Goal: Obtain resource: Download file/media

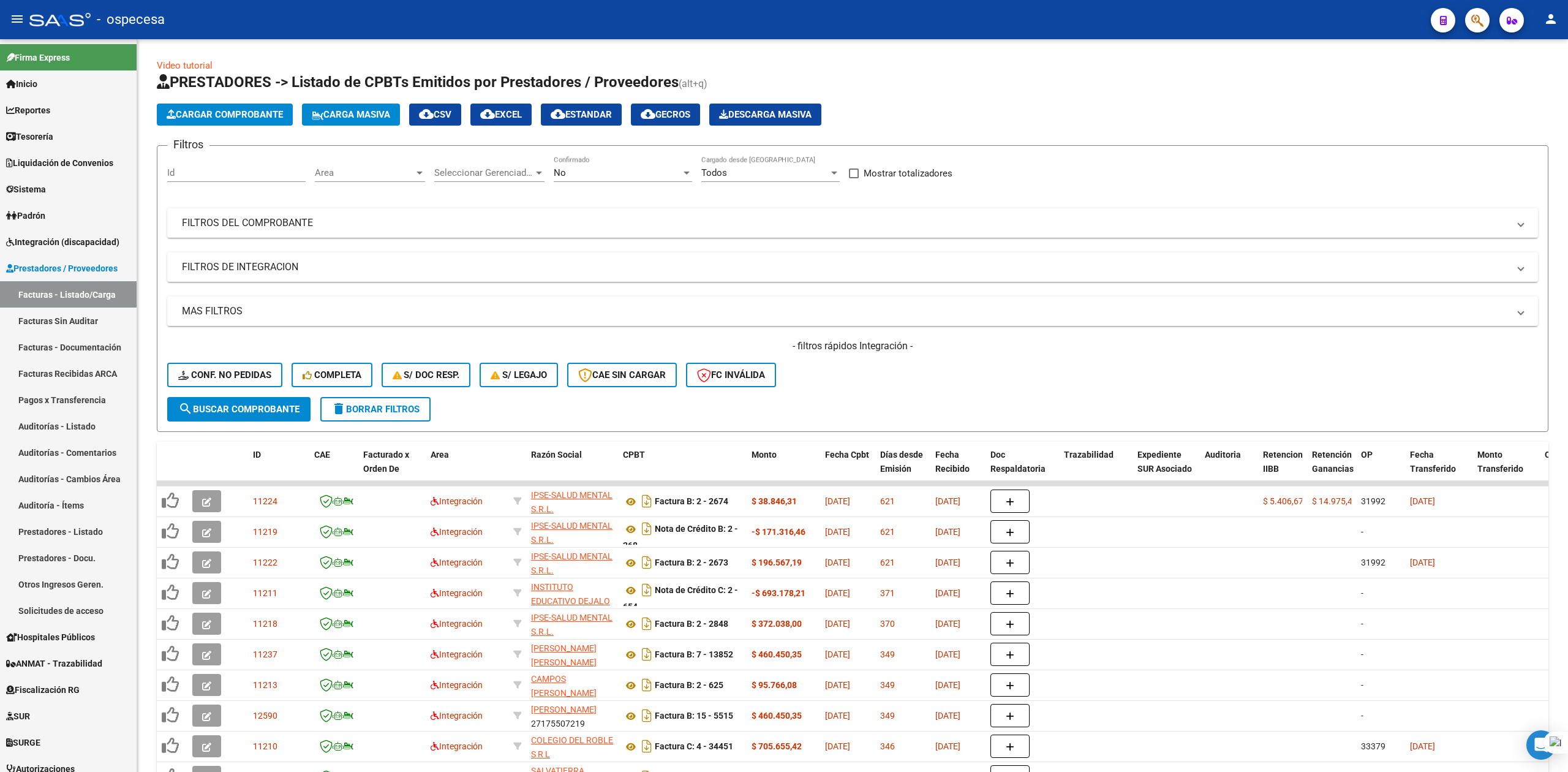
scroll to position [106, 0]
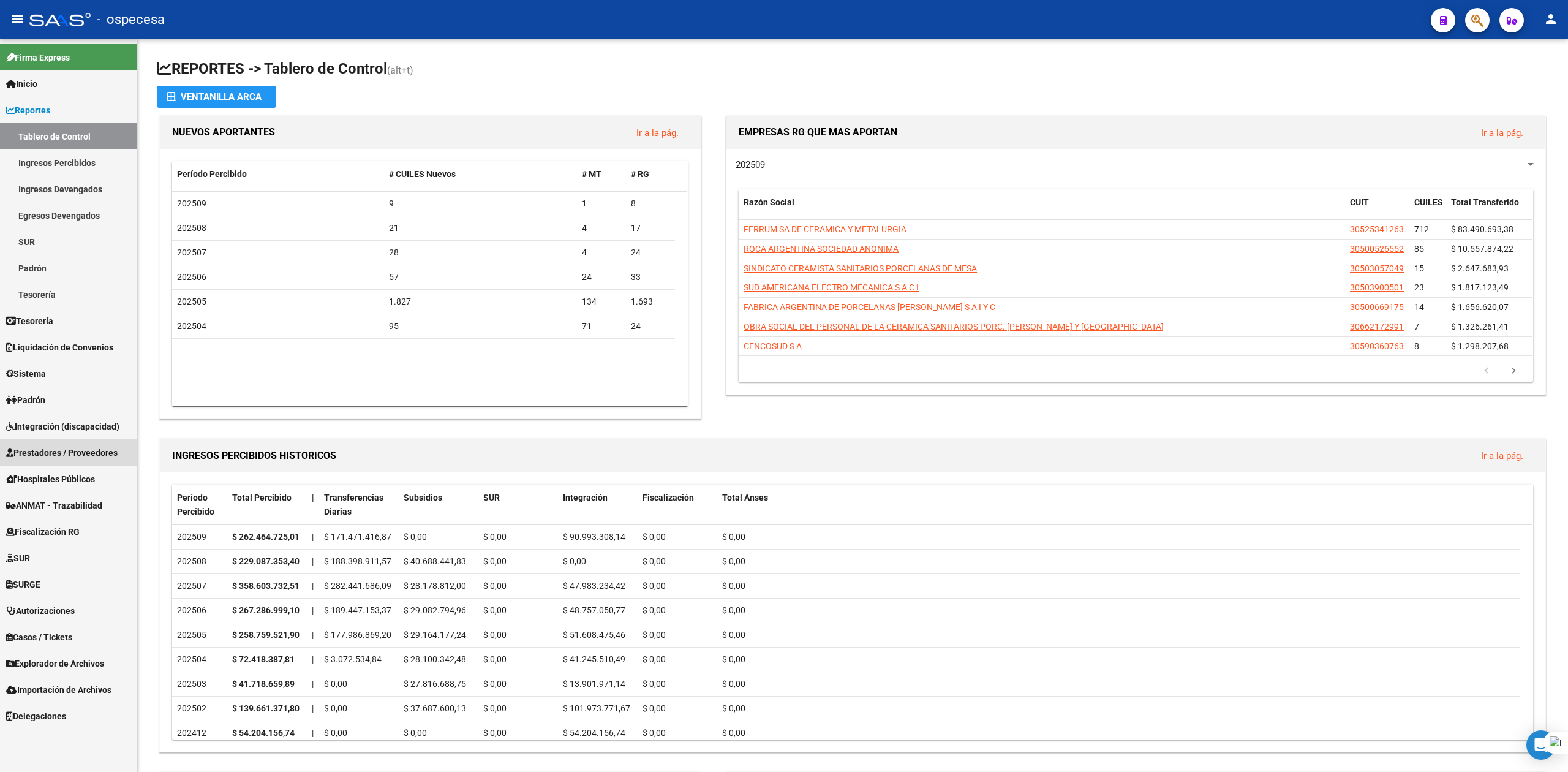
click at [47, 454] on span "Prestadores / Proveedores" at bounding box center [61, 452] width 112 height 13
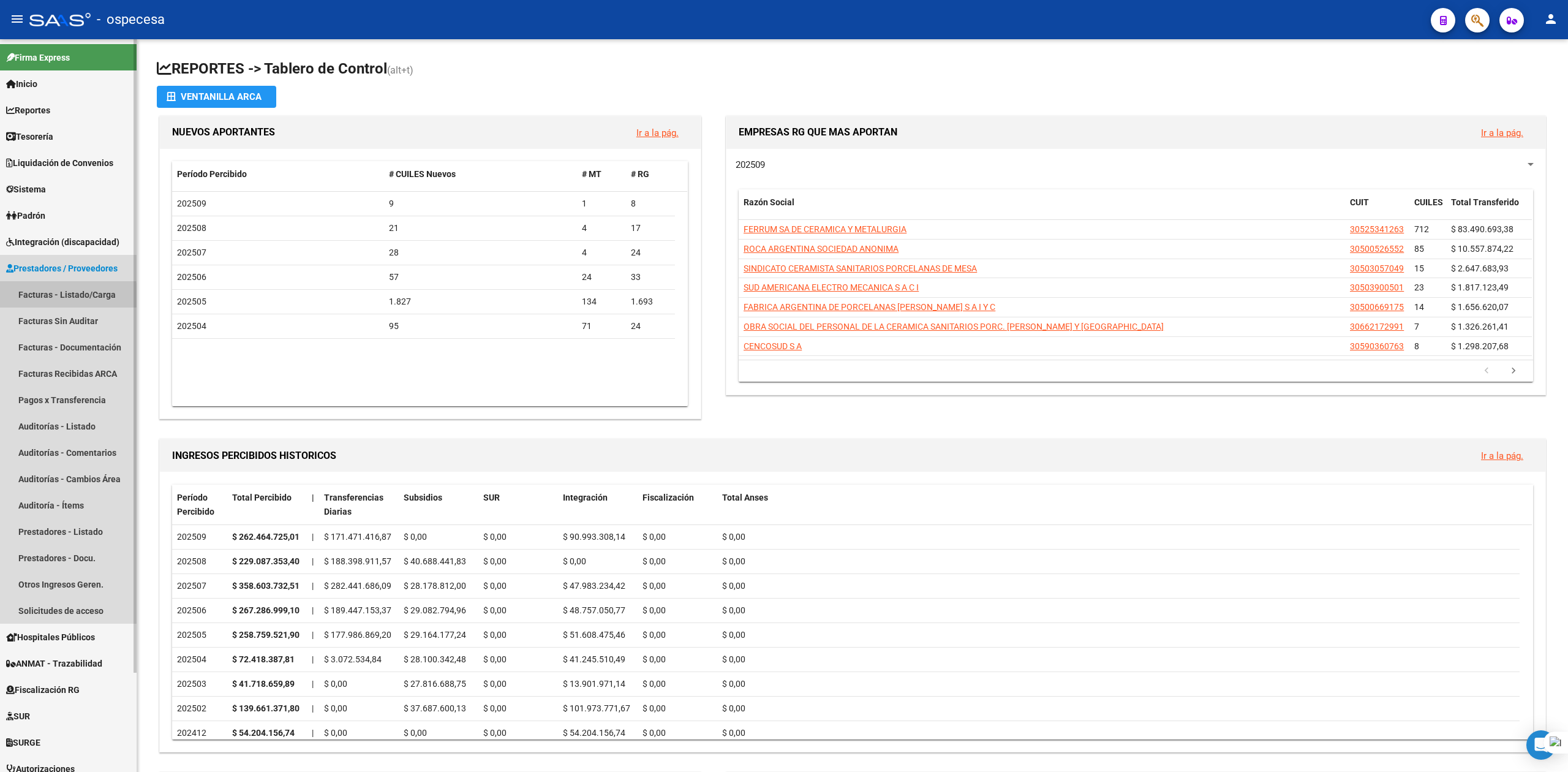
click at [59, 297] on link "Facturas - Listado/Carga" at bounding box center [68, 295] width 137 height 26
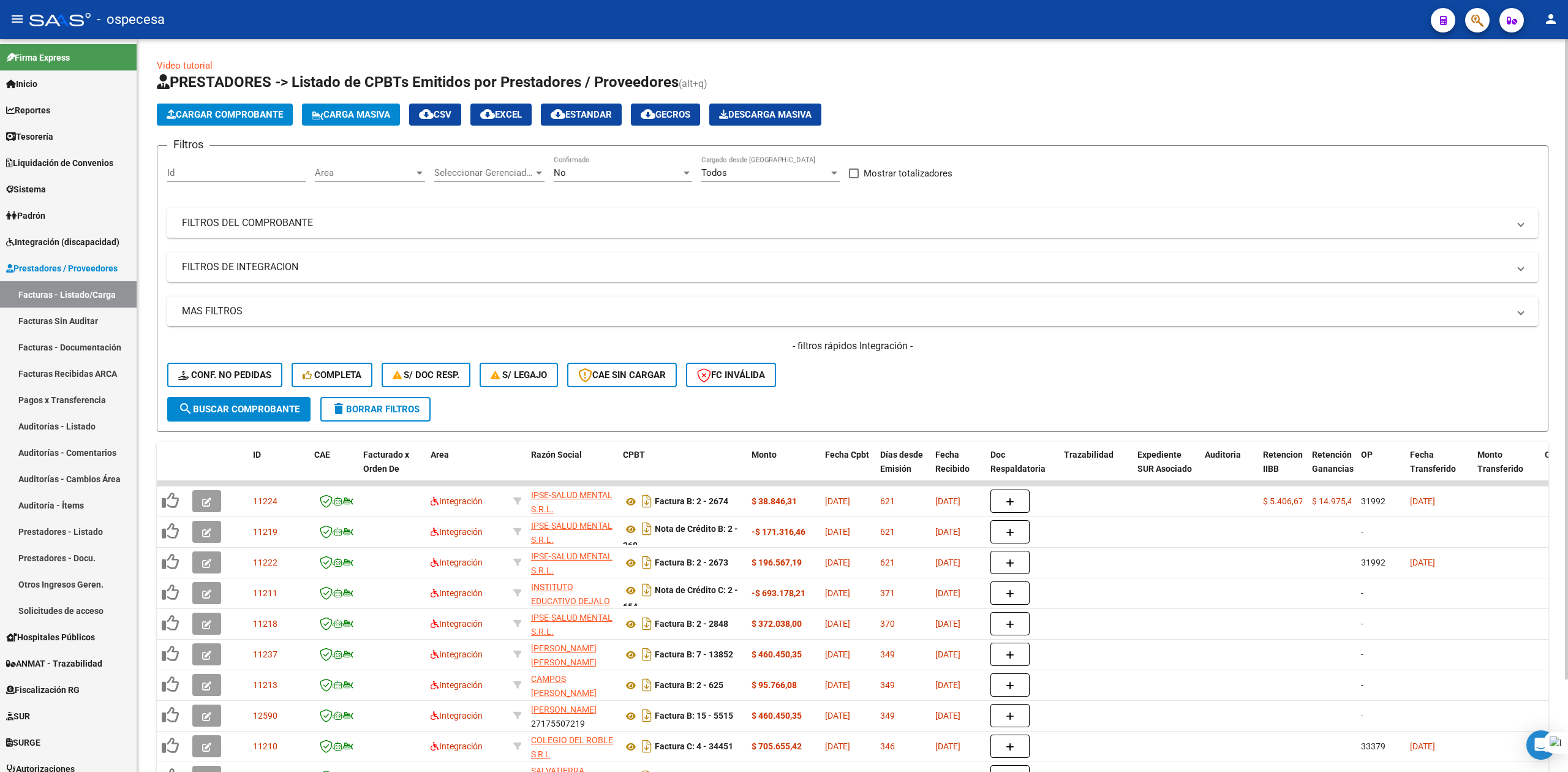
click at [373, 224] on mat-panel-title "FILTROS DEL COMPROBANTE" at bounding box center [845, 223] width 1326 height 13
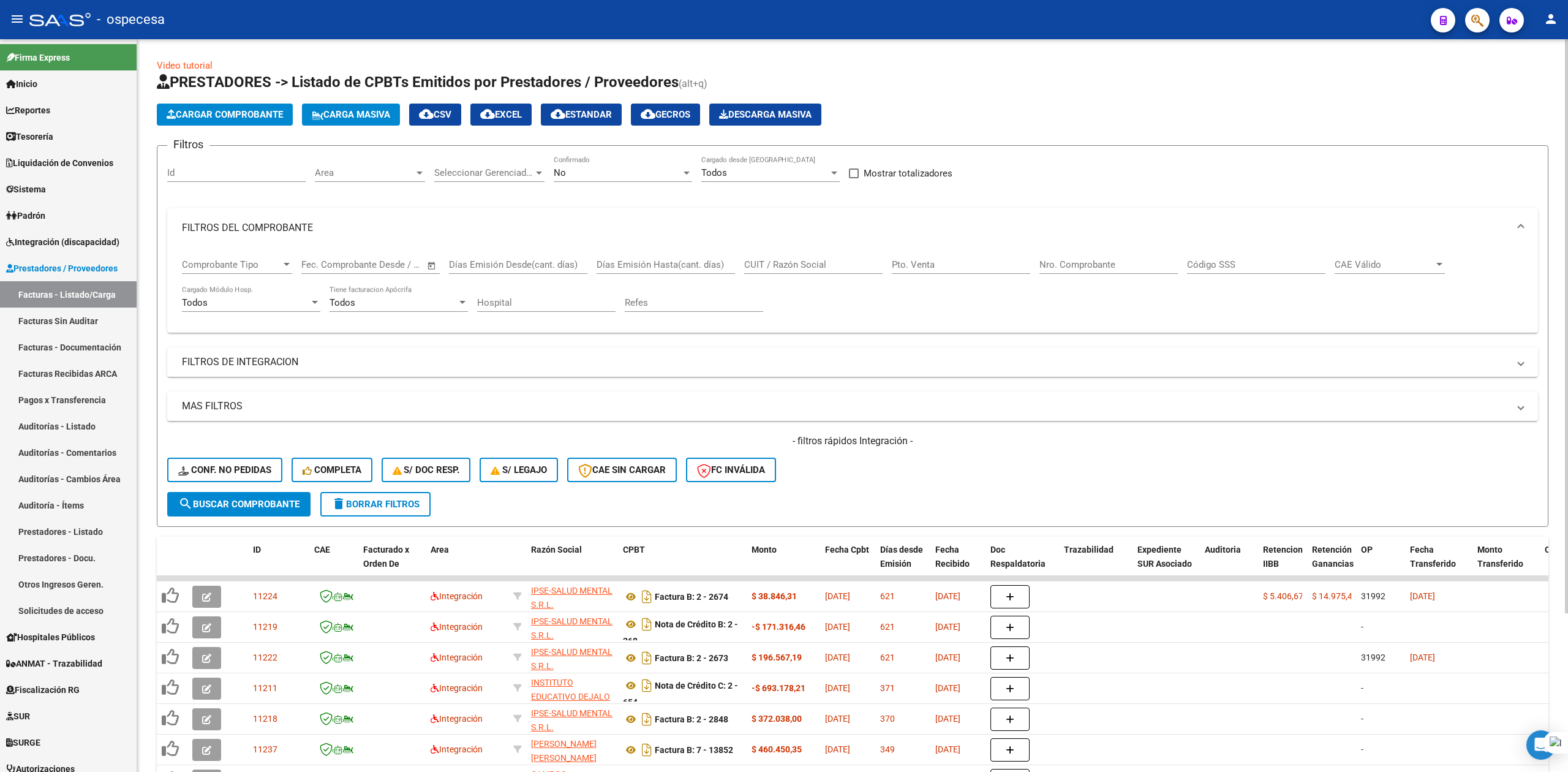
click at [800, 268] on input "CUIT / Razón Social" at bounding box center [813, 264] width 139 height 11
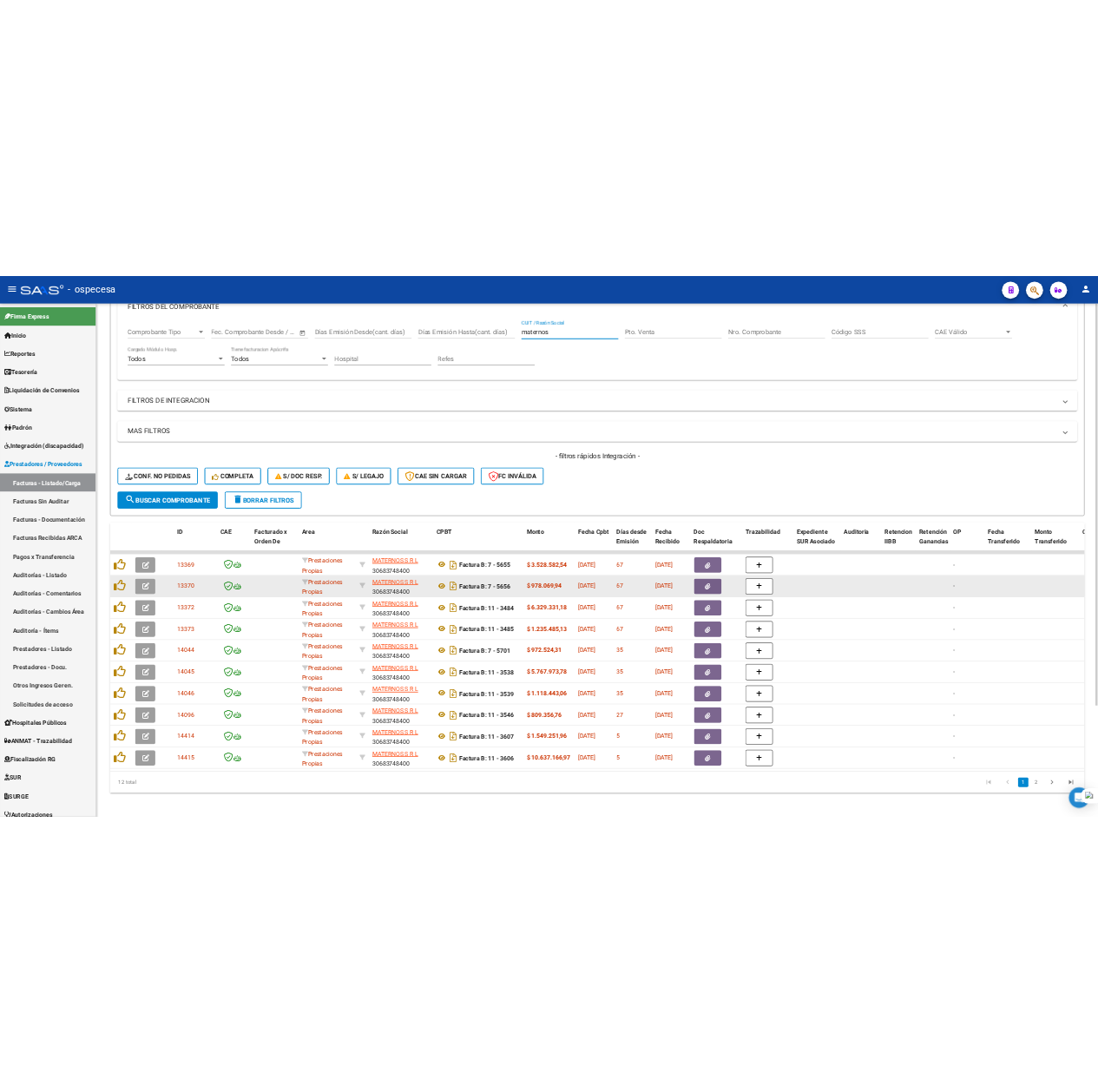
scroll to position [285, 0]
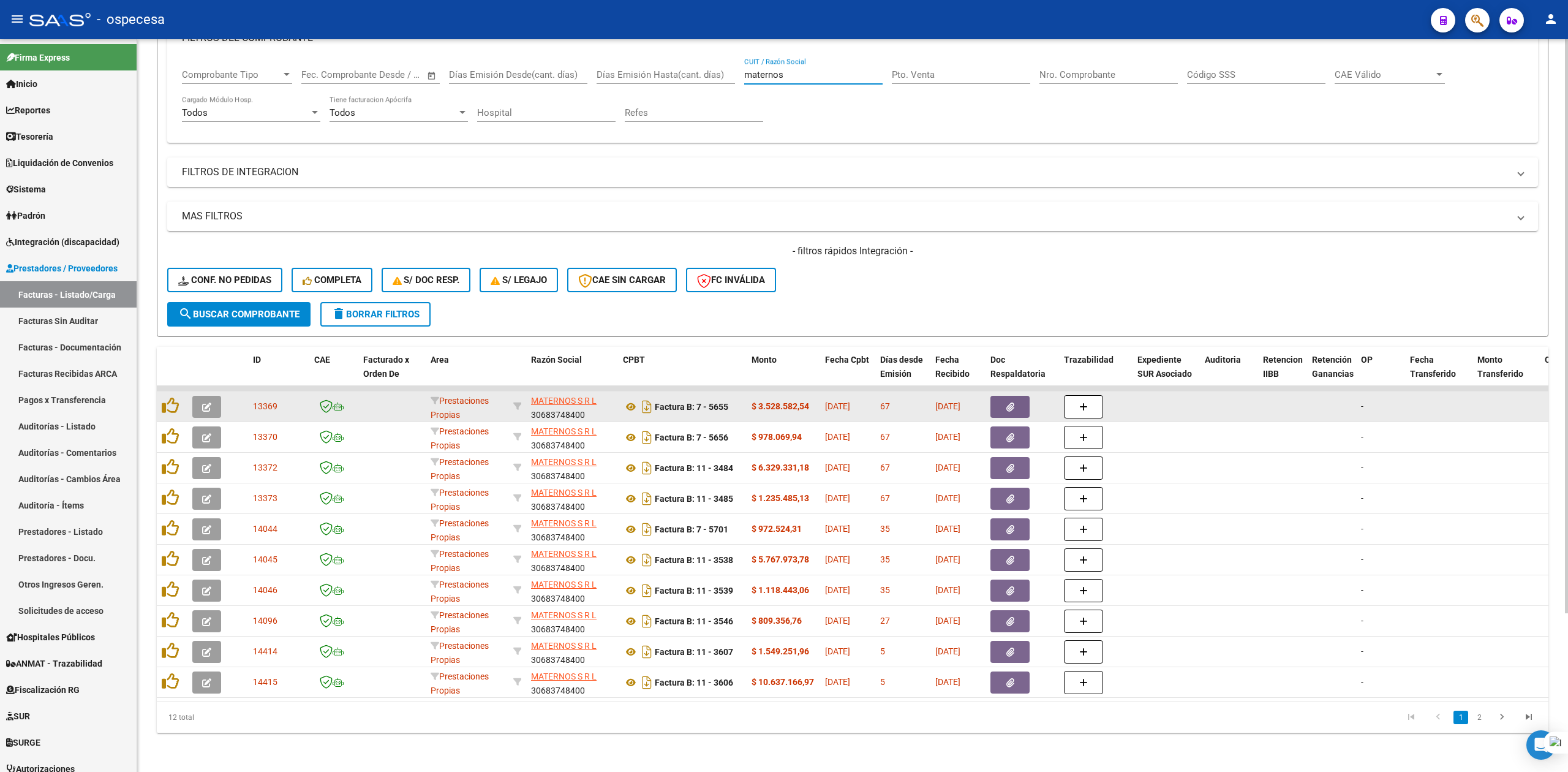
type input "maternos"
click at [1015, 396] on button "button" at bounding box center [1009, 406] width 39 height 22
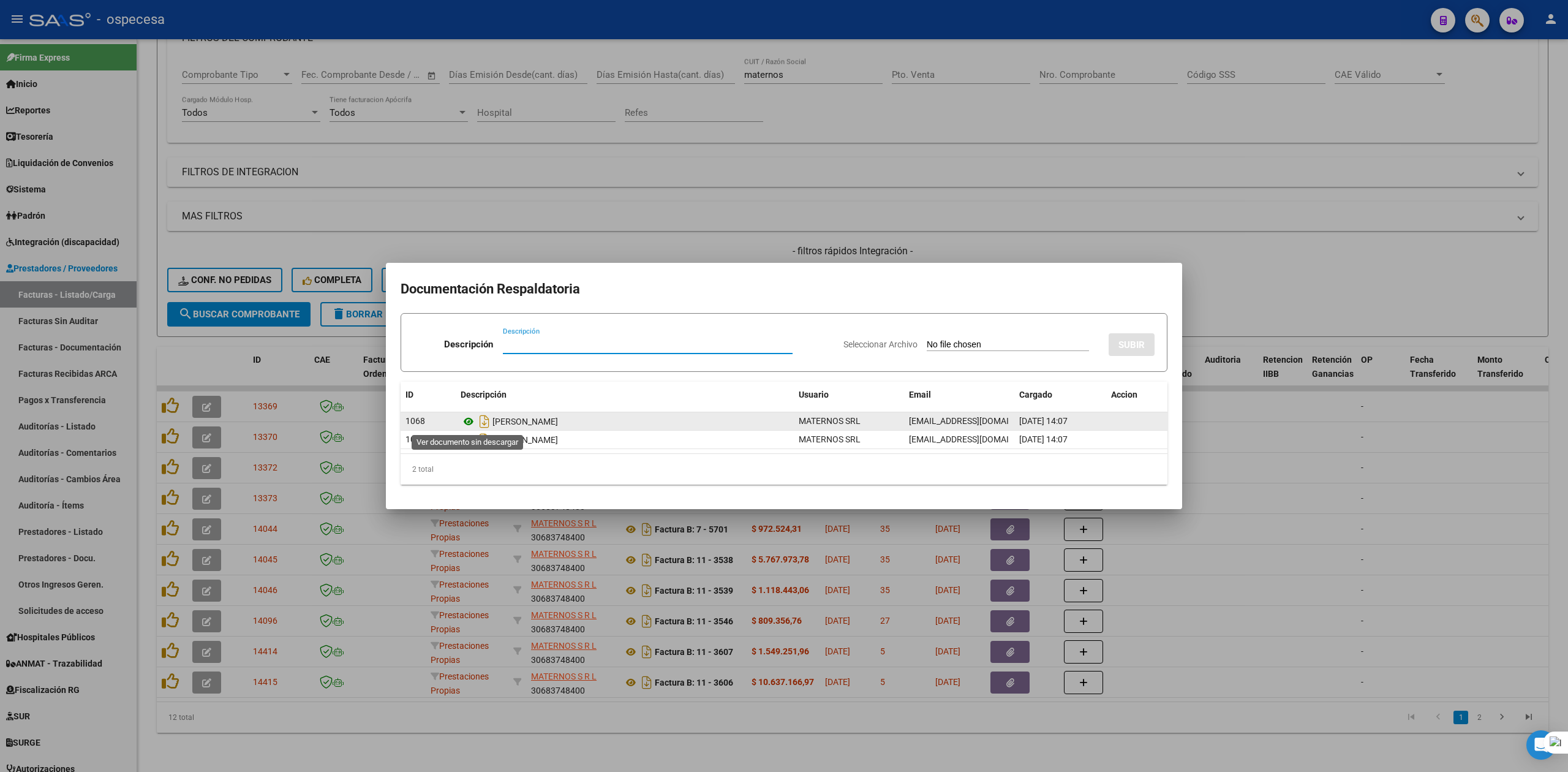
click at [469, 422] on icon at bounding box center [469, 421] width 16 height 15
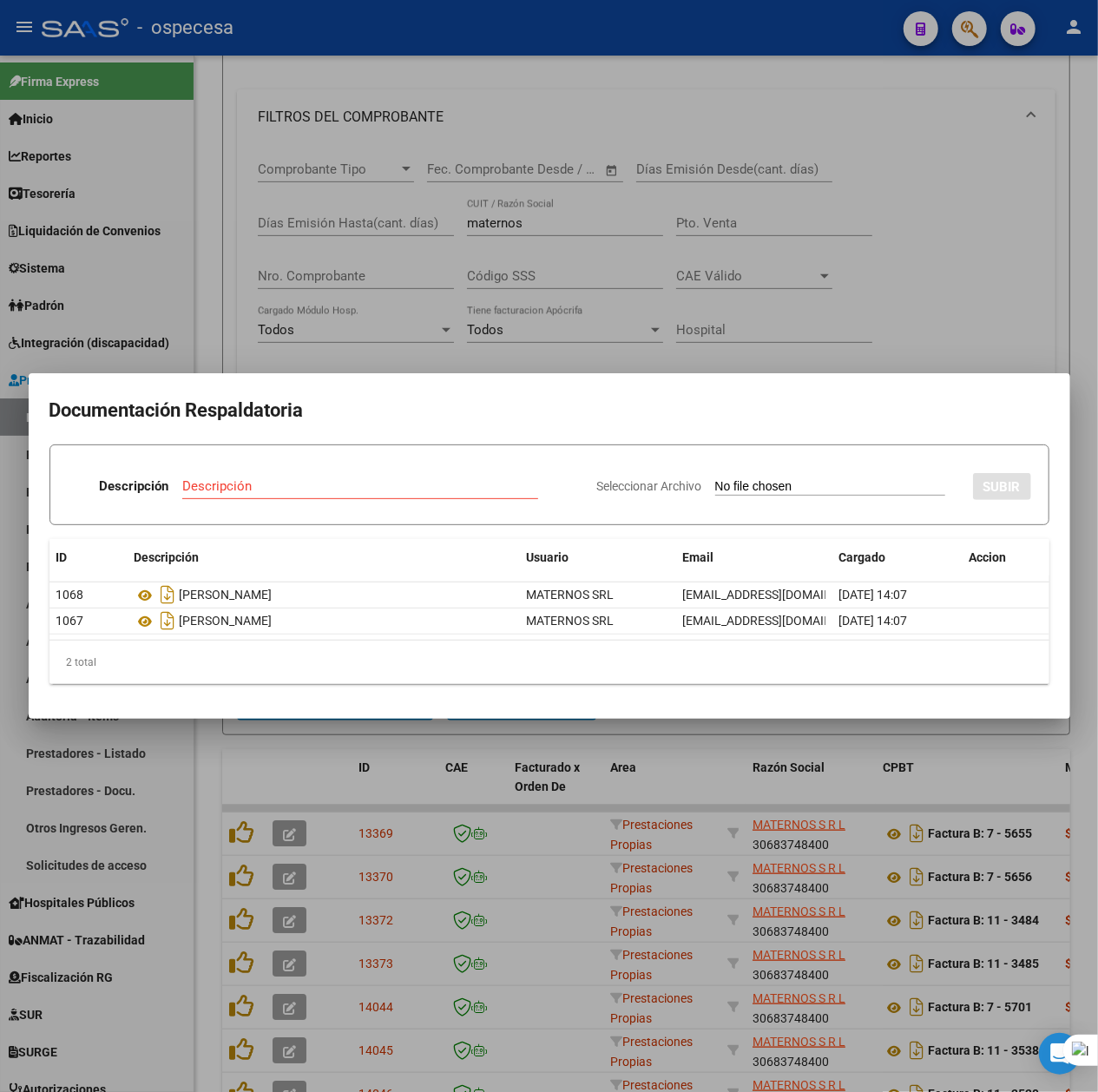
scroll to position [366, 0]
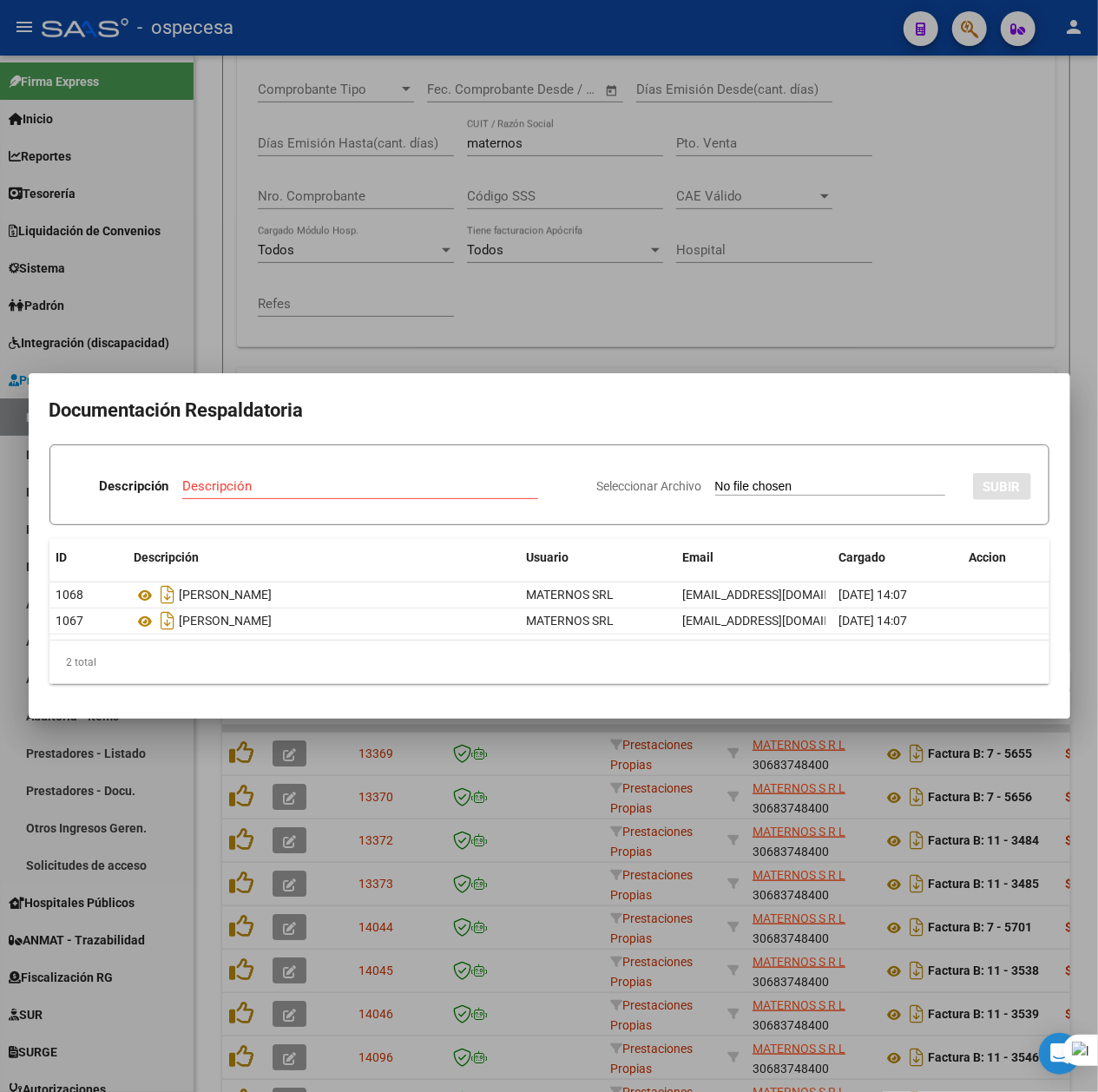
click at [730, 373] on mat-dialog-container "Documentación Respaldatoria Descripción Descripción Seleccionar Archivo SUBIR I…" at bounding box center [549, 546] width 1042 height 345
click at [911, 320] on div at bounding box center [549, 546] width 1098 height 1092
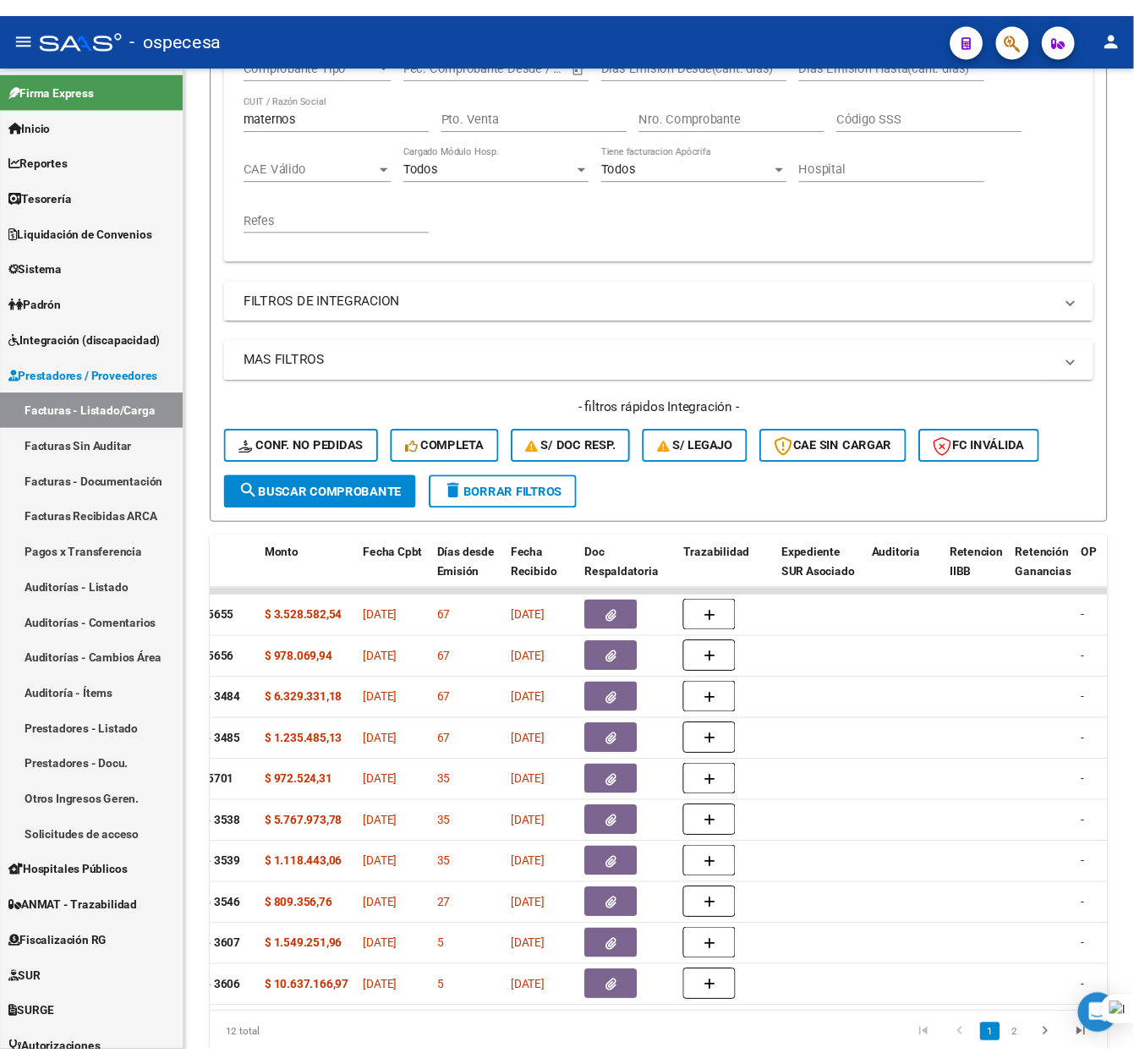
scroll to position [367, 0]
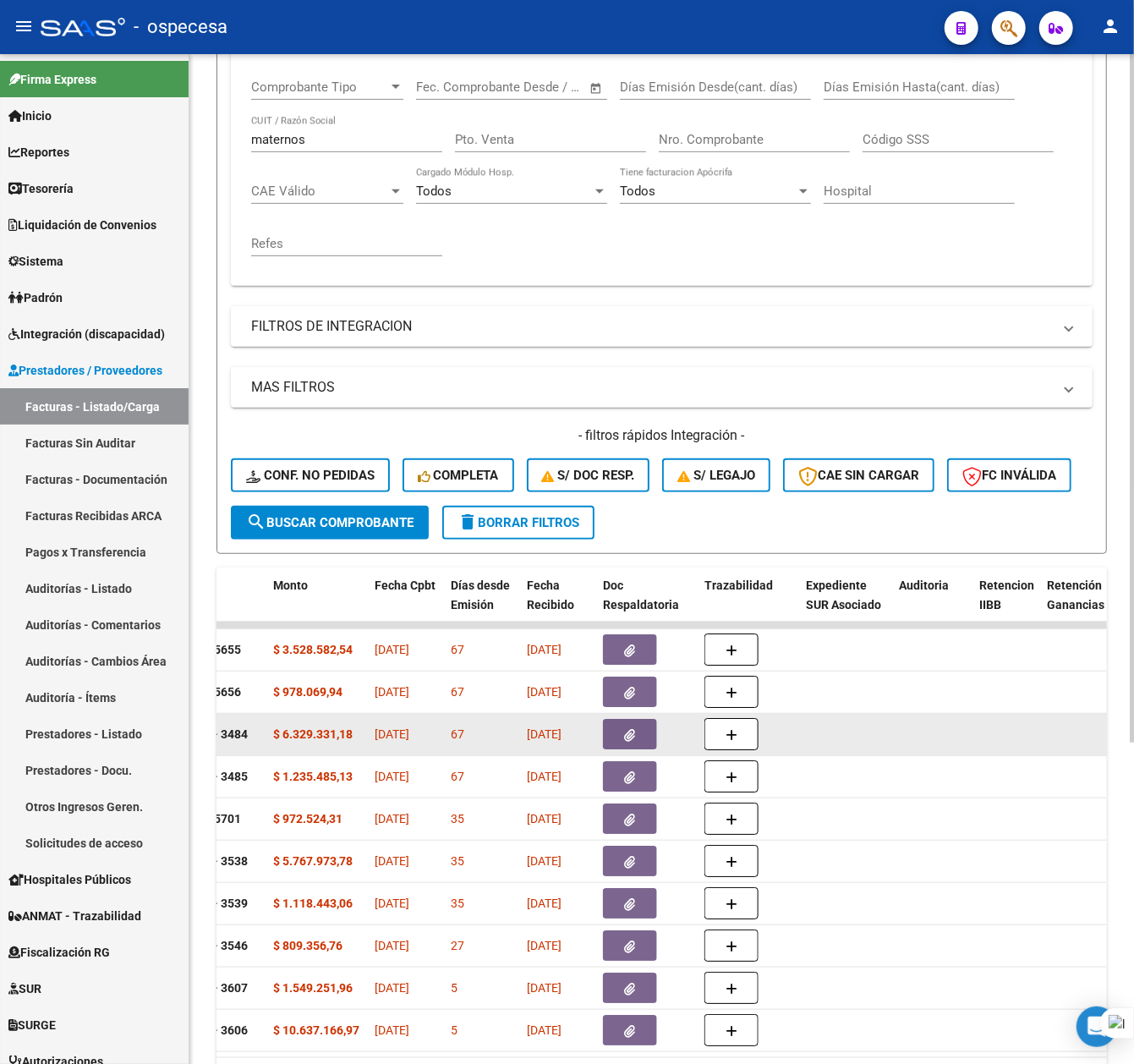
click at [387, 714] on datatable-body-cell "[DATE]" at bounding box center [406, 734] width 76 height 41
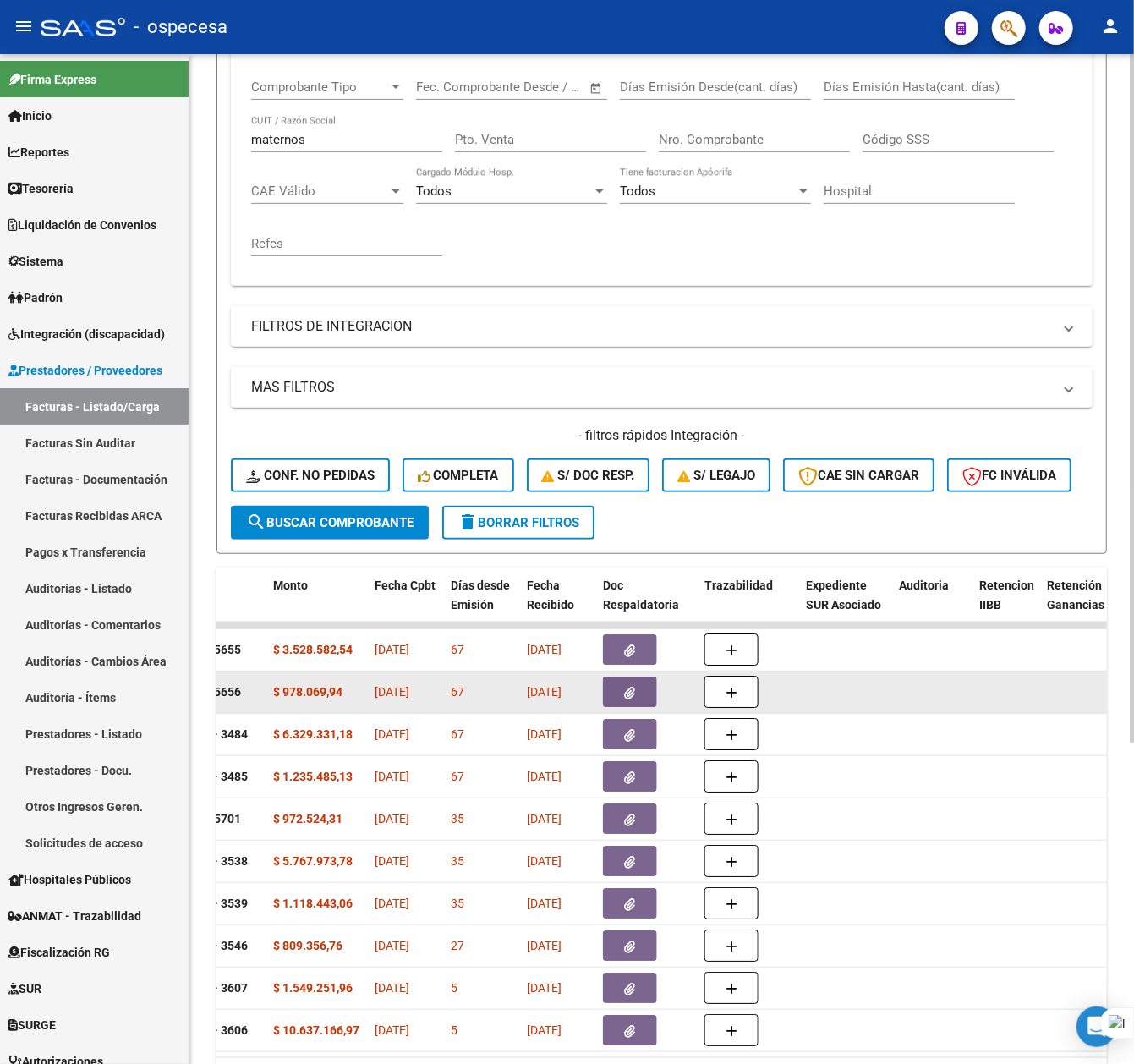
click at [387, 692] on span "[DATE]" at bounding box center [392, 691] width 35 height 14
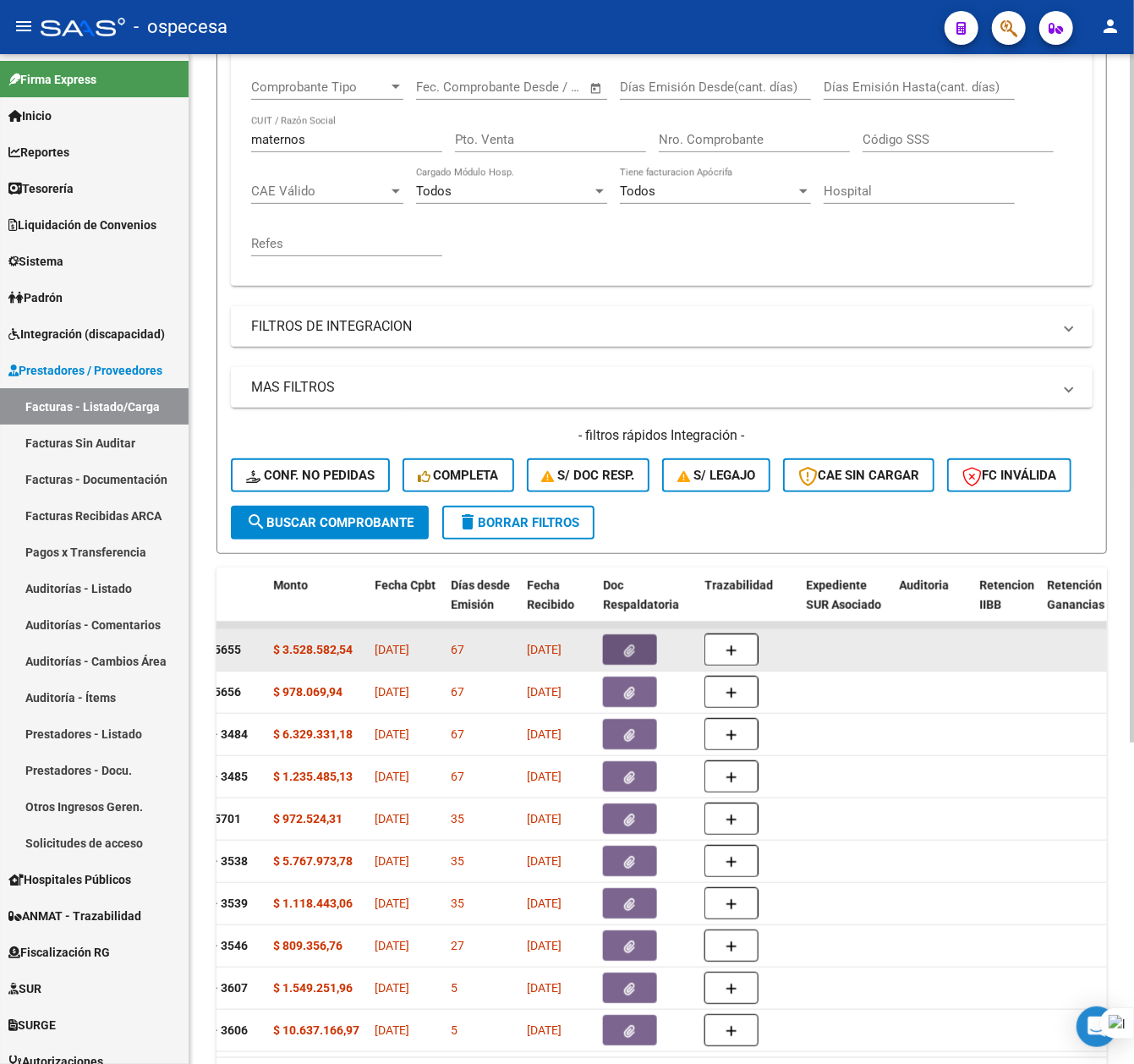
click at [637, 657] on button "button" at bounding box center [629, 649] width 54 height 30
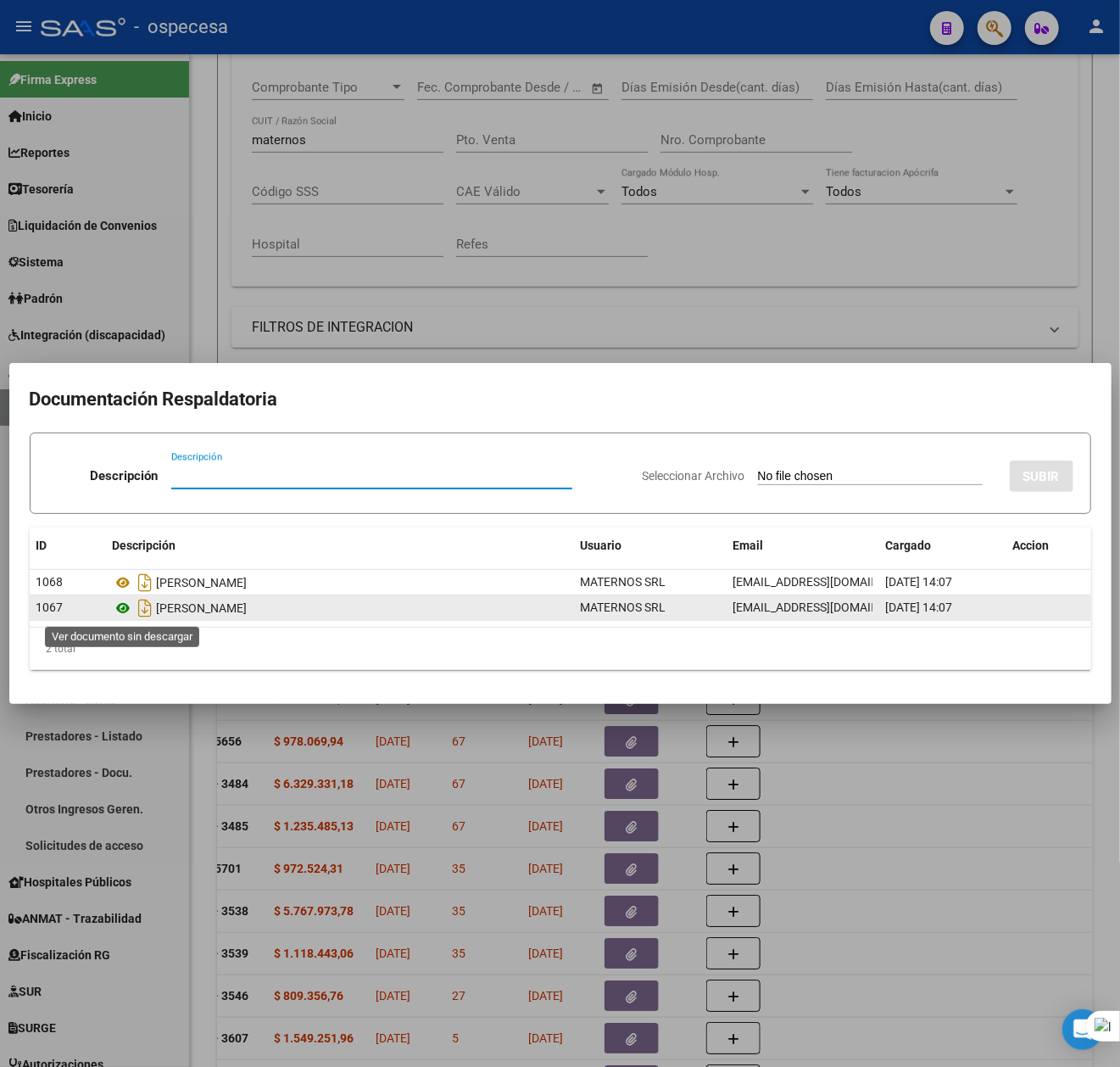
click at [120, 605] on icon at bounding box center [123, 608] width 22 height 20
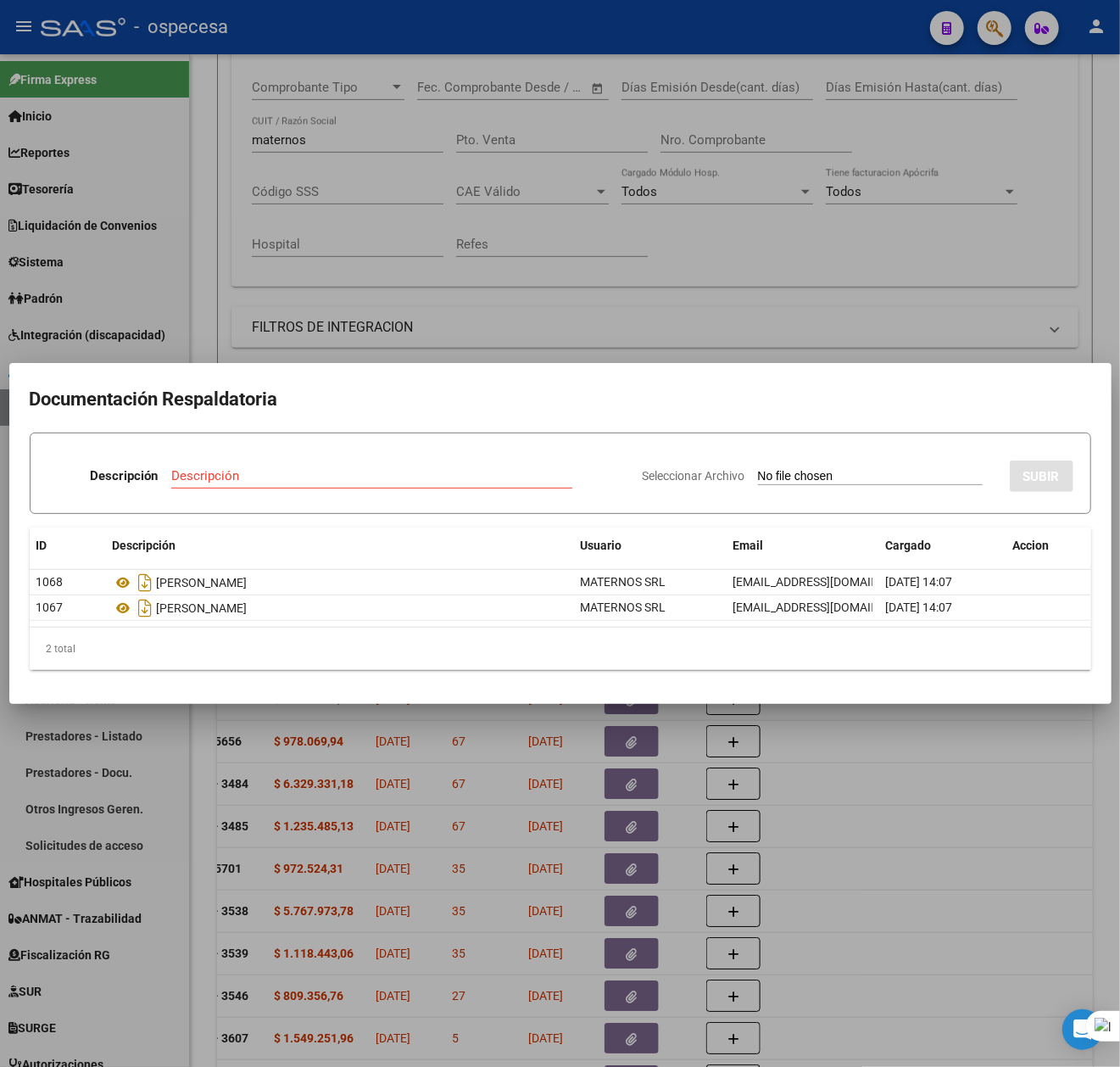
click at [944, 741] on div at bounding box center [560, 533] width 1120 height 1067
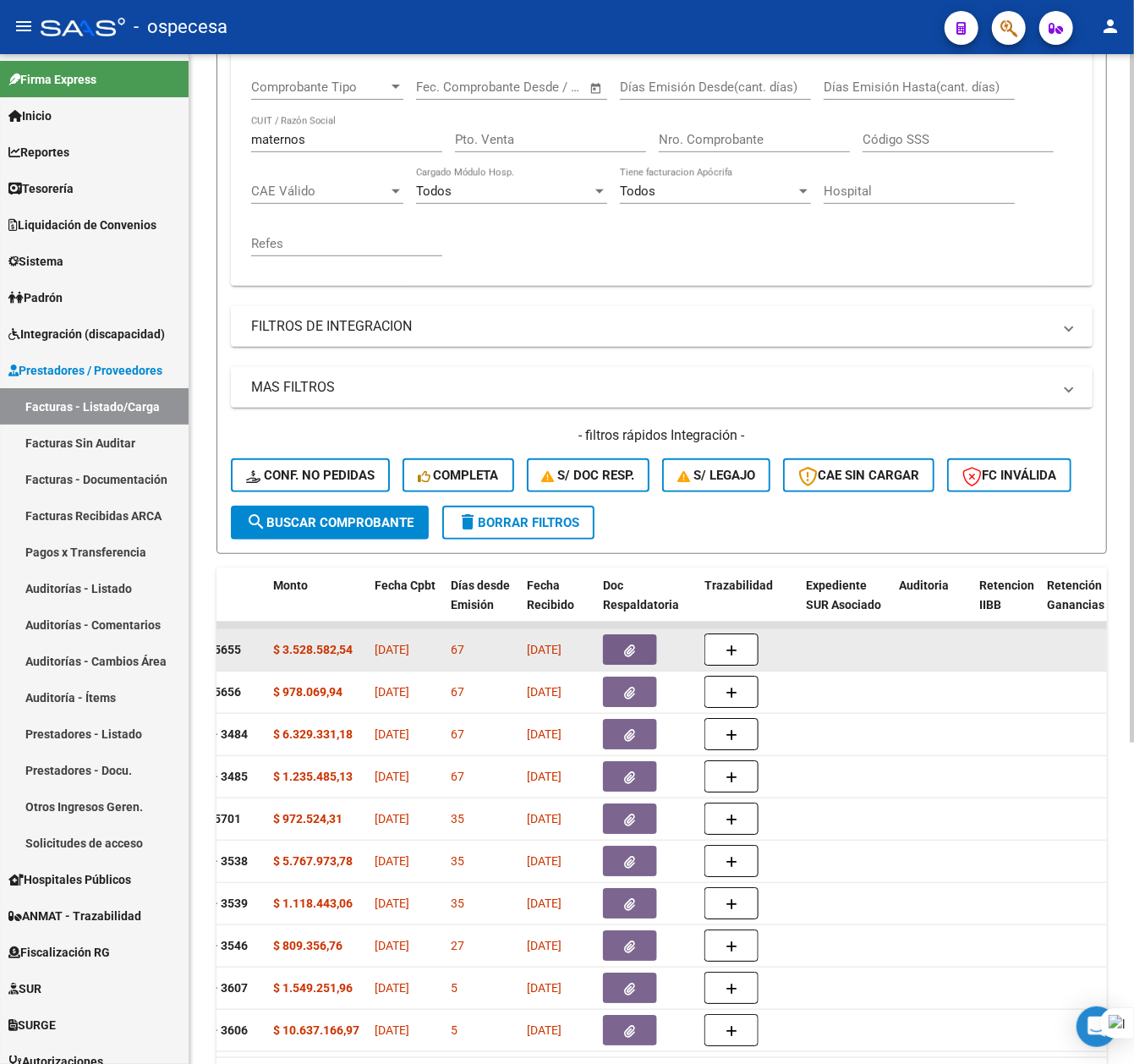
click at [518, 648] on datatable-body-cell "67" at bounding box center [481, 649] width 76 height 41
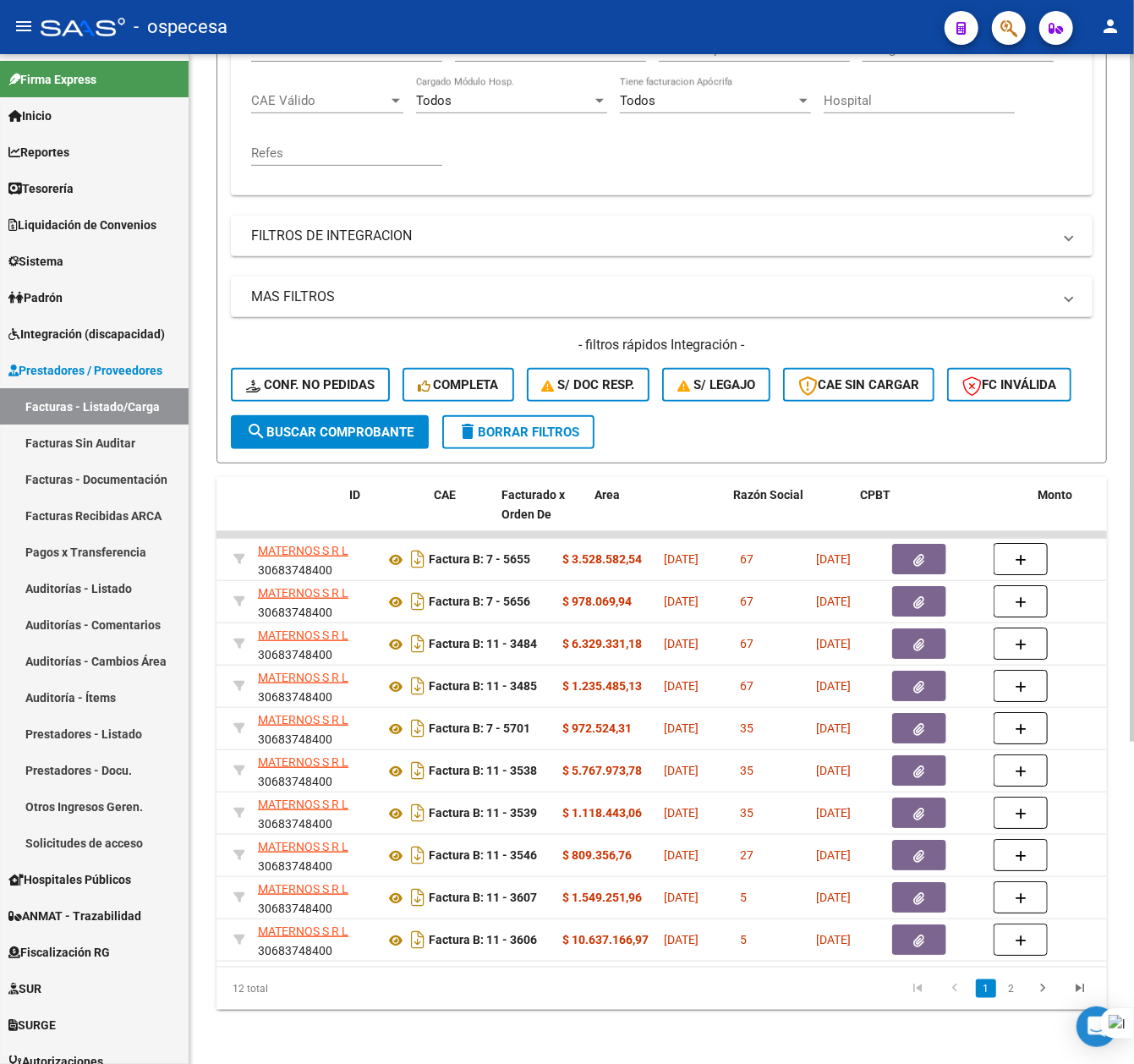
scroll to position [0, 0]
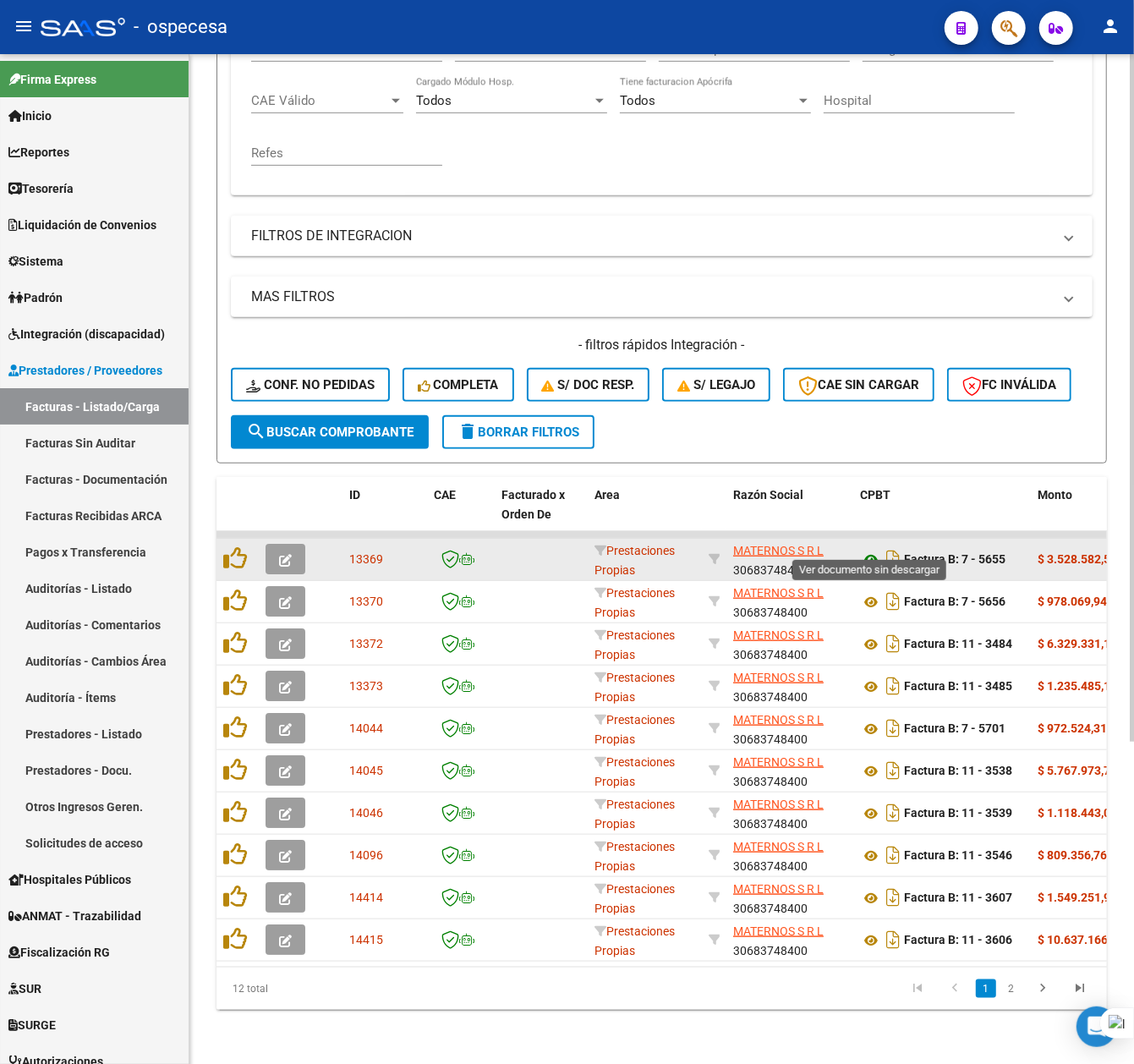
click at [871, 550] on icon at bounding box center [871, 560] width 22 height 20
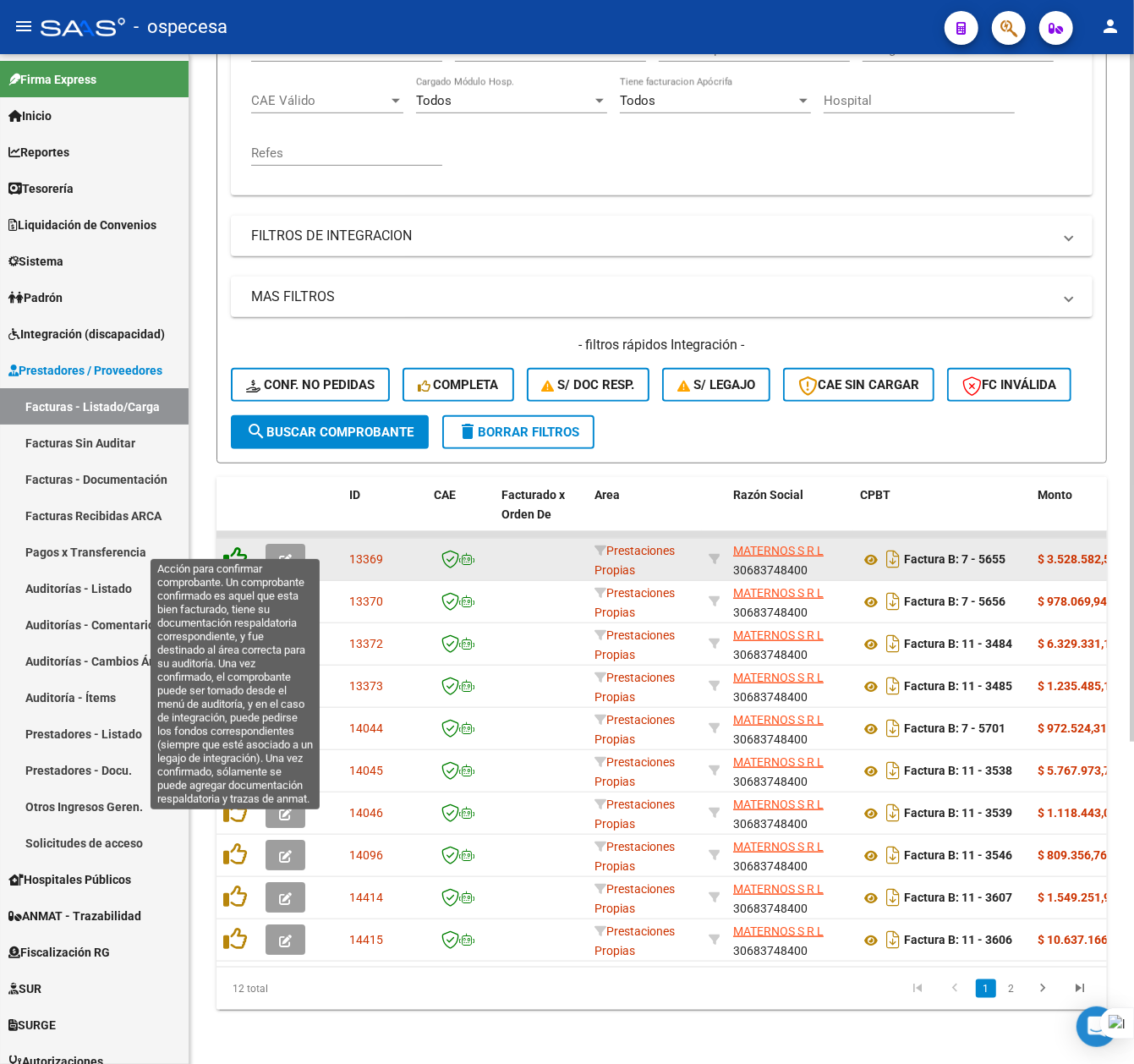
click at [237, 546] on icon at bounding box center [235, 558] width 24 height 24
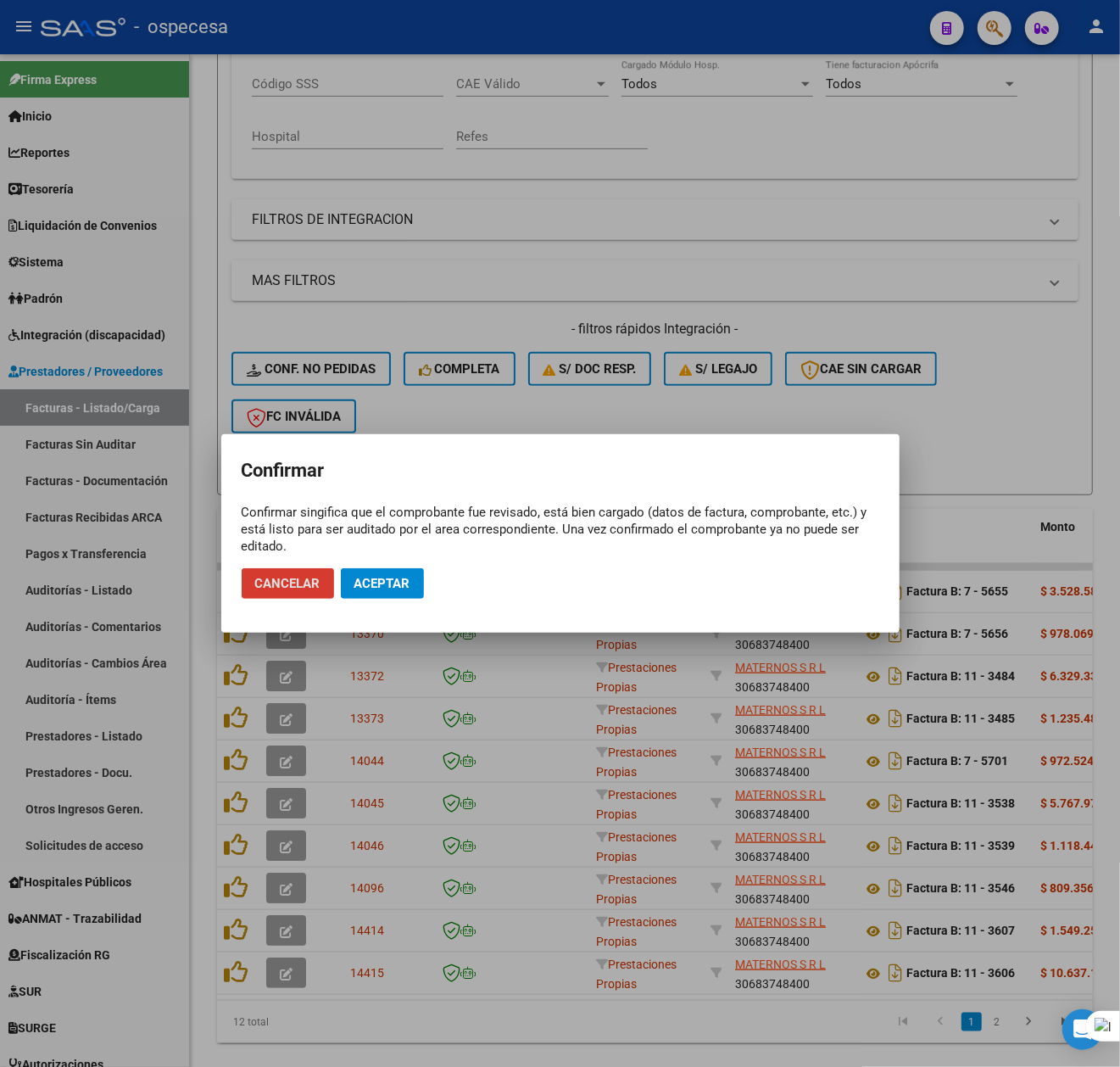
click at [389, 587] on span "Aceptar" at bounding box center [382, 583] width 56 height 16
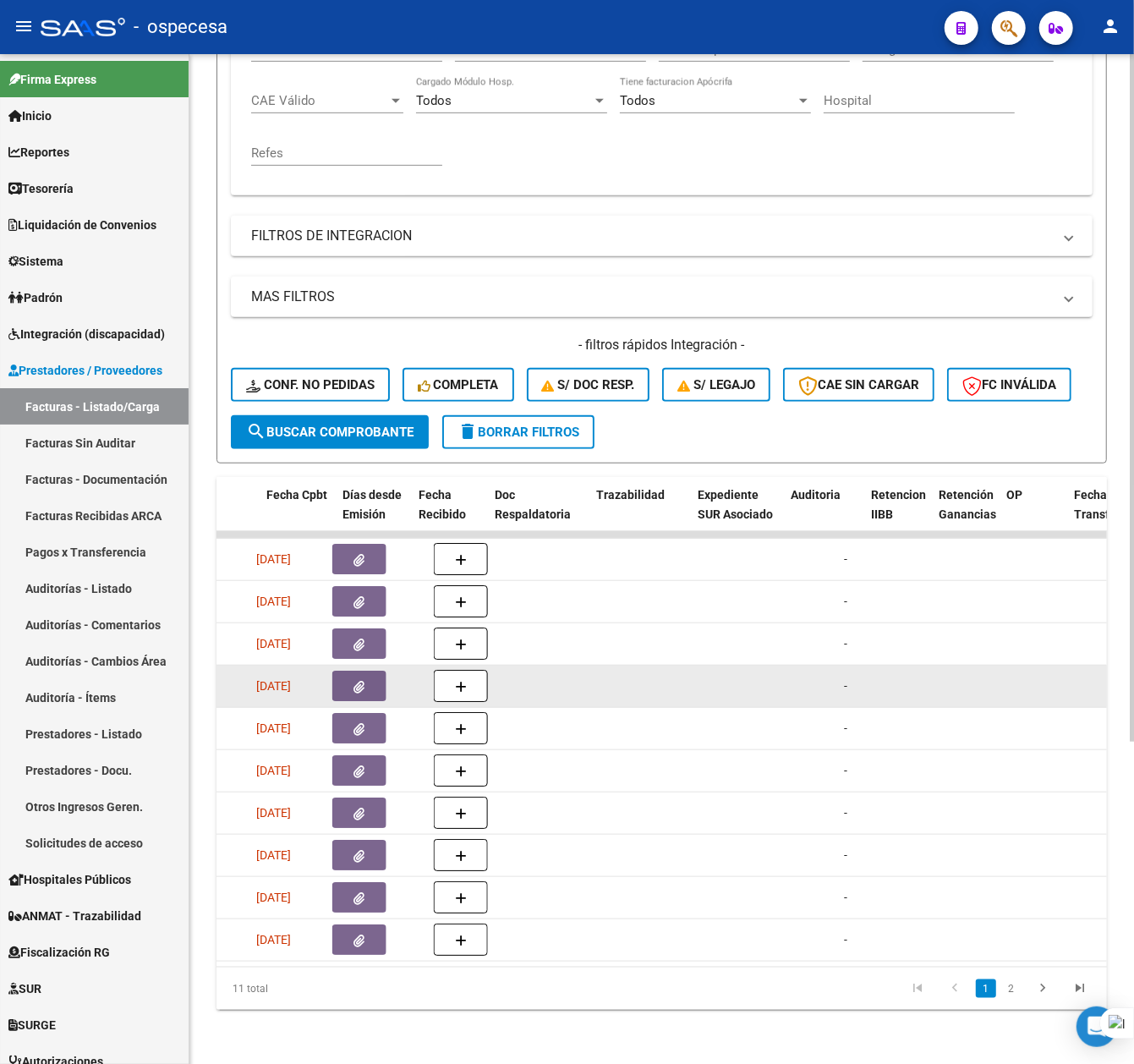
scroll to position [0, 856]
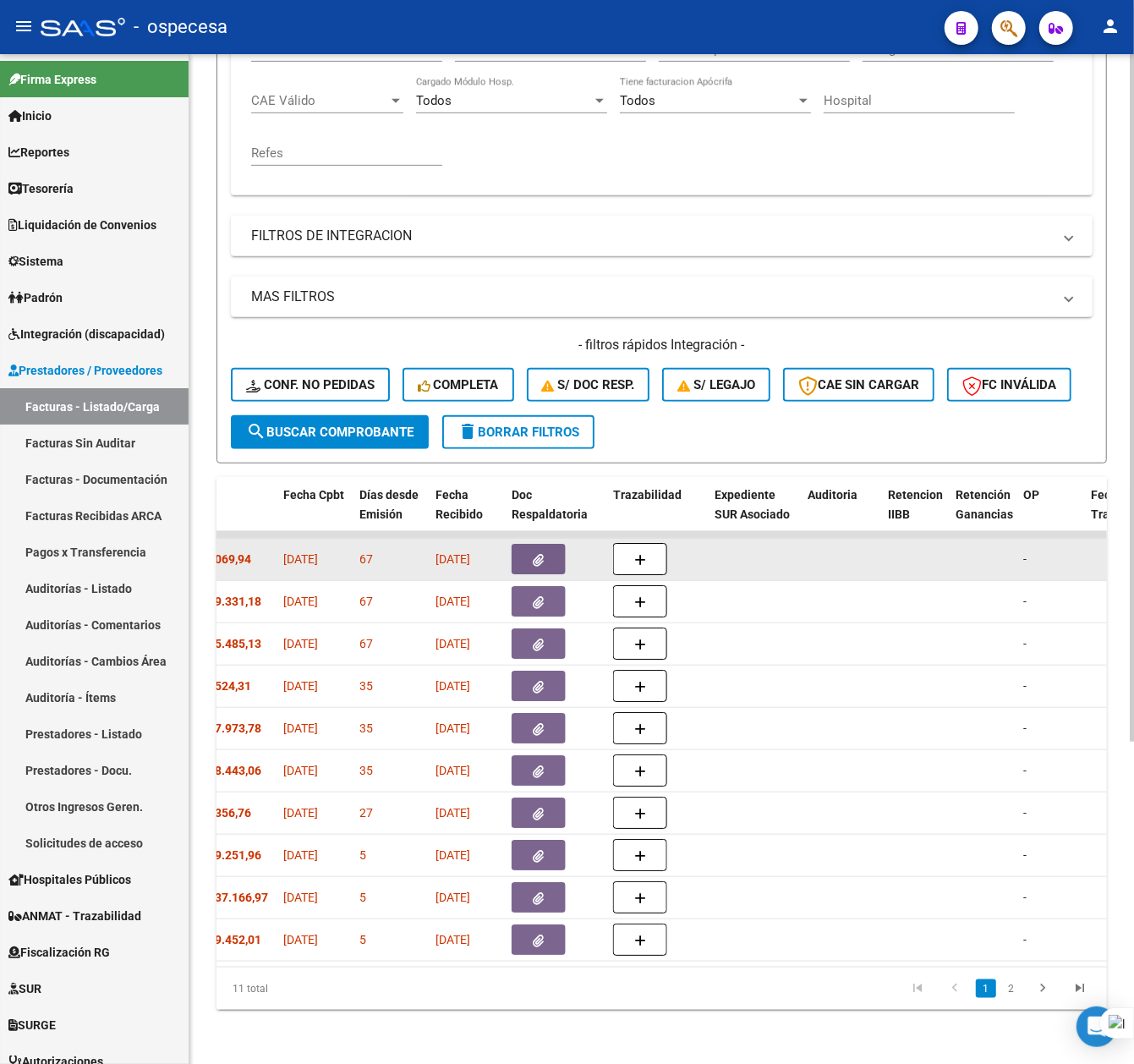
click at [530, 543] on button "button" at bounding box center [538, 558] width 54 height 30
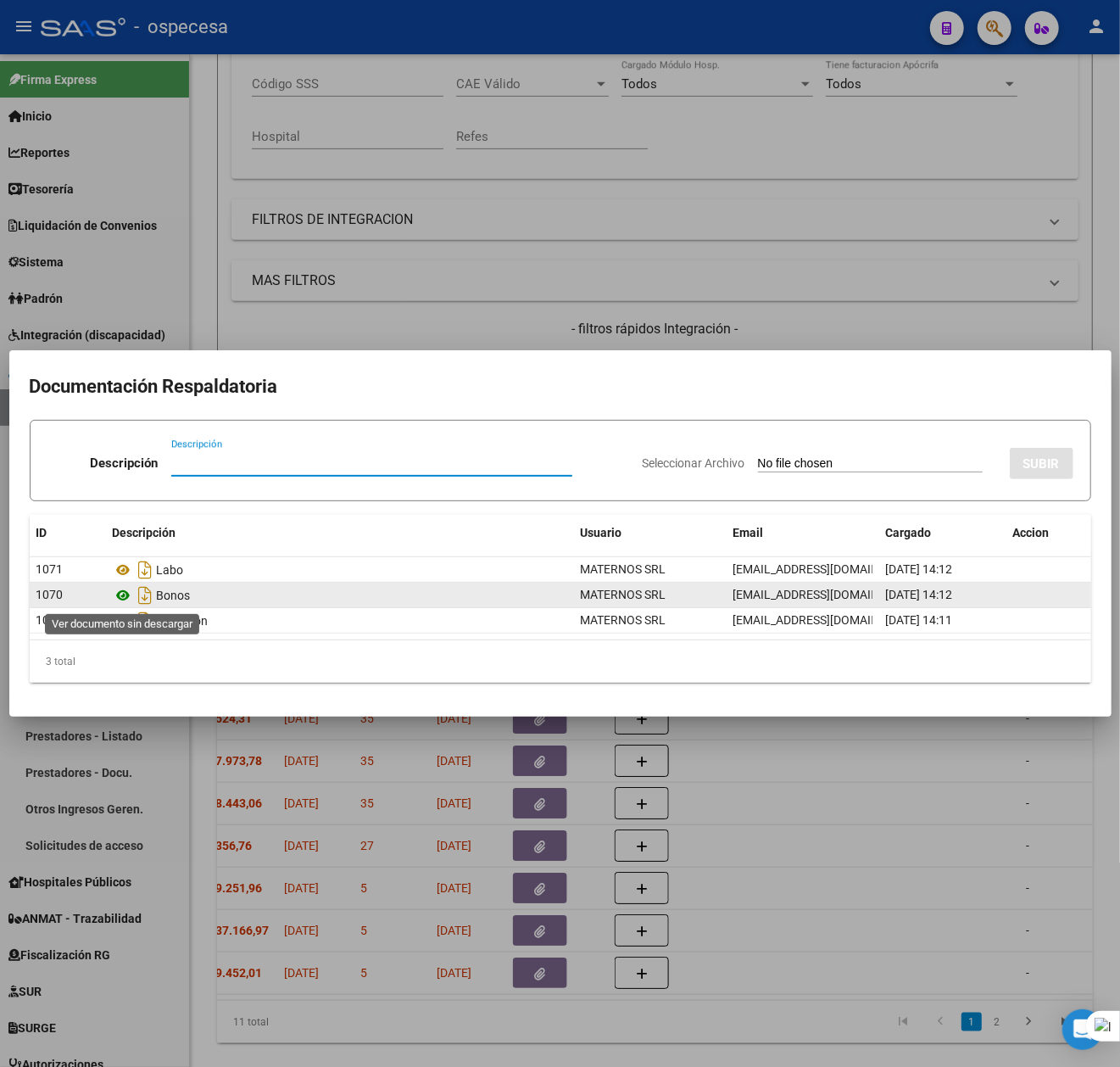
click at [119, 591] on icon at bounding box center [123, 595] width 22 height 20
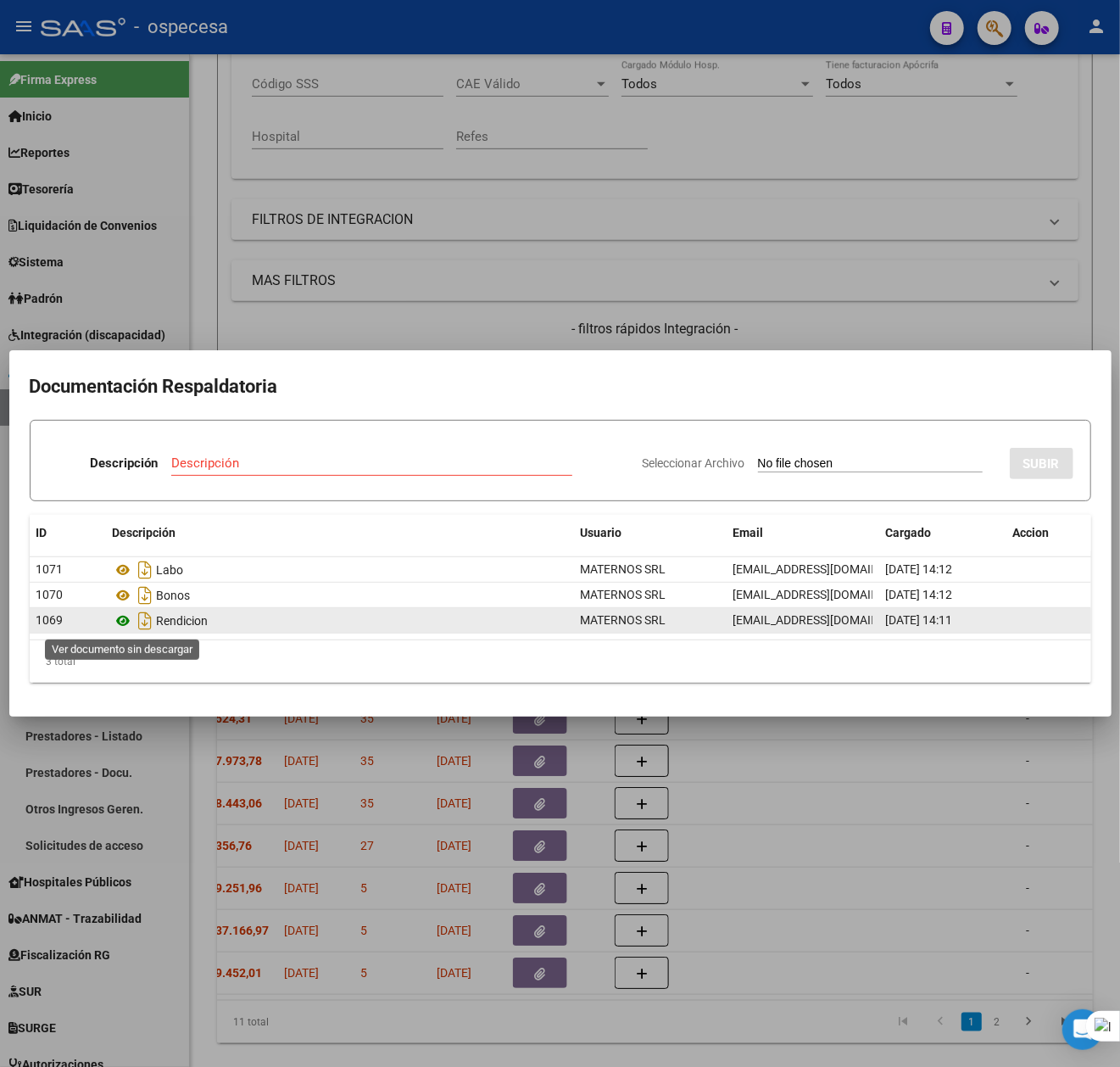
click at [133, 618] on icon at bounding box center [123, 621] width 22 height 20
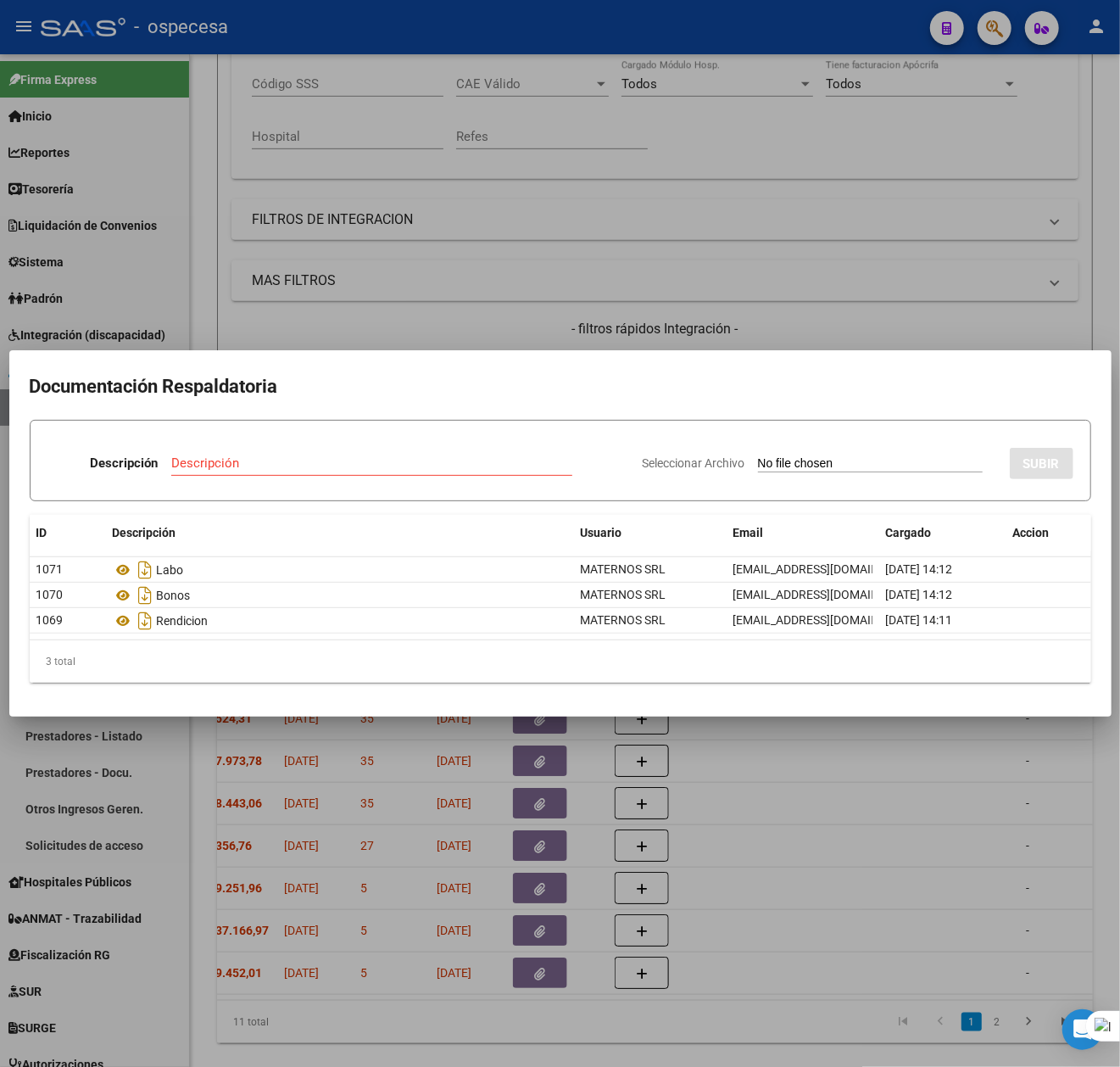
click at [1003, 772] on div at bounding box center [560, 533] width 1120 height 1067
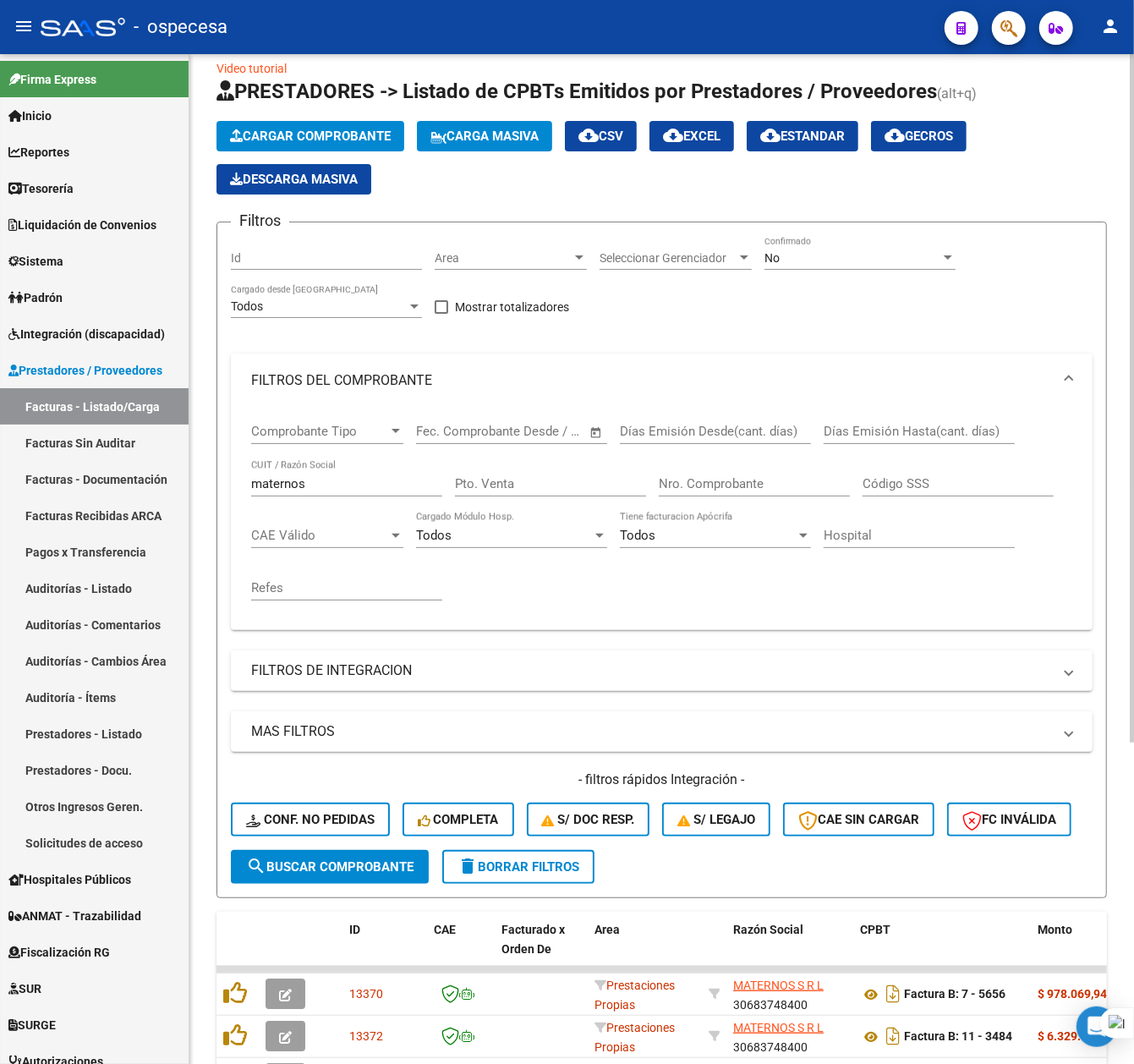
scroll to position [473, 0]
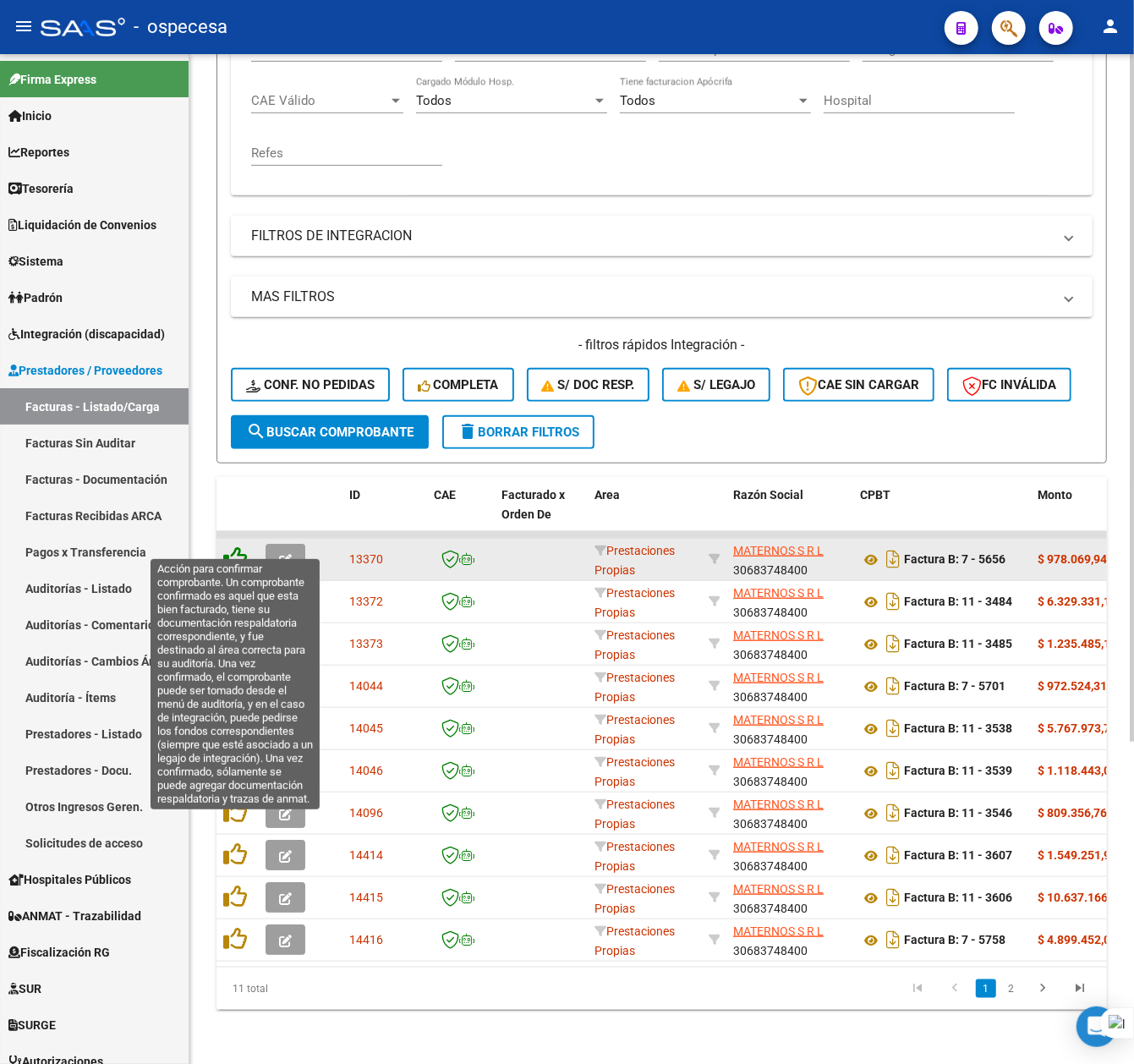
click at [237, 546] on icon at bounding box center [235, 558] width 24 height 24
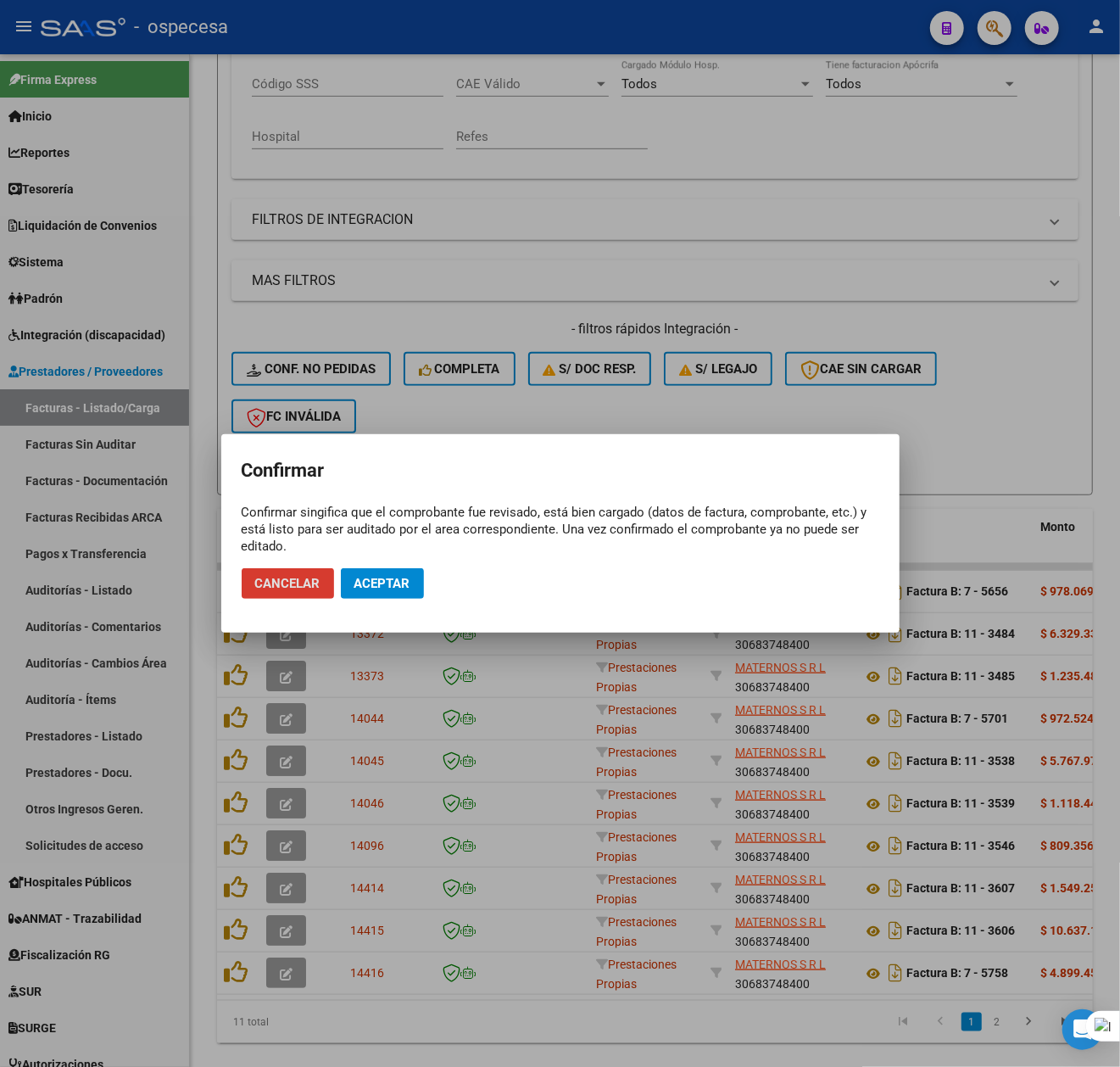
click at [368, 581] on span "Aceptar" at bounding box center [382, 583] width 56 height 16
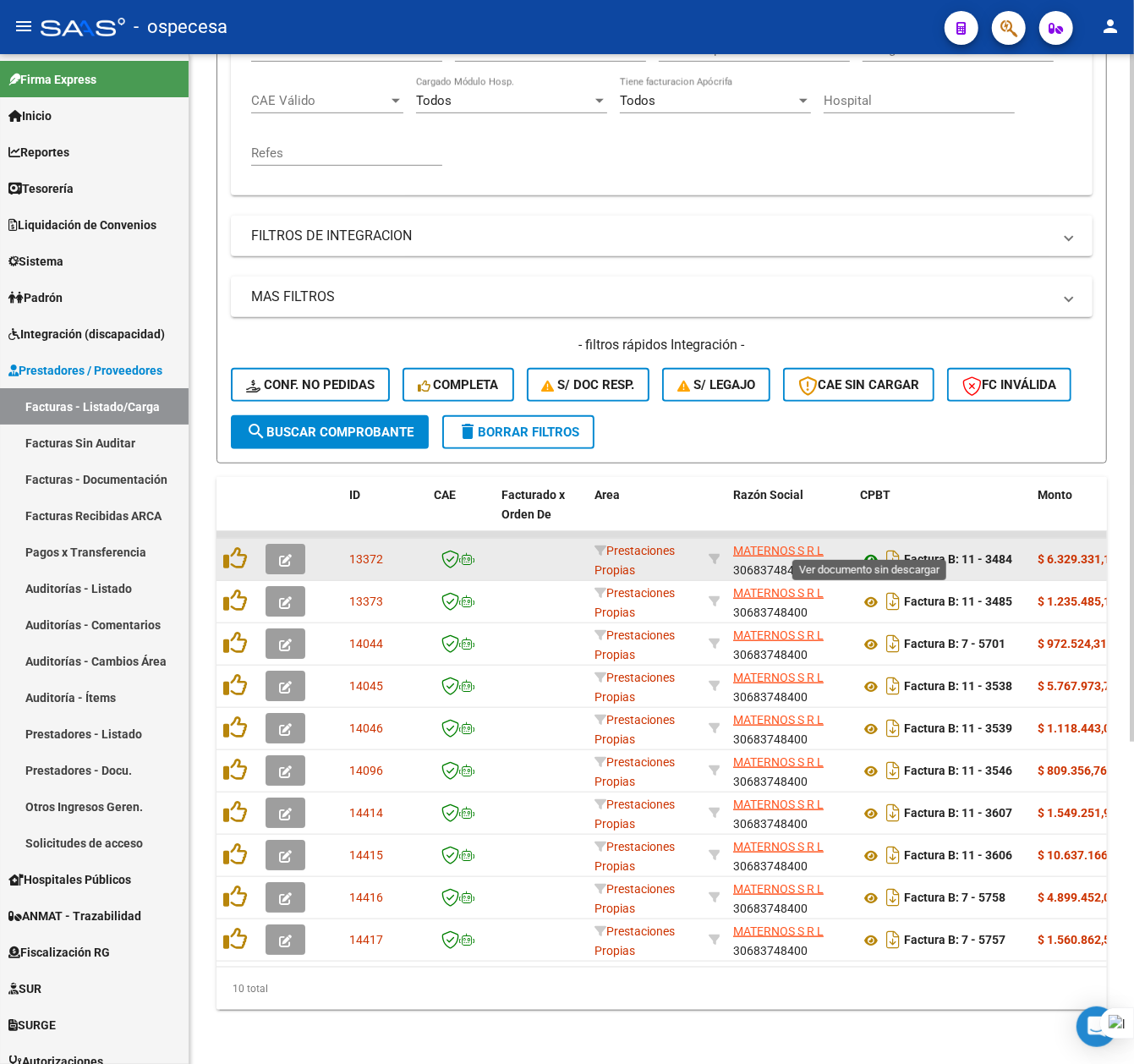
click at [871, 550] on icon at bounding box center [871, 560] width 22 height 20
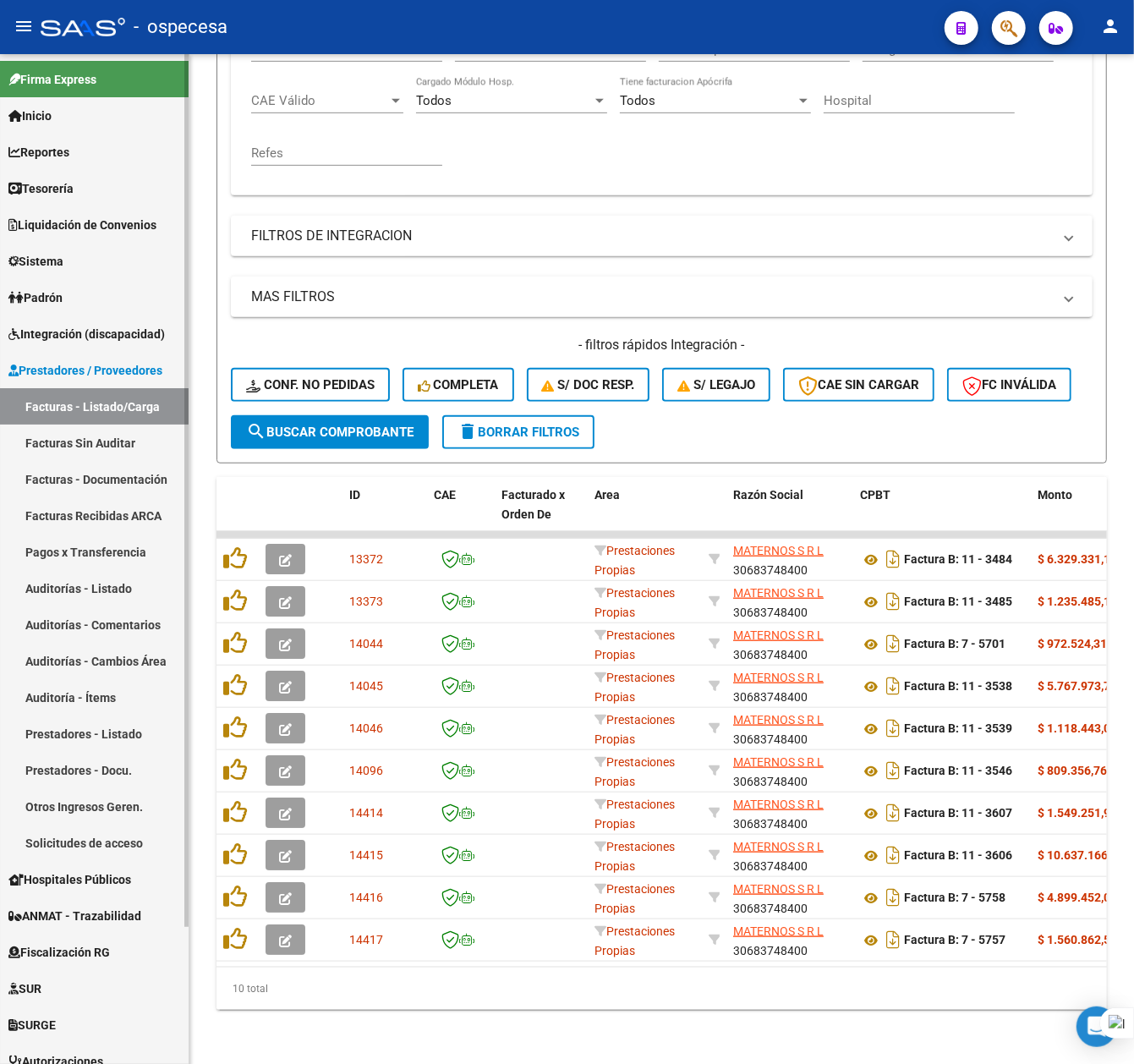
click at [103, 443] on link "Facturas Sin Auditar" at bounding box center [94, 443] width 189 height 36
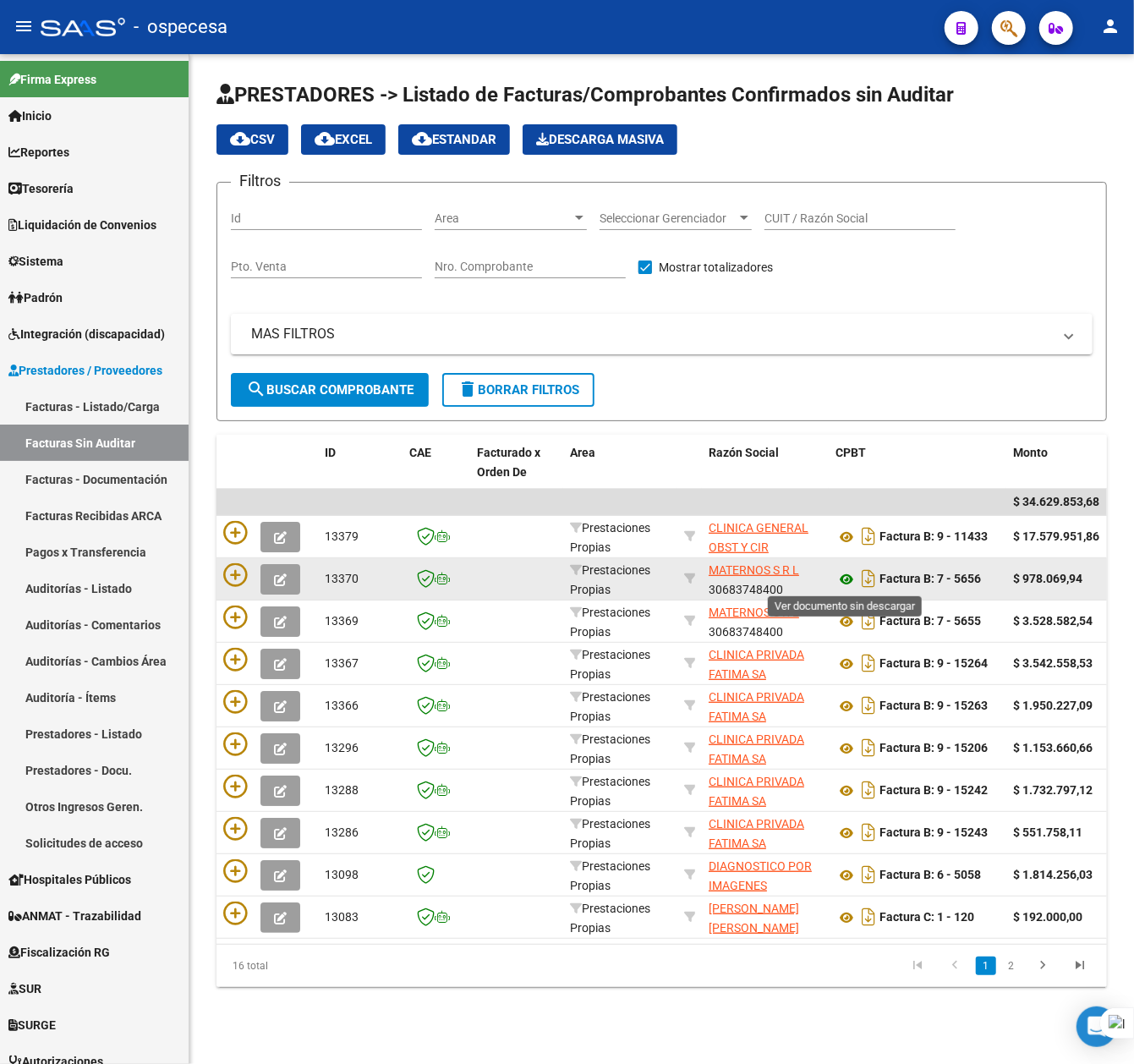
click at [852, 579] on icon at bounding box center [847, 579] width 22 height 20
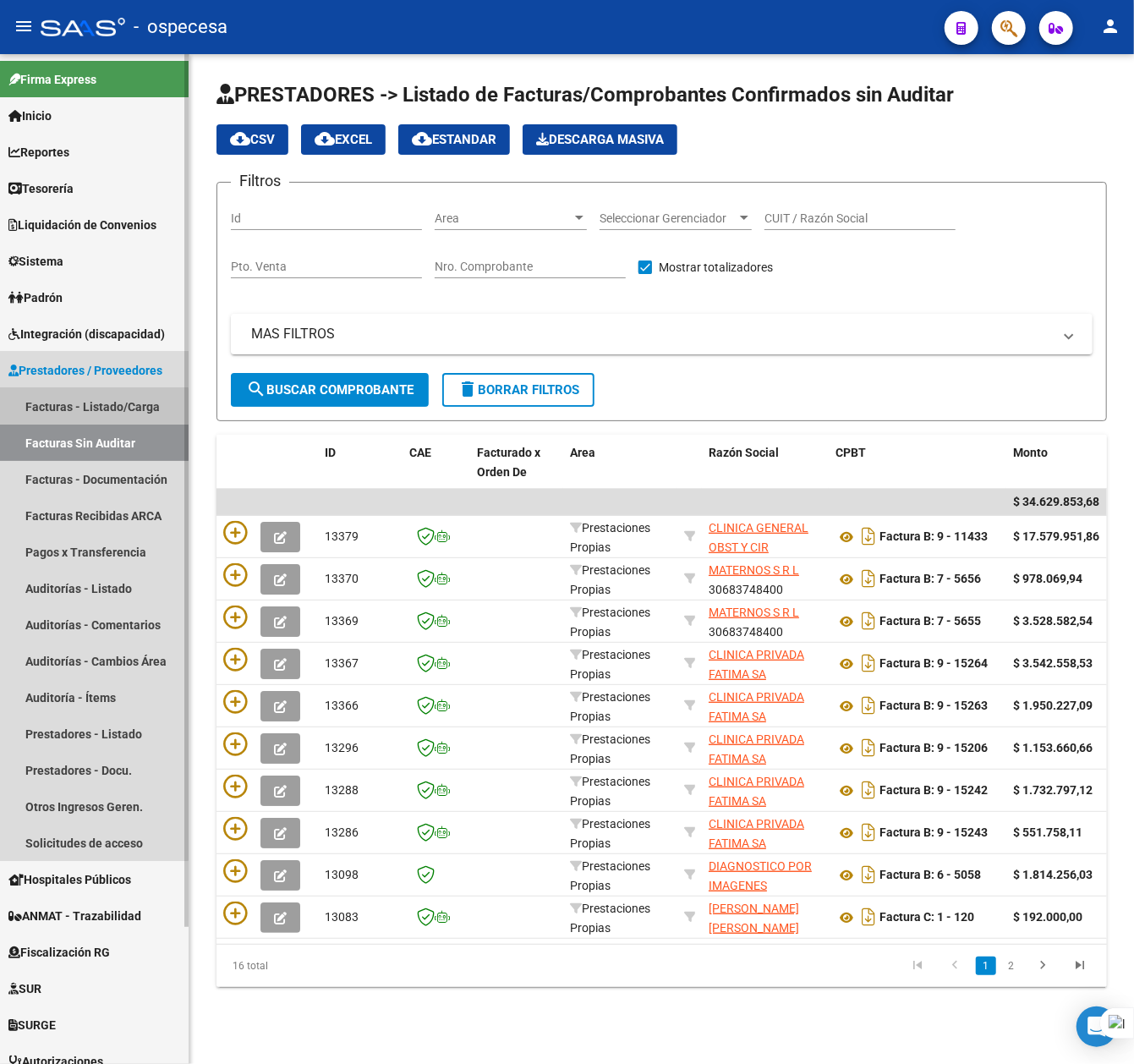
click at [88, 411] on link "Facturas - Listado/Carga" at bounding box center [94, 407] width 189 height 36
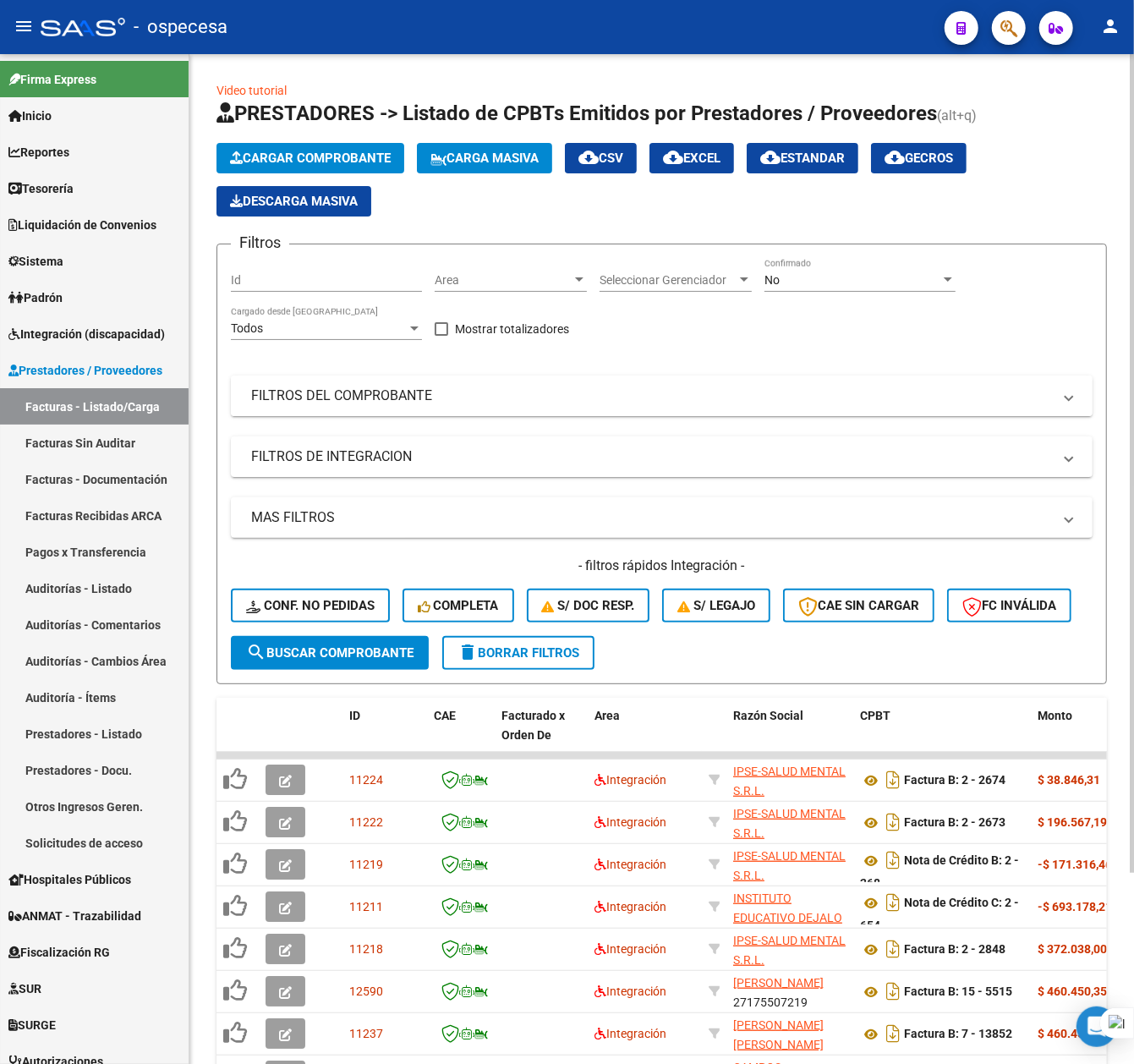
click at [502, 401] on mat-panel-title "FILTROS DEL COMPROBANTE" at bounding box center [652, 396] width 800 height 18
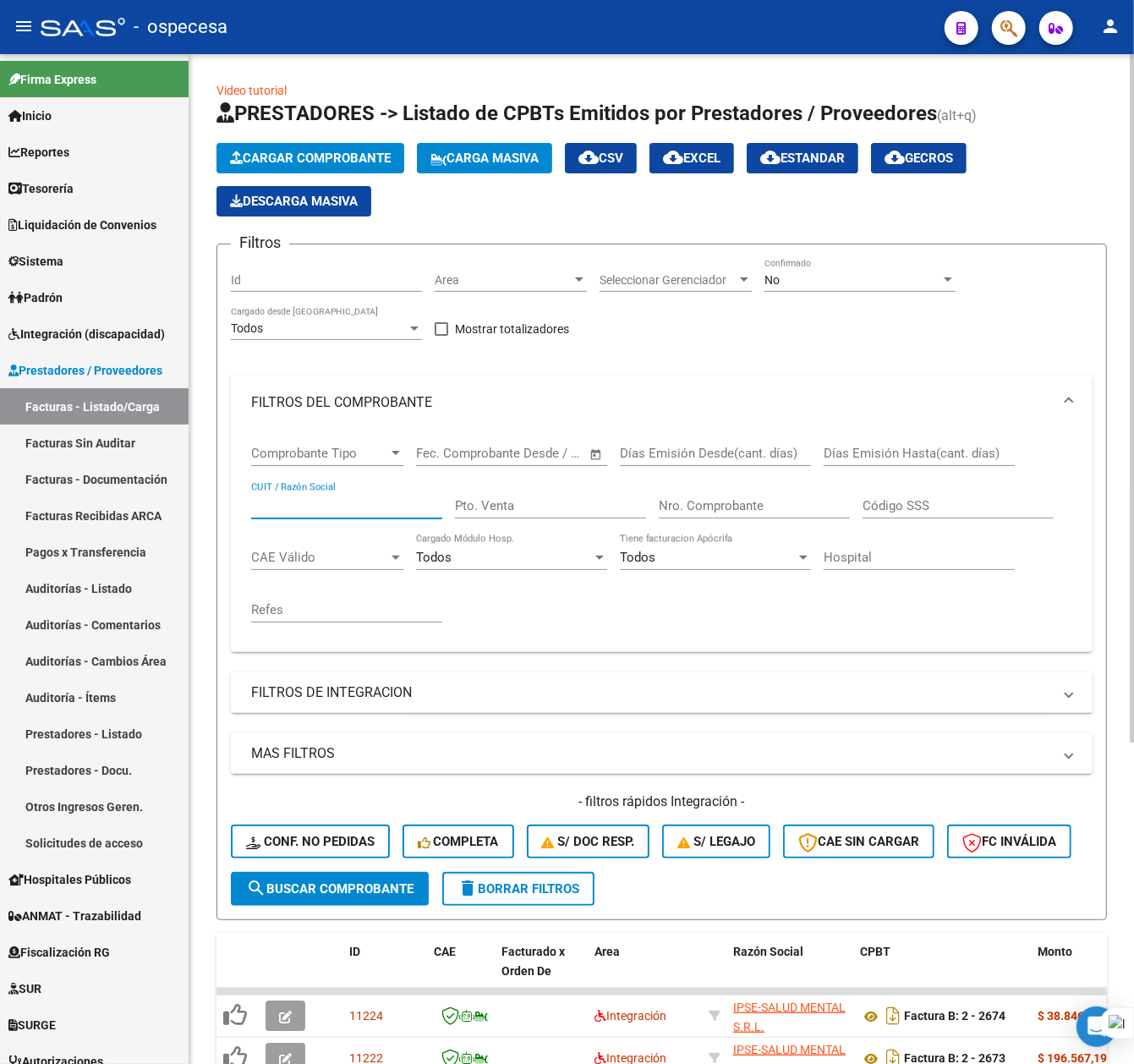
click at [359, 498] on input "CUIT / Razón Social" at bounding box center [347, 505] width 191 height 15
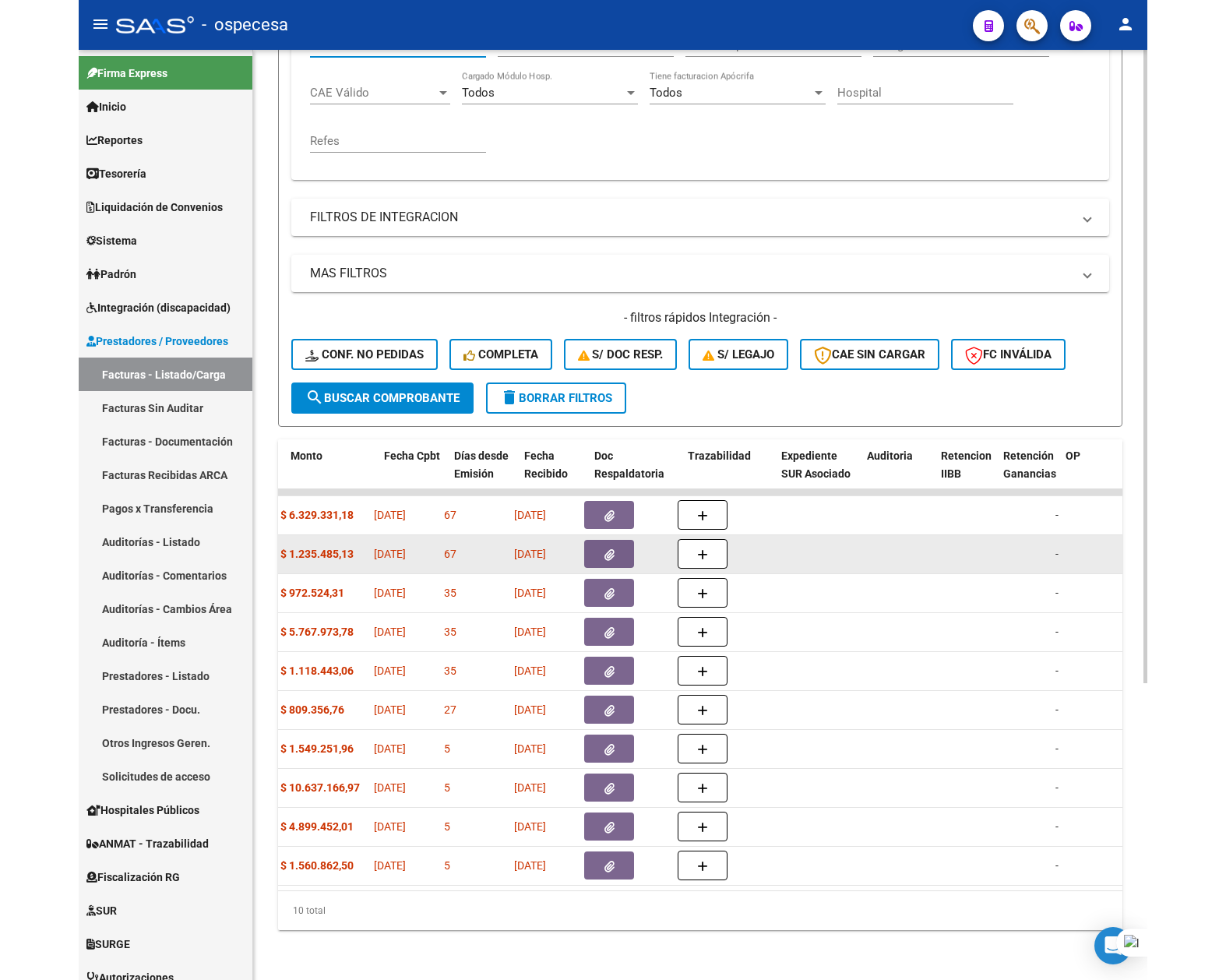
scroll to position [0, 743]
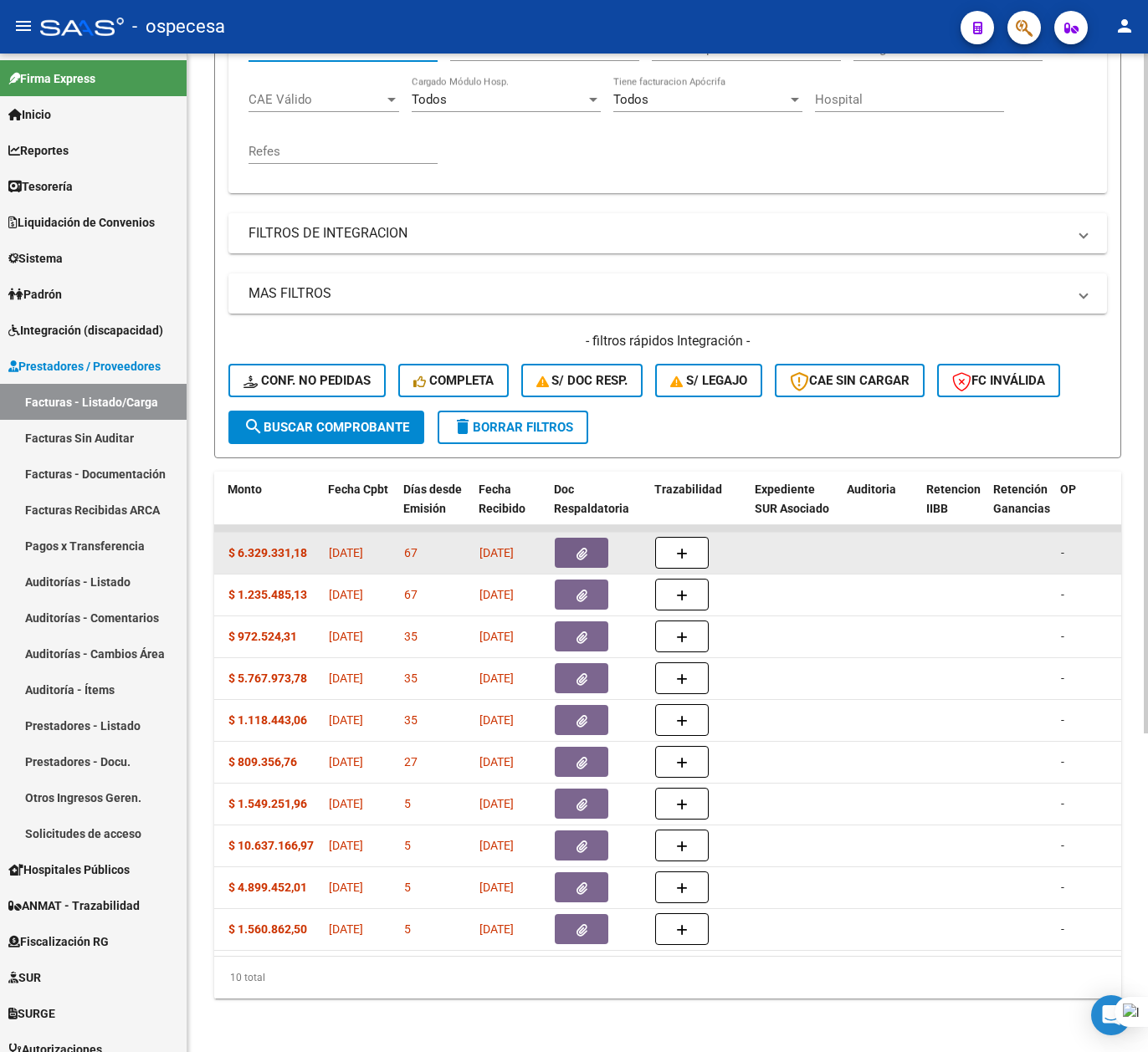
type input "MATERNOS"
click at [584, 548] on icon "button" at bounding box center [582, 554] width 11 height 13
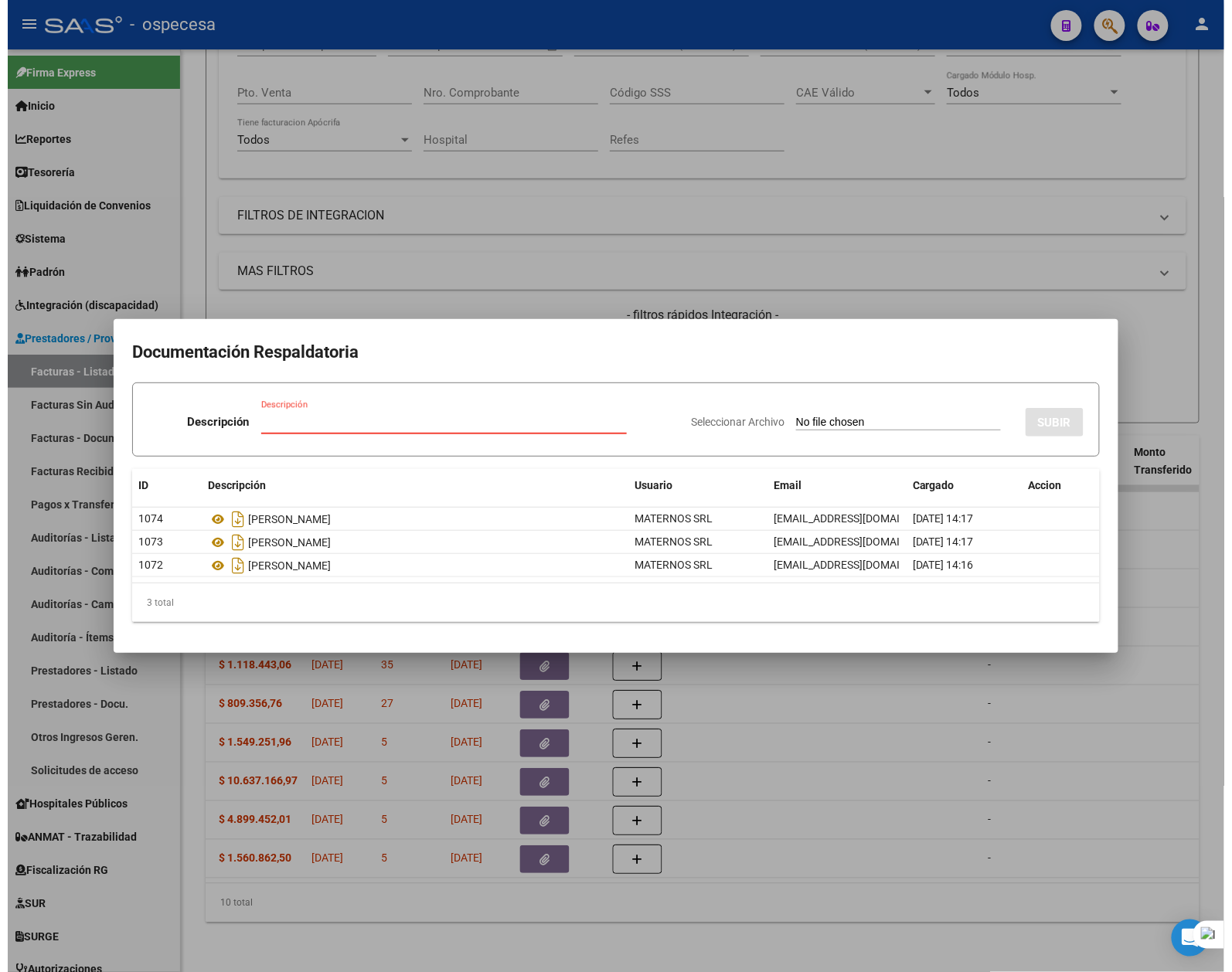
scroll to position [335, 0]
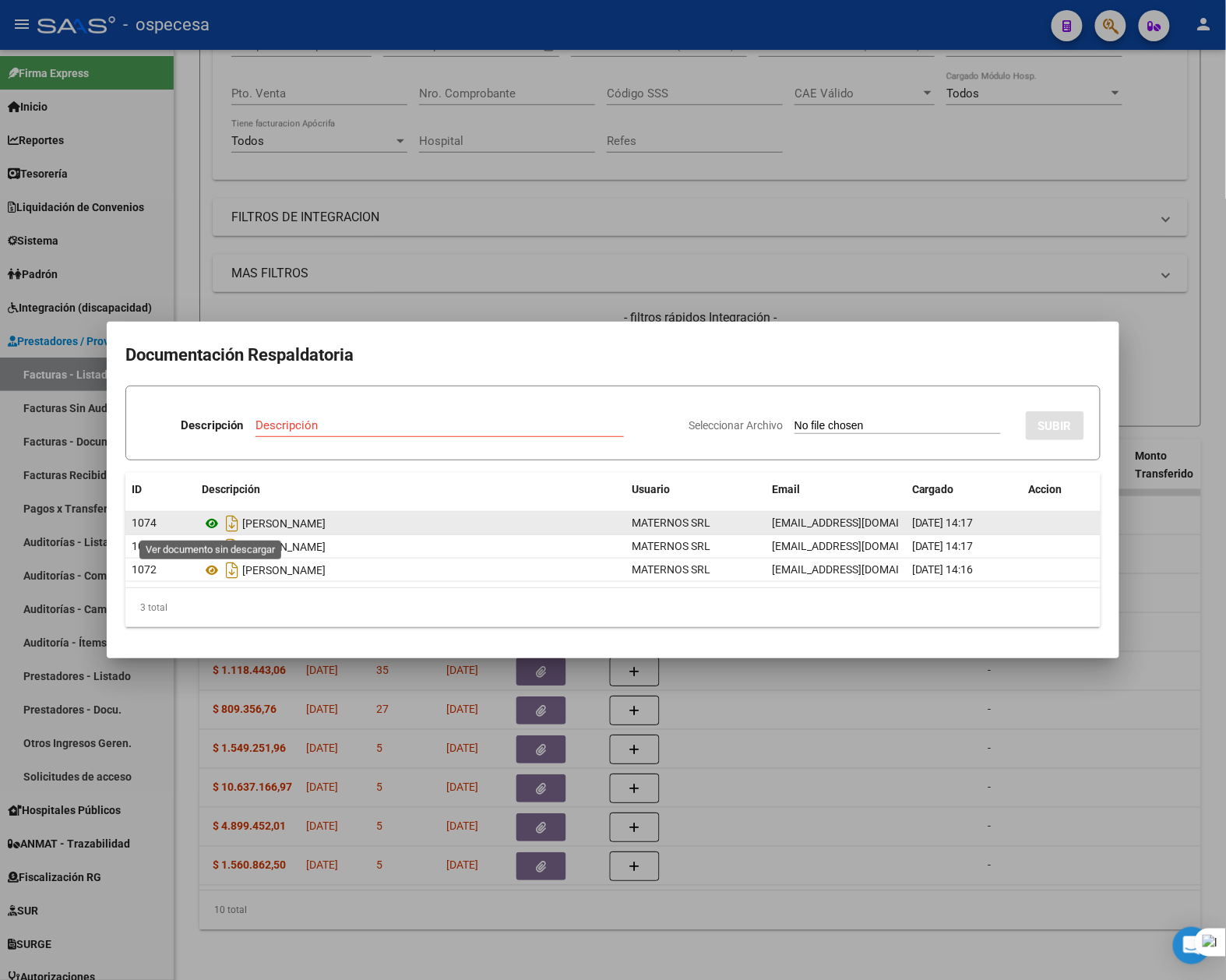
click at [215, 522] on icon at bounding box center [212, 523] width 20 height 18
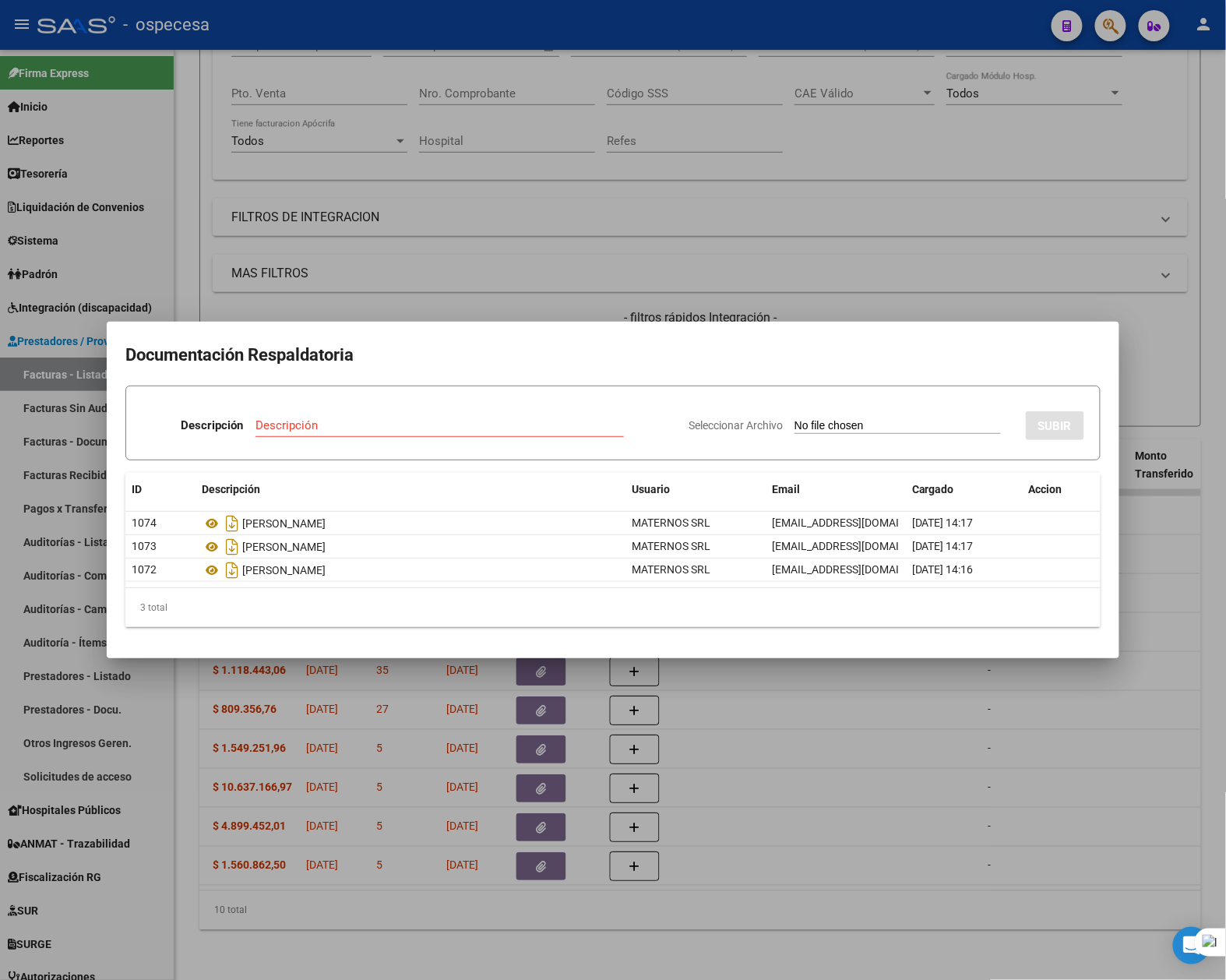
click at [1145, 307] on div at bounding box center [613, 490] width 1226 height 980
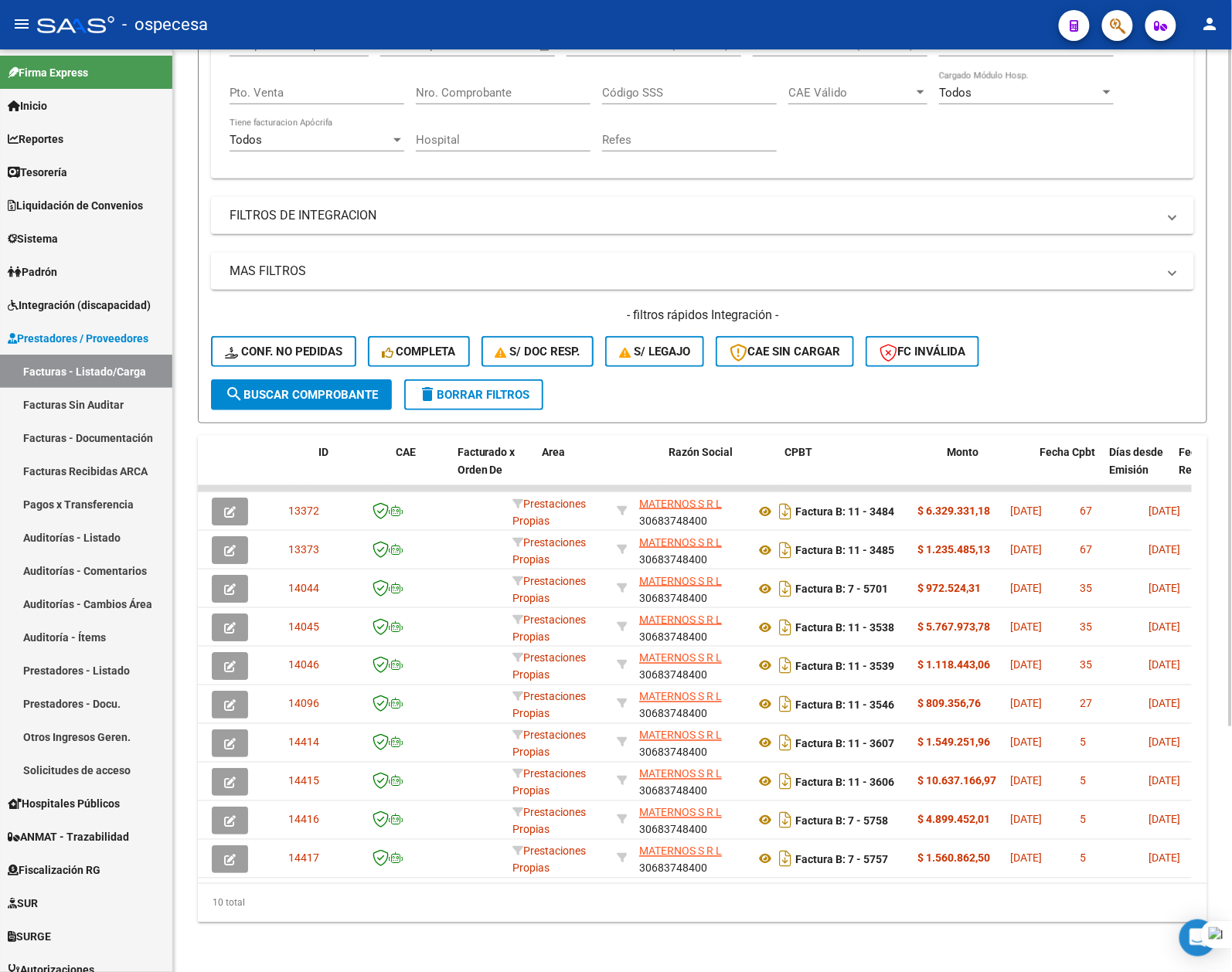
scroll to position [0, 0]
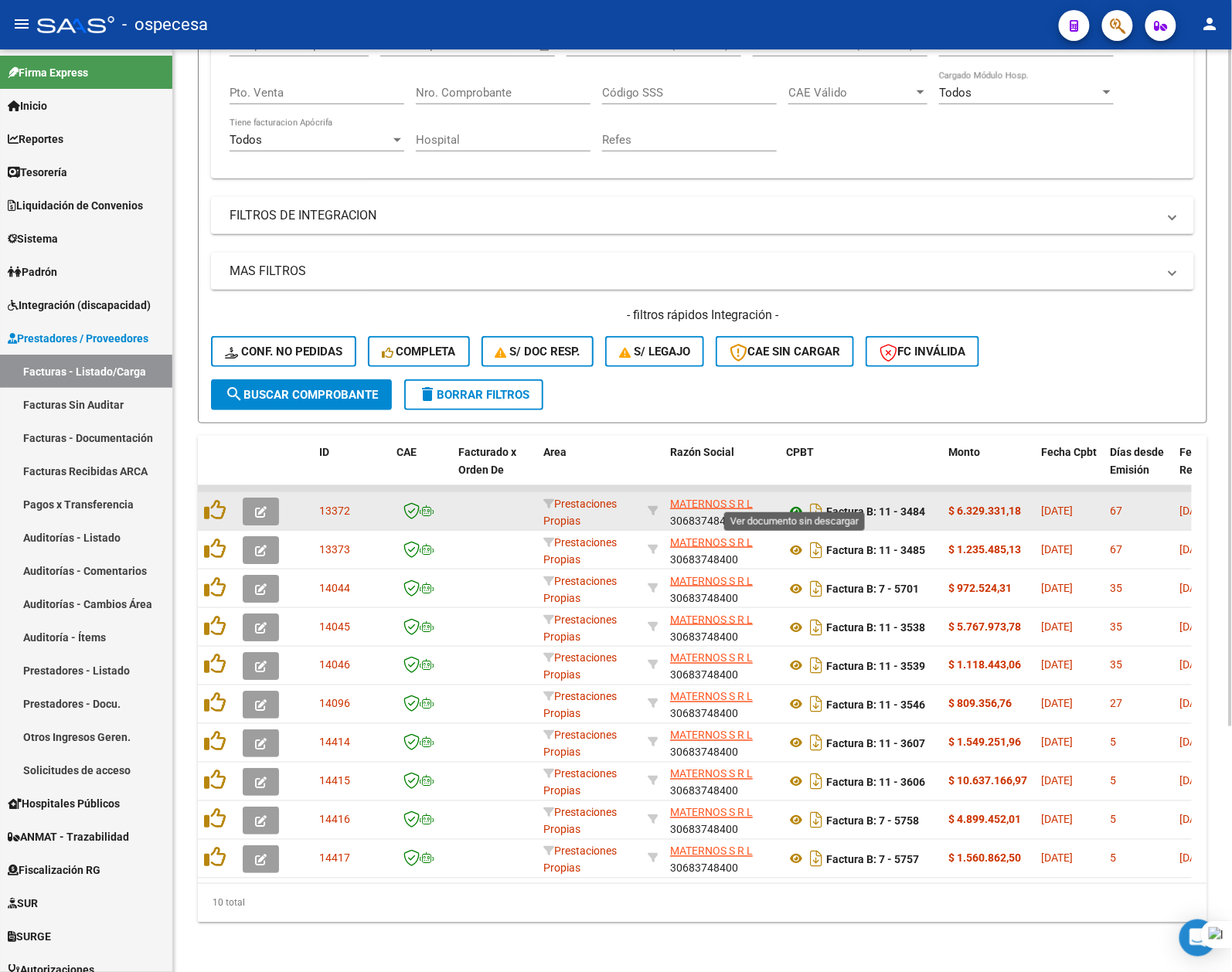
click at [789, 502] on icon at bounding box center [796, 511] width 20 height 18
click at [799, 502] on icon at bounding box center [796, 511] width 20 height 18
click at [1073, 505] on span "[DATE]" at bounding box center [1057, 511] width 32 height 12
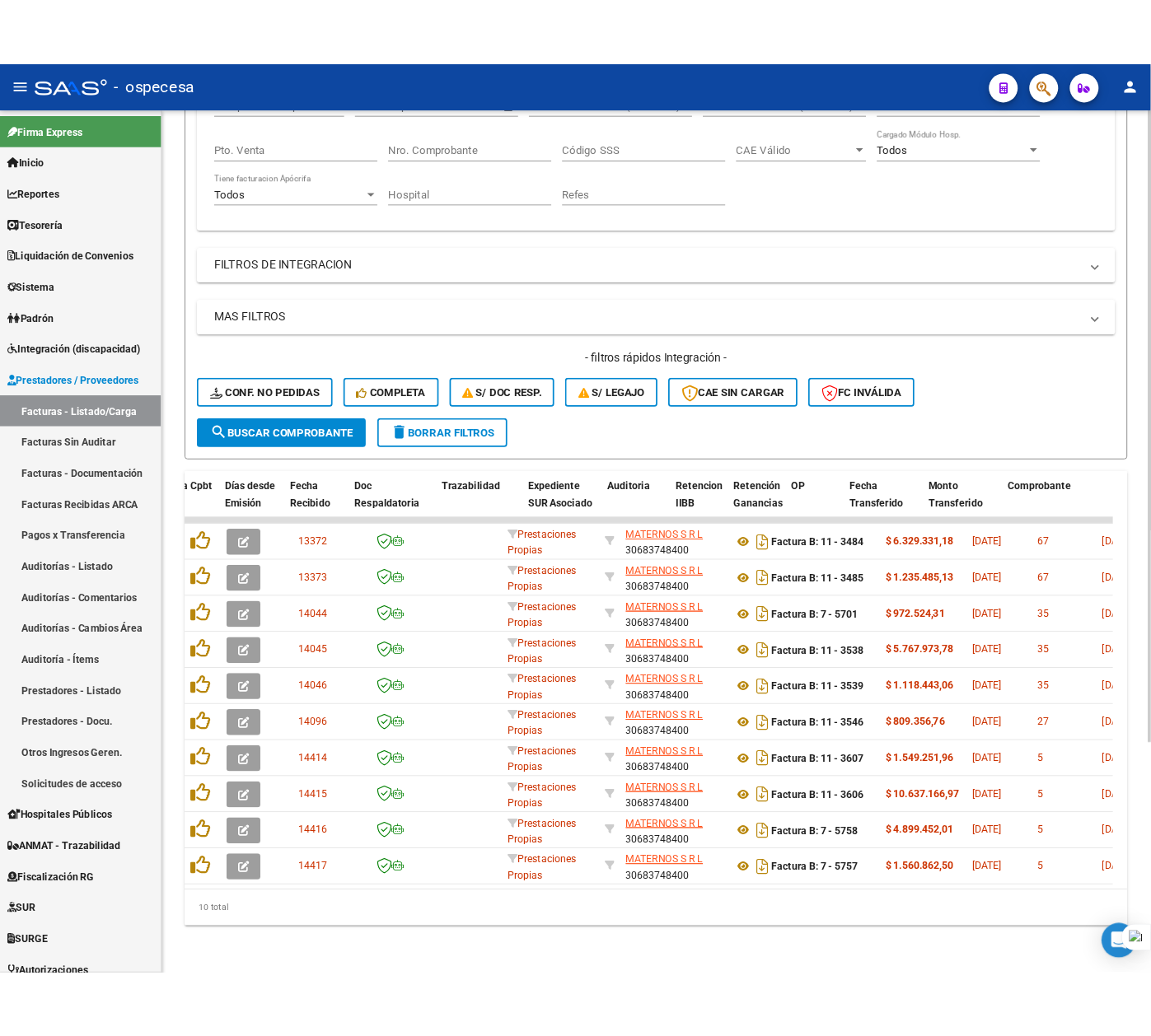
scroll to position [0, 927]
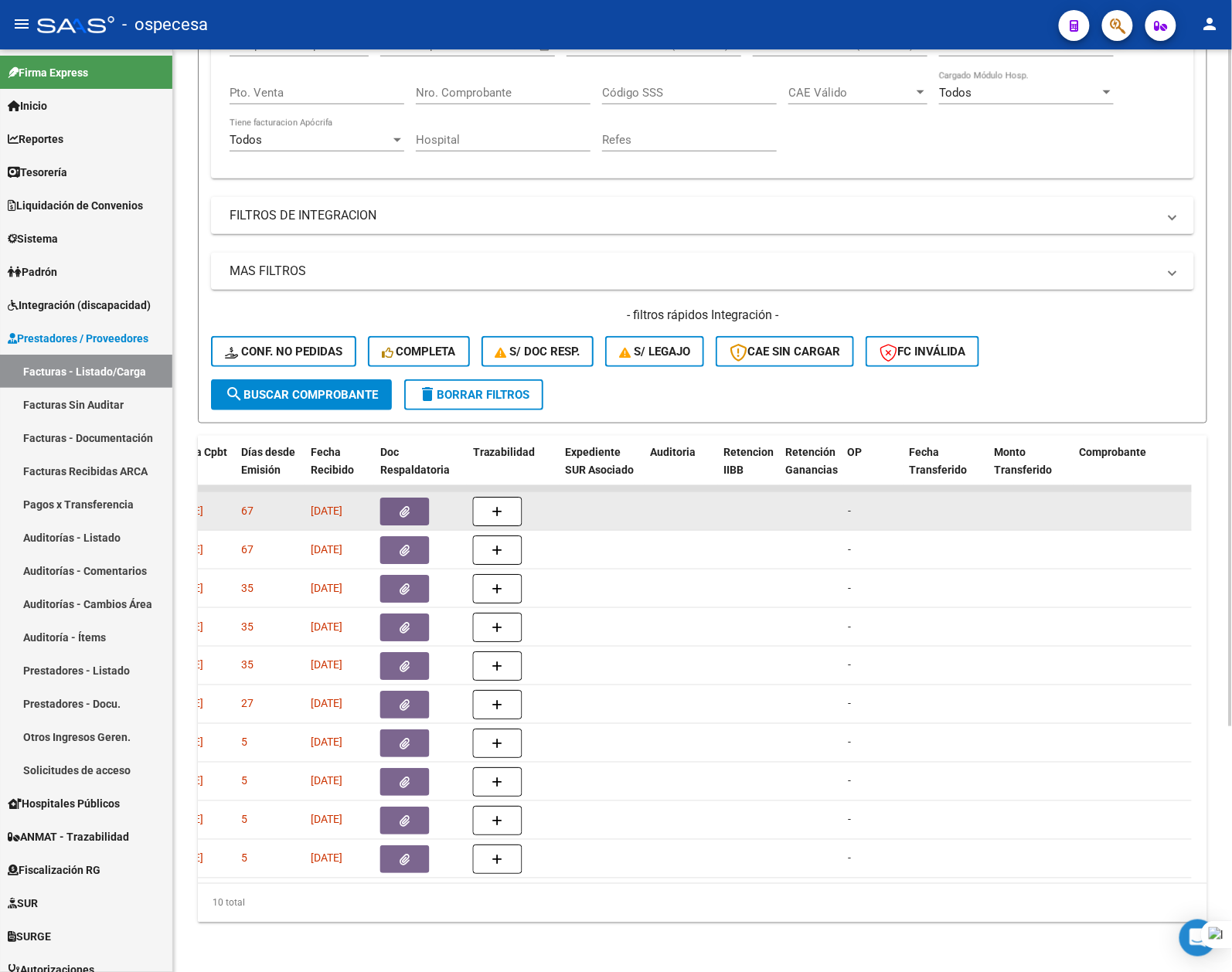
click at [406, 506] on icon "button" at bounding box center [406, 512] width 10 height 12
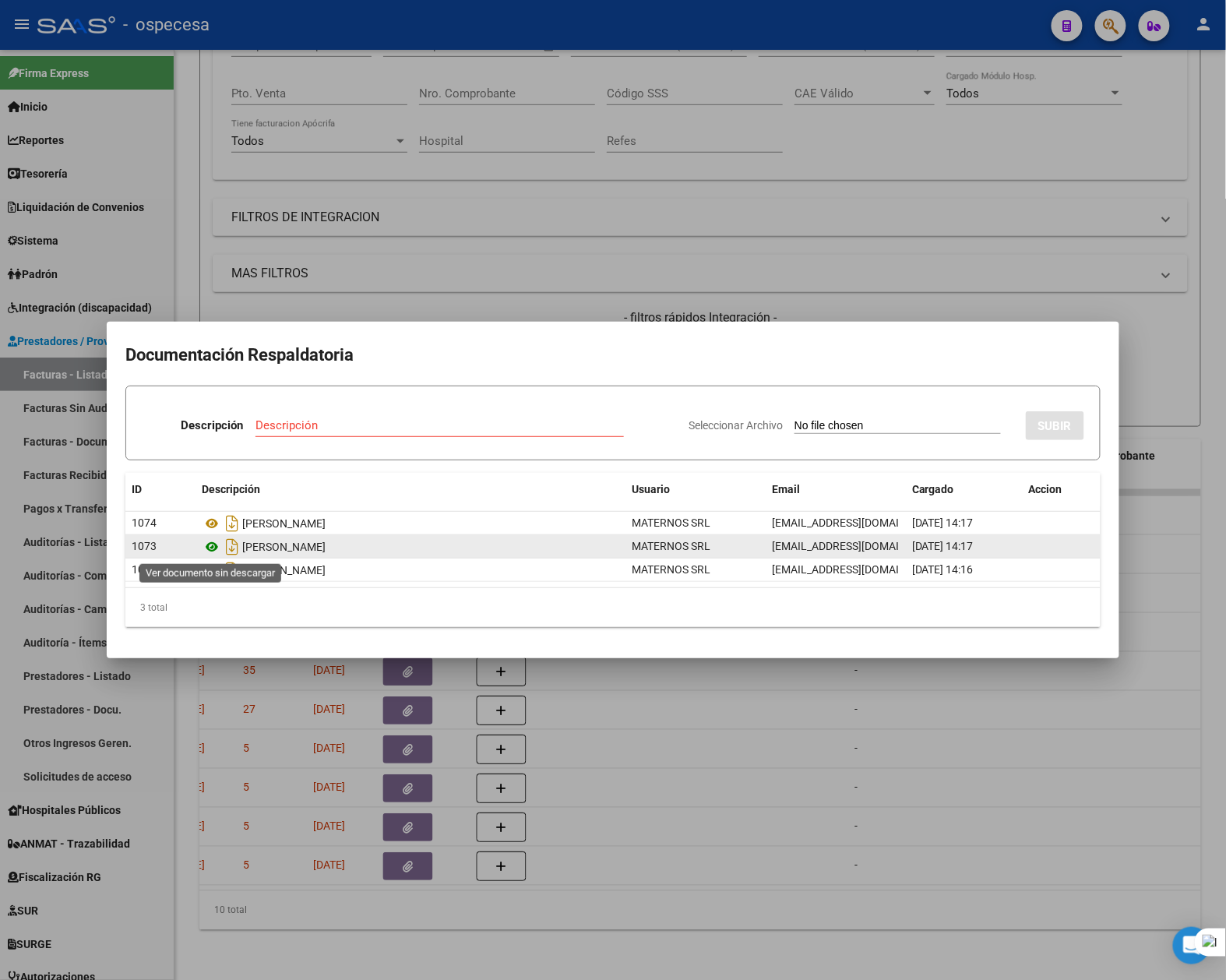
click at [212, 545] on icon at bounding box center [212, 547] width 20 height 18
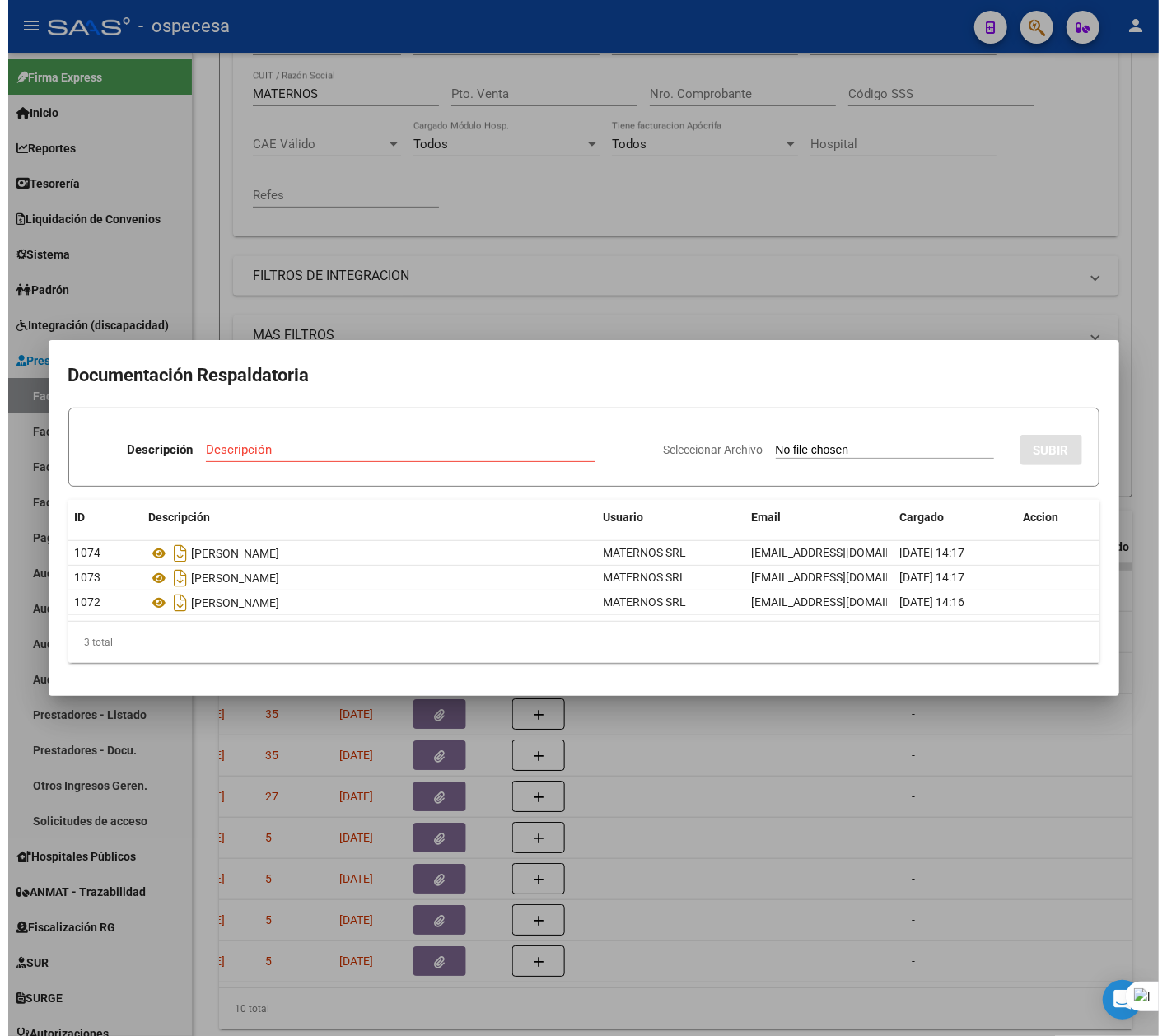
scroll to position [416, 0]
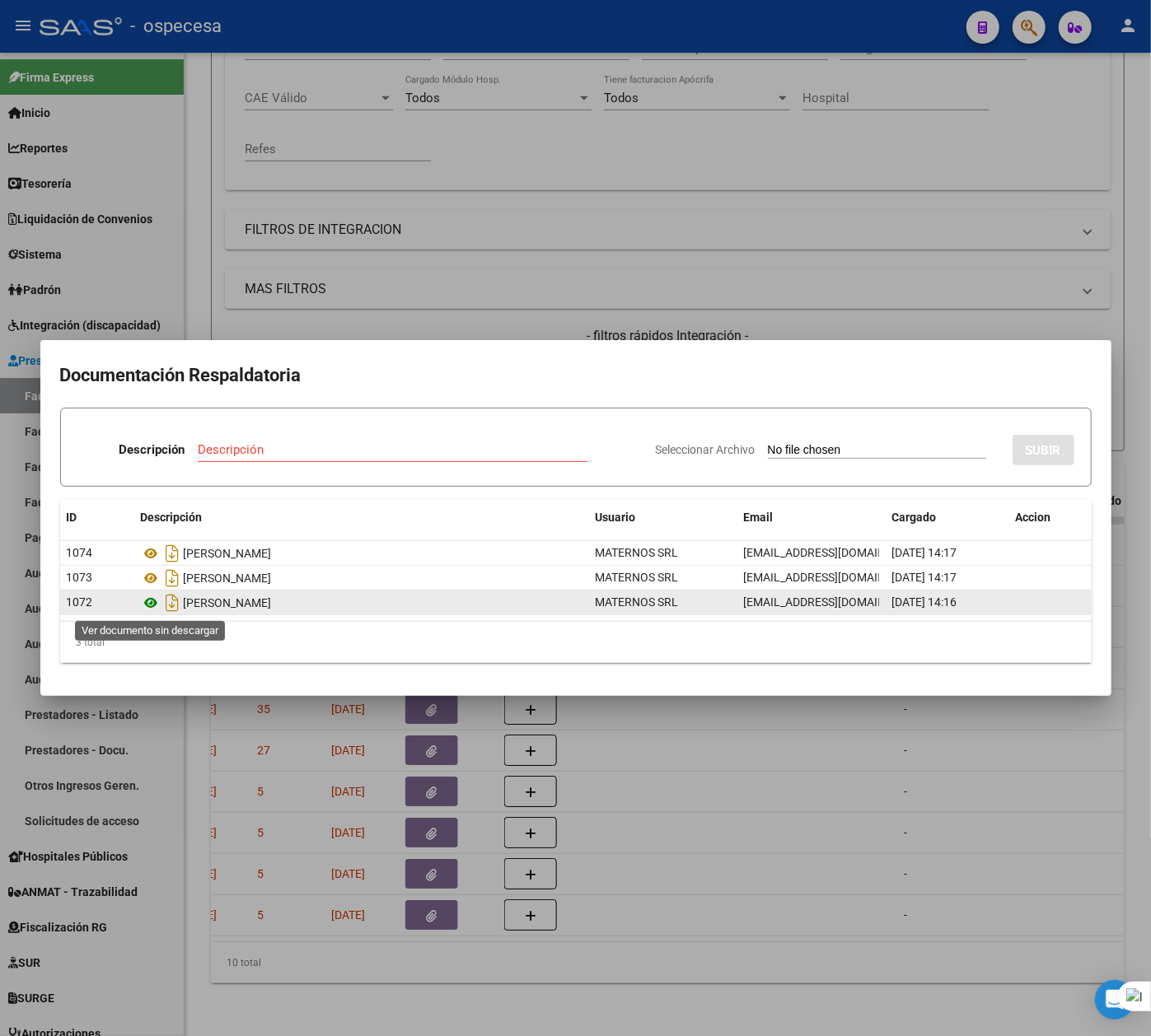
click at [154, 600] on icon at bounding box center [152, 603] width 21 height 20
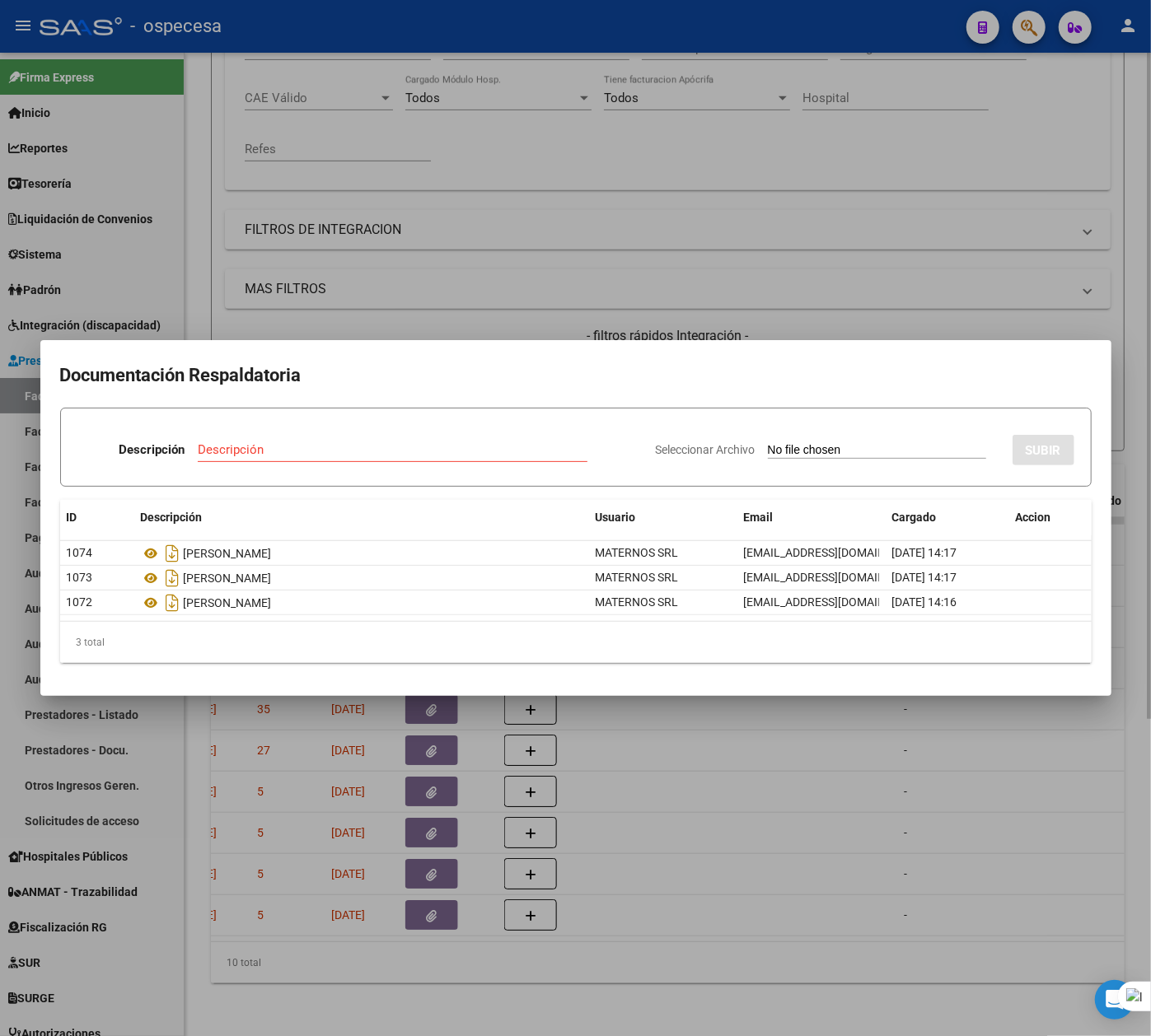
drag, startPoint x: 1032, startPoint y: 791, endPoint x: 1155, endPoint y: 687, distance: 161.1
click at [1031, 791] on div at bounding box center [576, 518] width 1151 height 1036
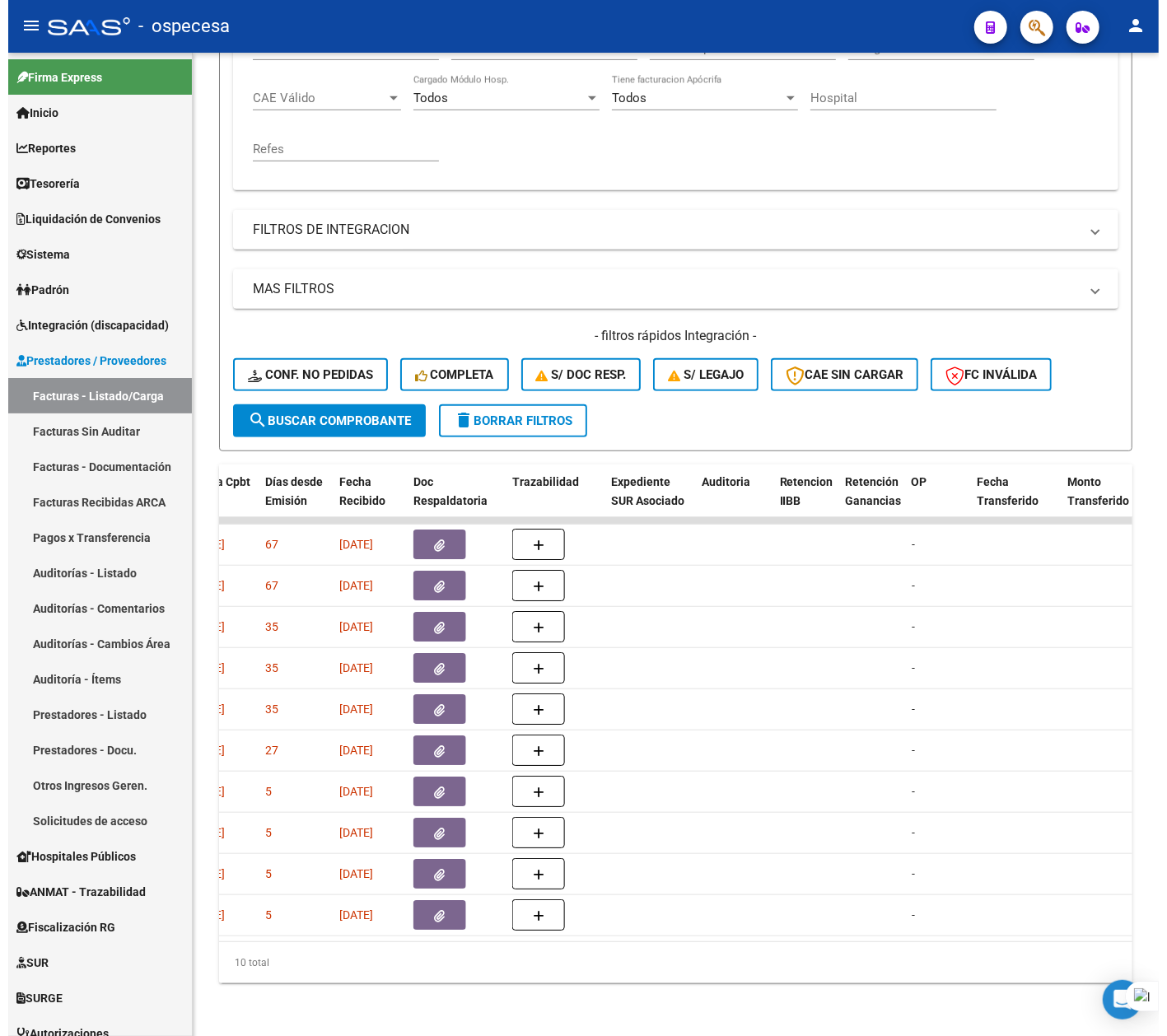
scroll to position [376, 0]
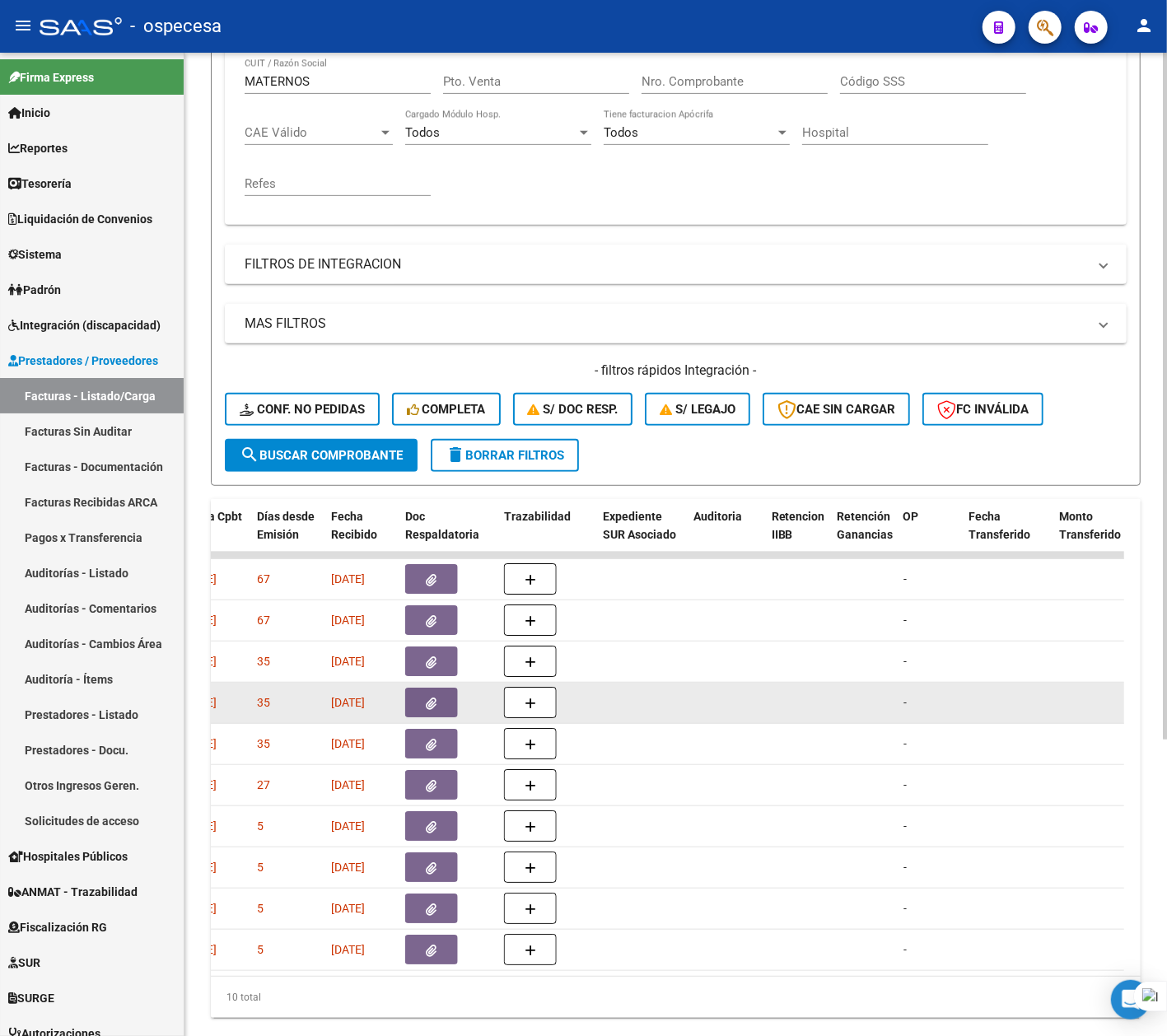
click at [745, 697] on datatable-body-cell at bounding box center [726, 702] width 78 height 40
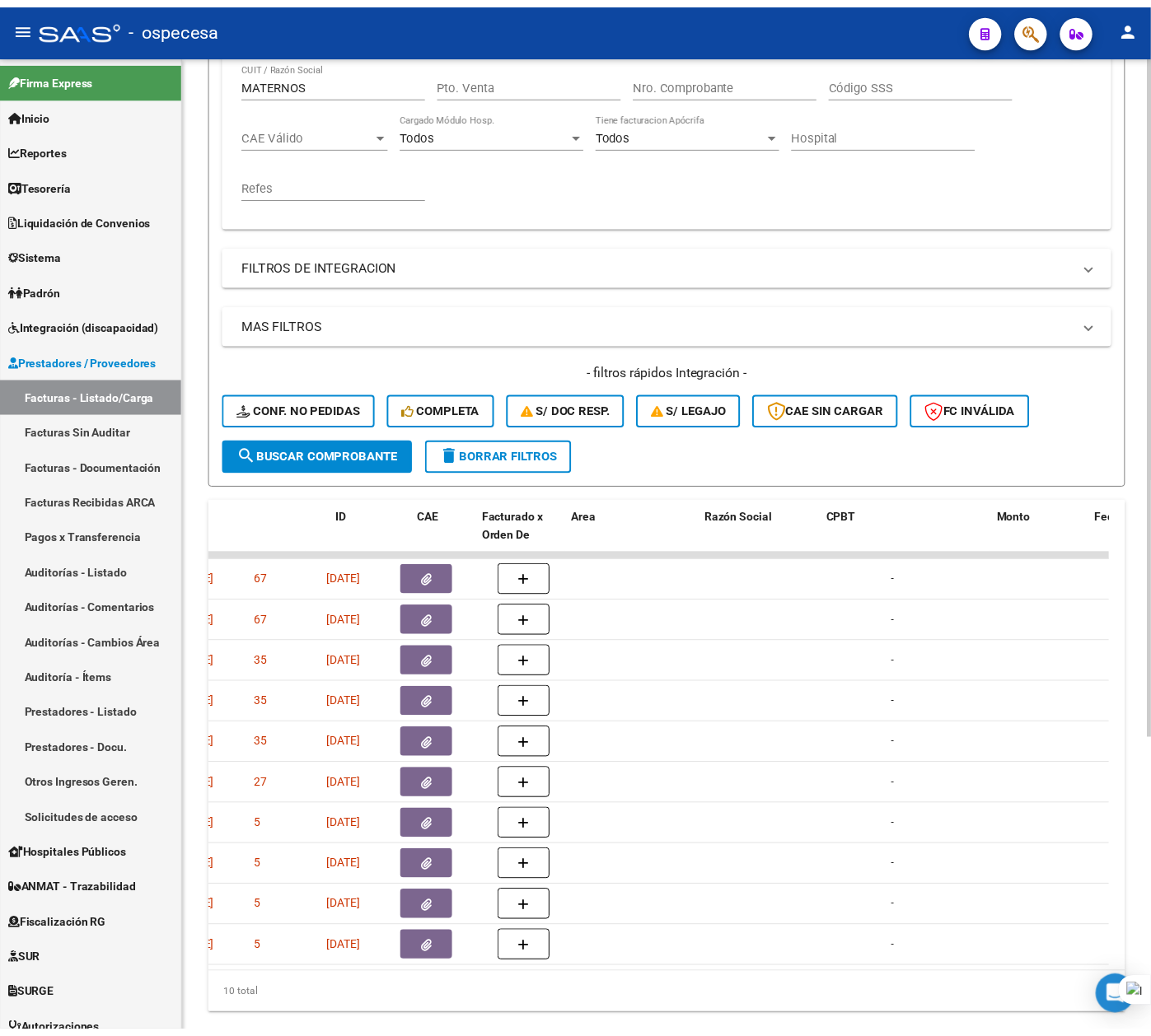
scroll to position [0, 0]
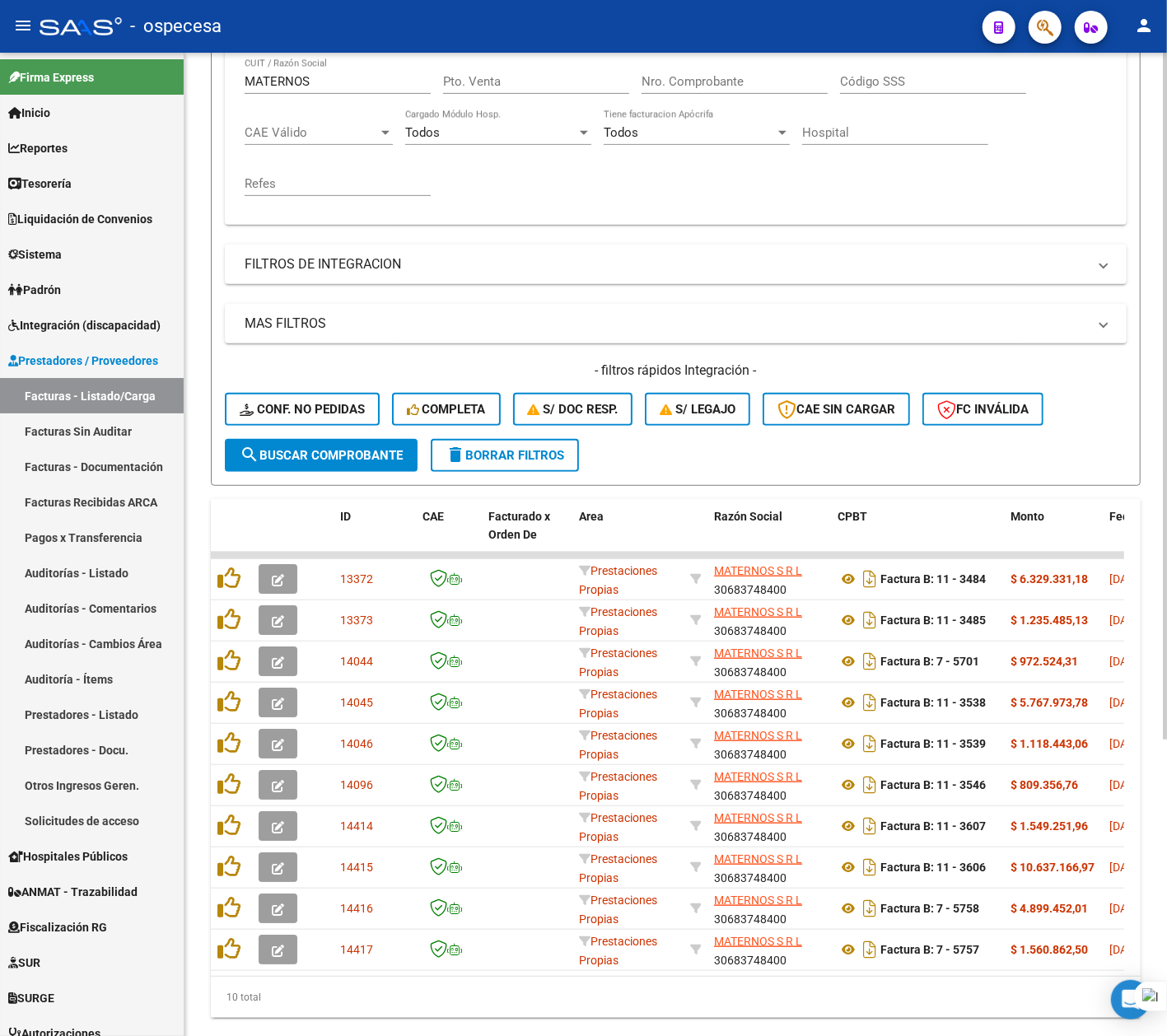
drag, startPoint x: 596, startPoint y: 975, endPoint x: 377, endPoint y: 973, distance: 219.0
click at [377, 973] on datatable-body "13372 Prestaciones Propias MATERNOS S R L 30683748400 Factura B: 11 - 3484 $ 6.…" at bounding box center [666, 764] width 913 height 424
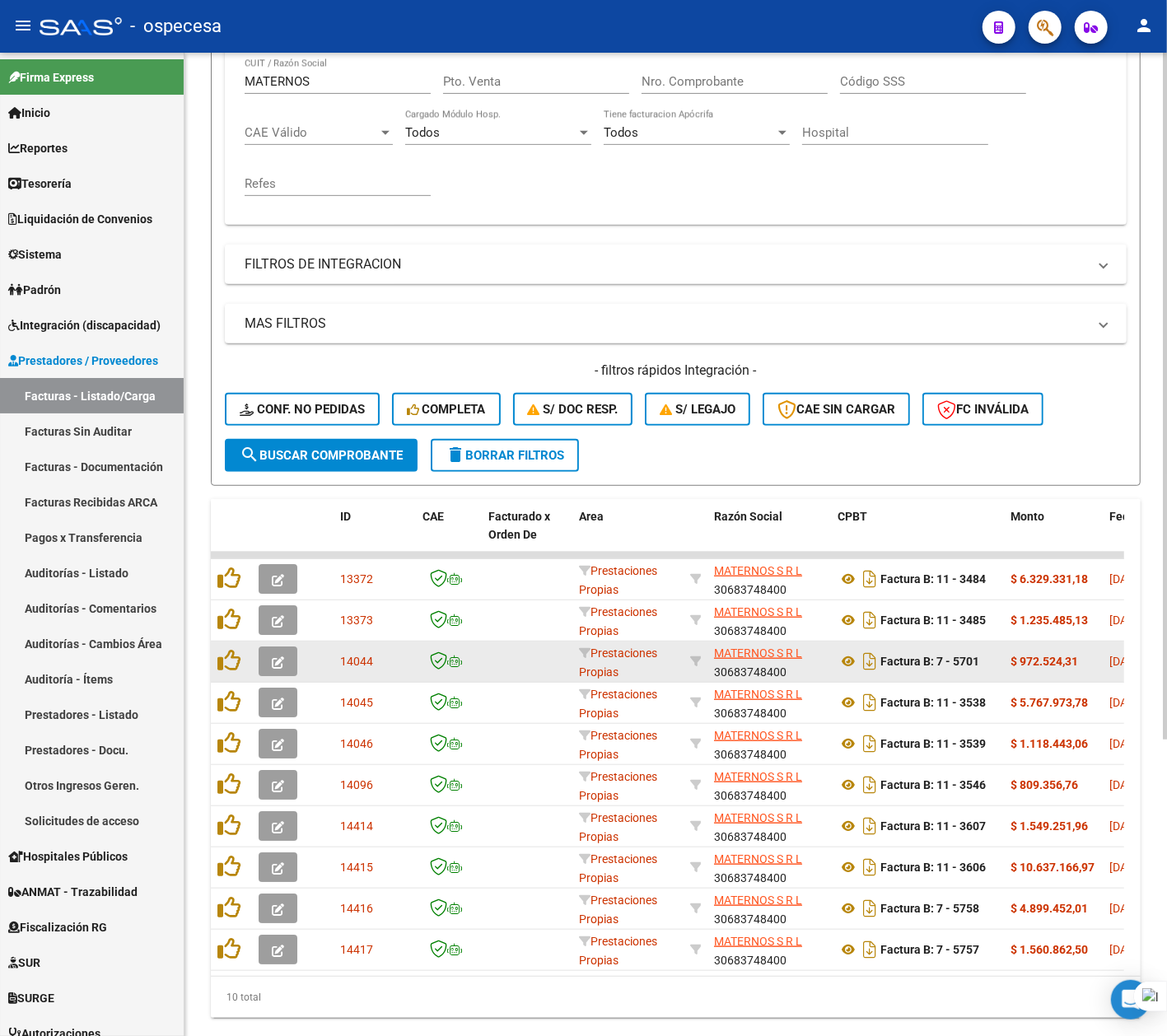
drag, startPoint x: 654, startPoint y: 663, endPoint x: 658, endPoint y: 655, distance: 8.9
click at [654, 663] on div "Prestaciones Propias" at bounding box center [627, 660] width 98 height 35
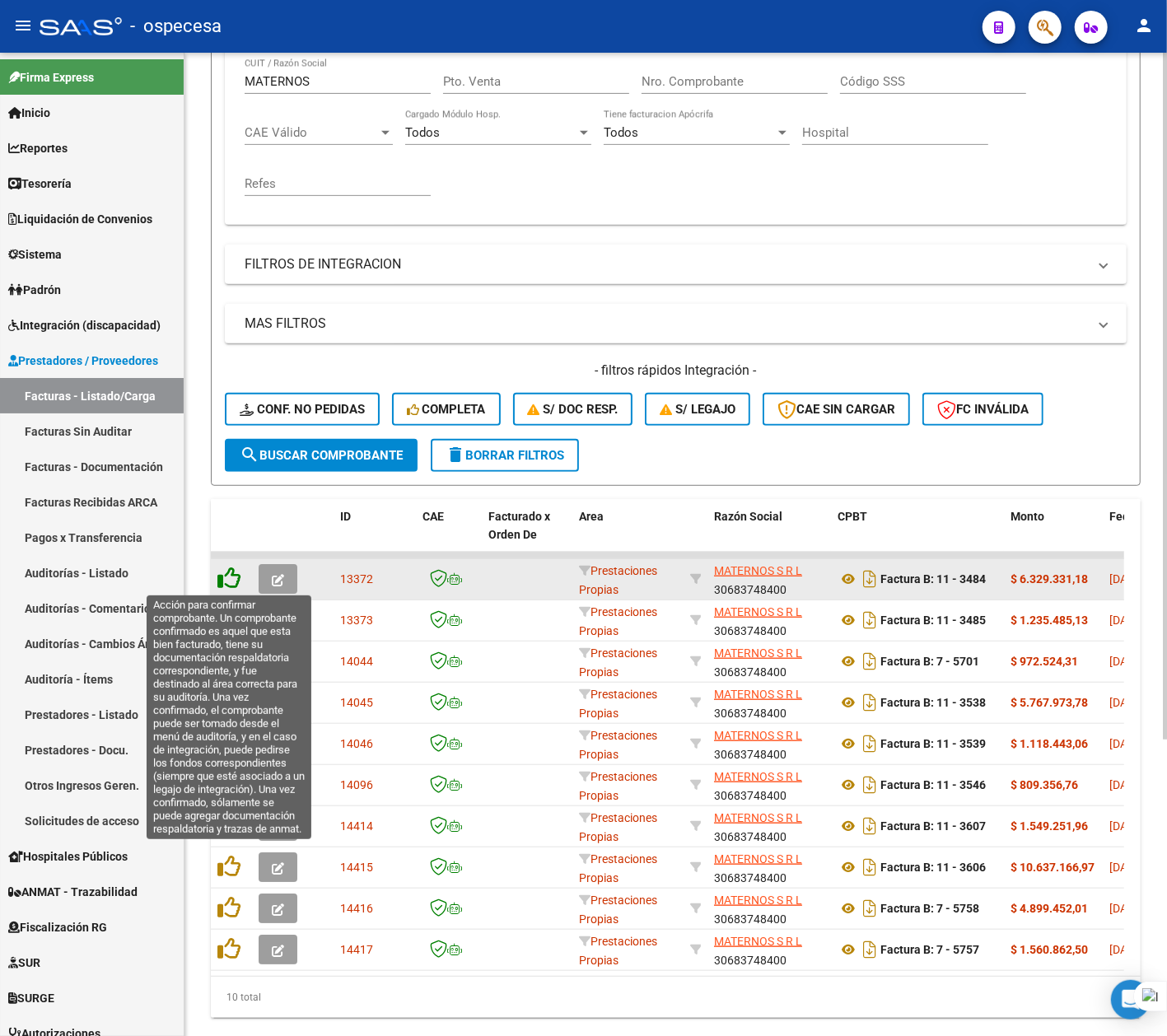
click at [234, 578] on icon at bounding box center [229, 578] width 23 height 23
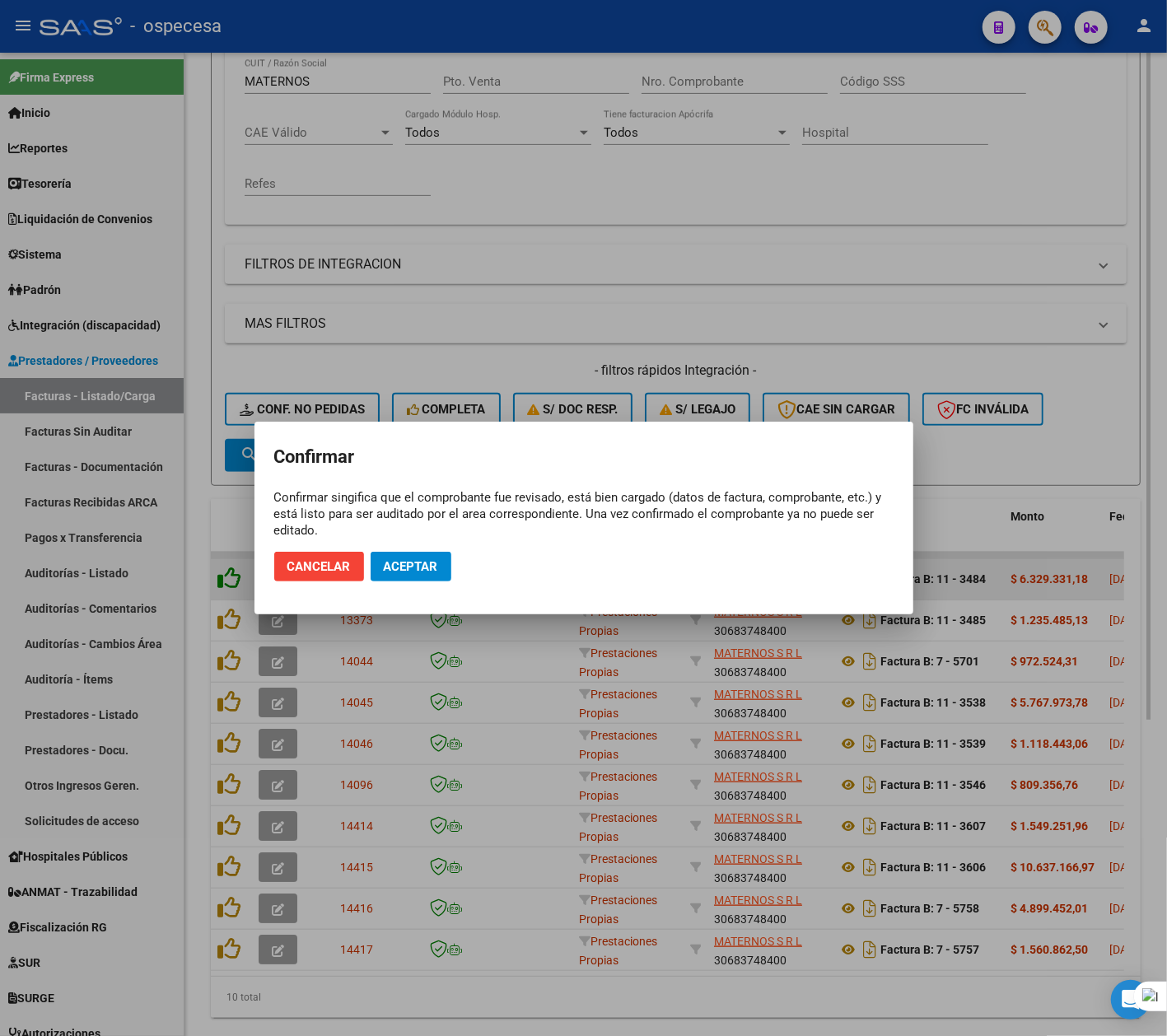
scroll to position [416, 0]
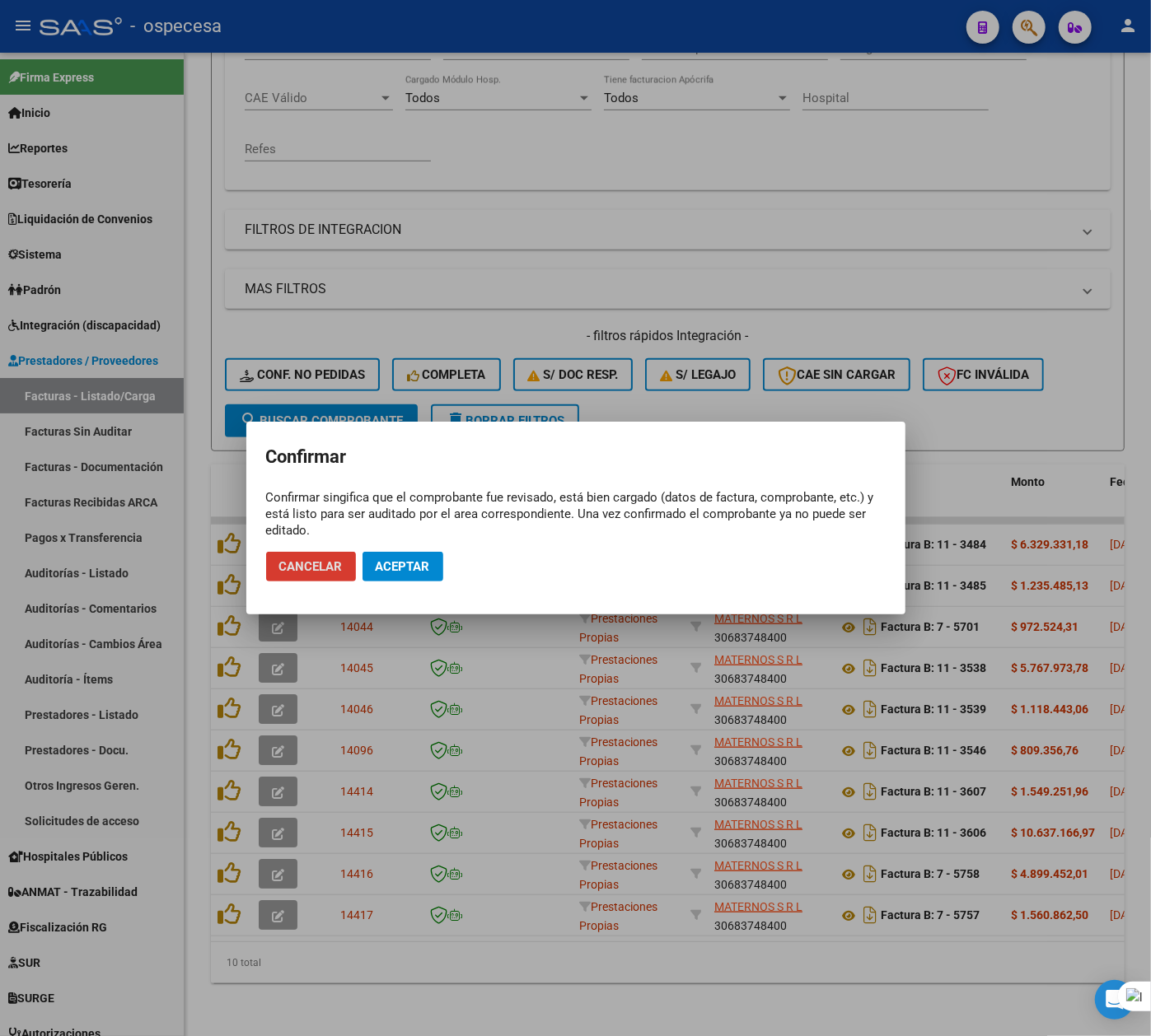
click at [402, 570] on span "Aceptar" at bounding box center [402, 566] width 54 height 15
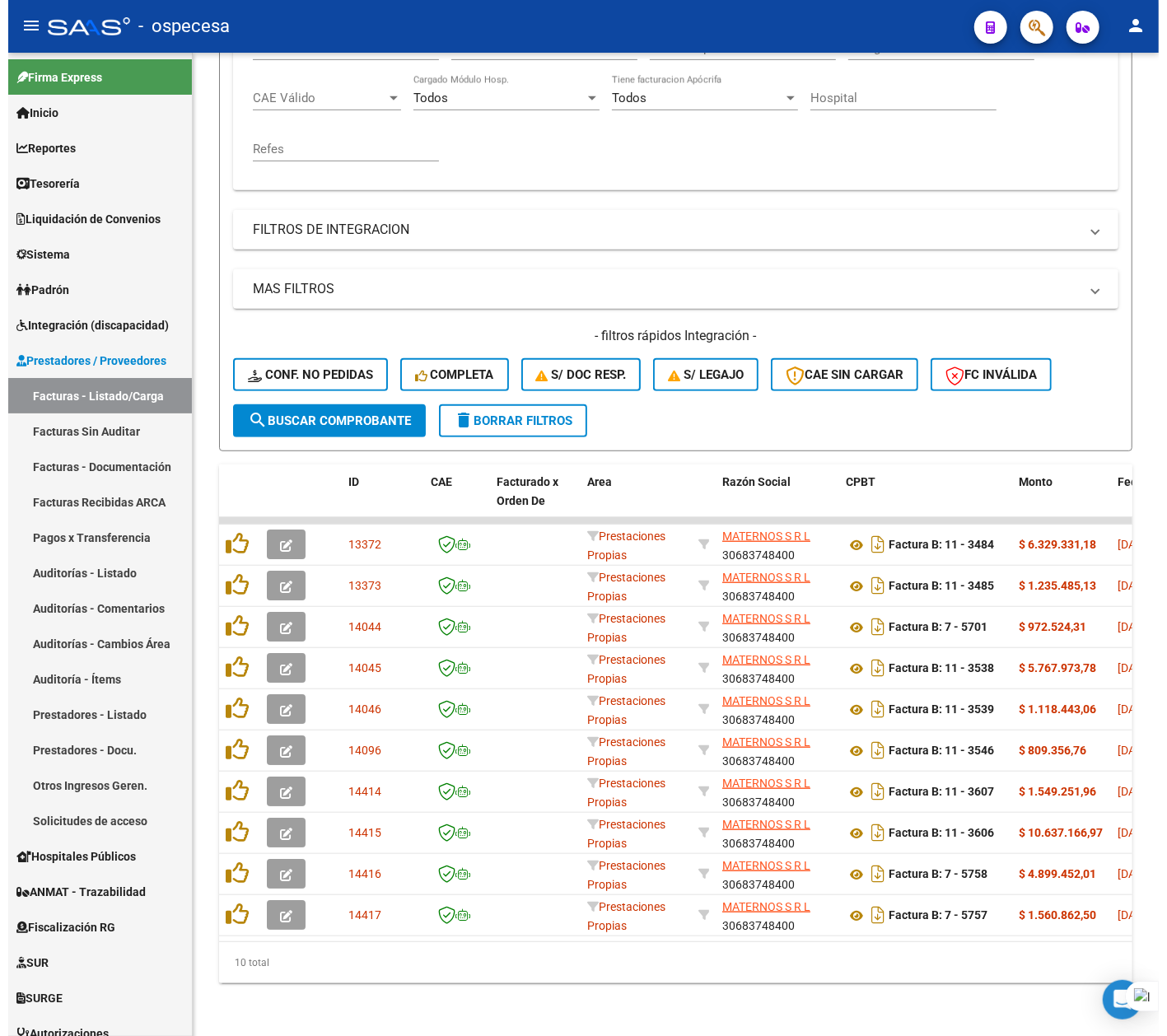
scroll to position [376, 0]
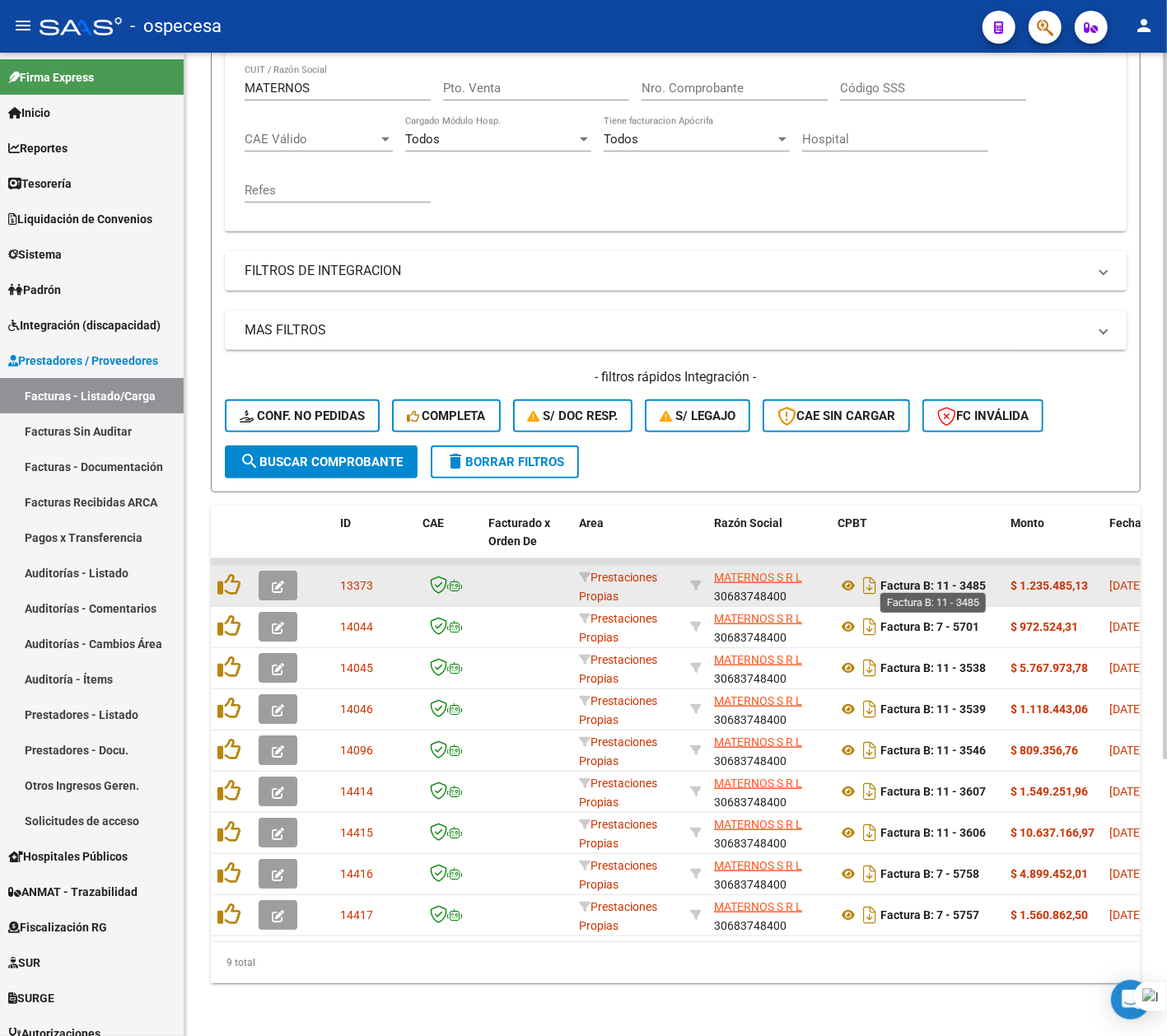
click at [952, 579] on strong "Factura B: 11 - 3485" at bounding box center [933, 585] width 106 height 13
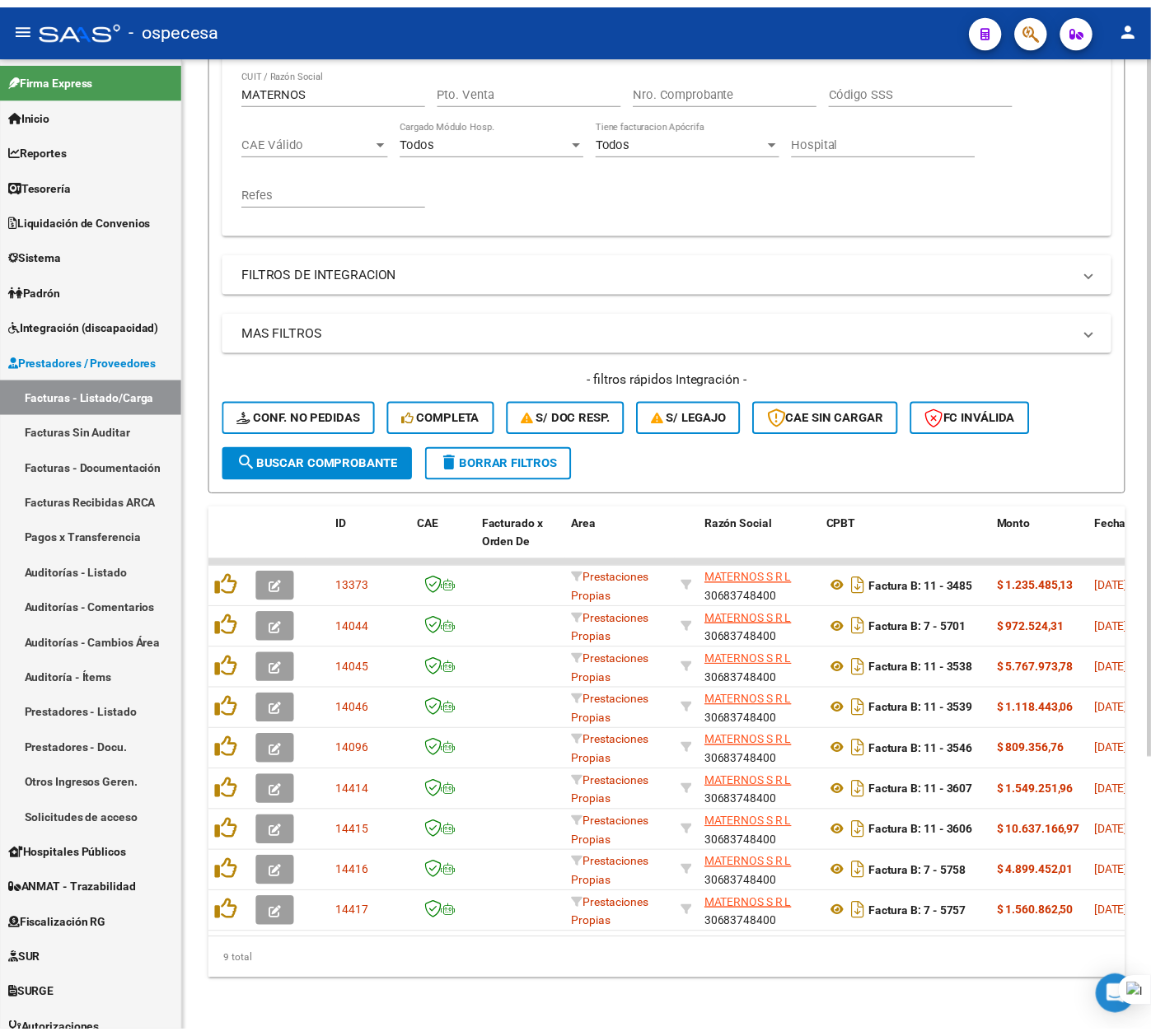
scroll to position [0, 814]
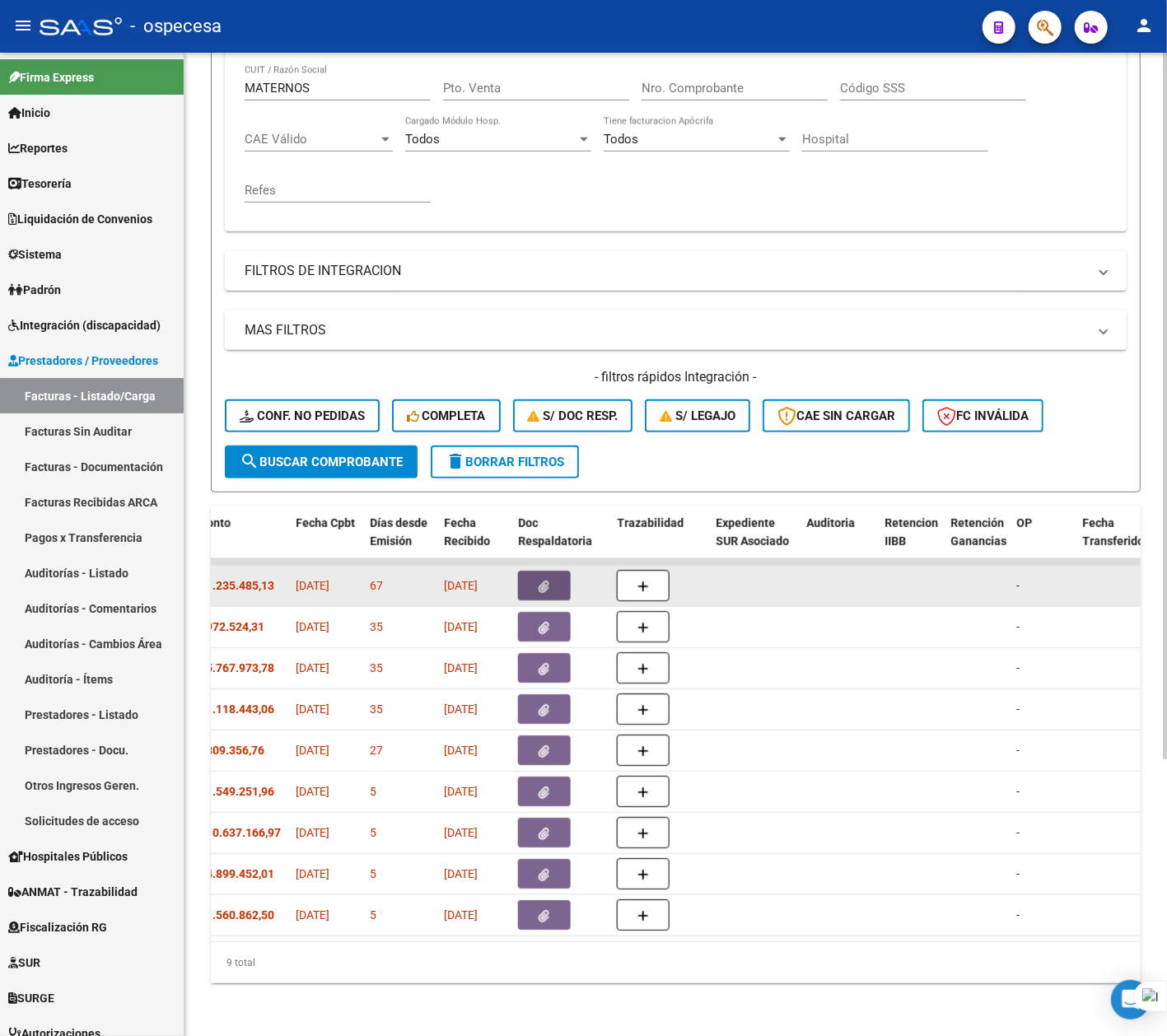
click at [552, 578] on button "button" at bounding box center [544, 585] width 52 height 29
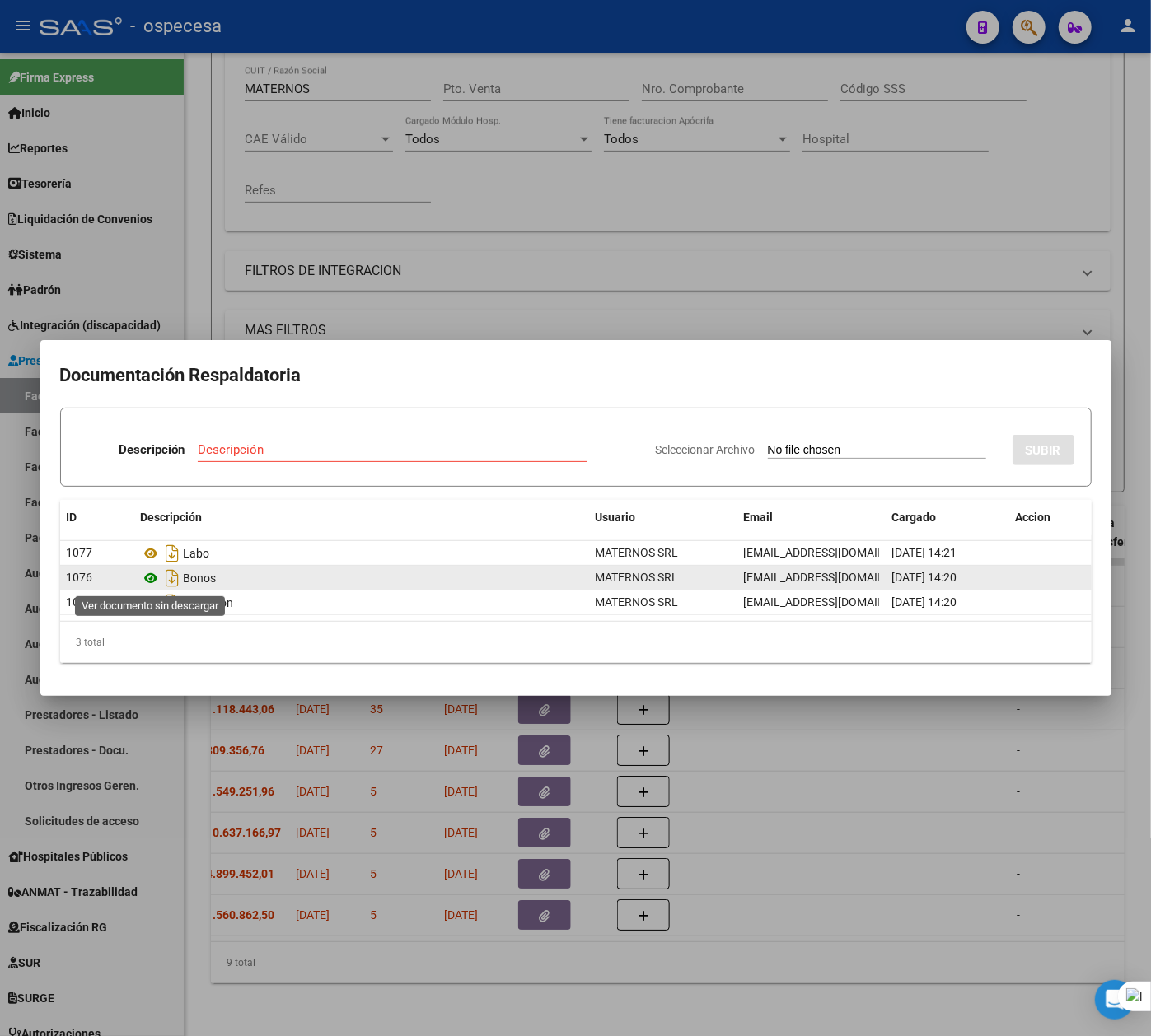
click at [147, 574] on icon at bounding box center [152, 578] width 21 height 20
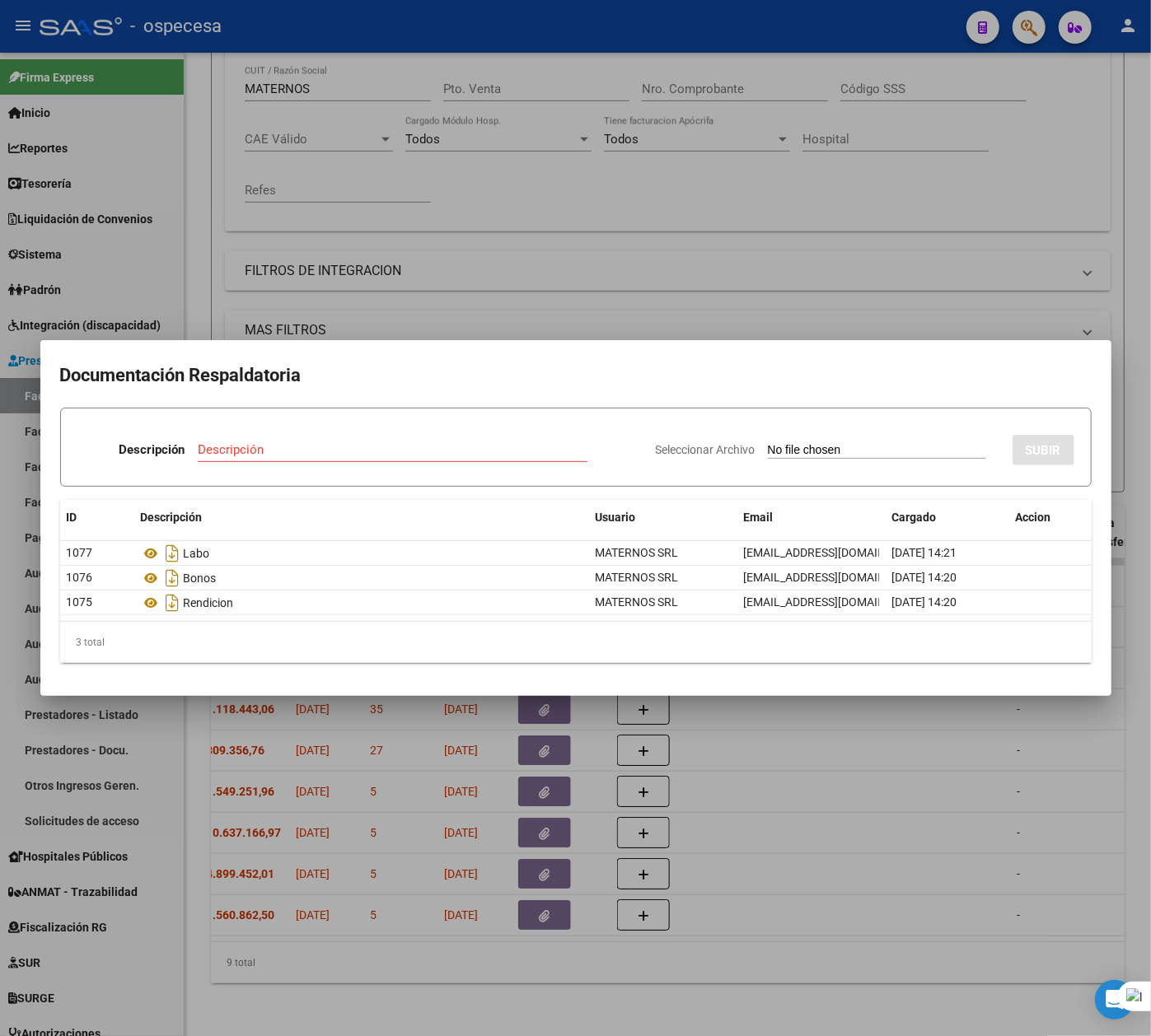
click at [971, 786] on div at bounding box center [576, 518] width 1151 height 1036
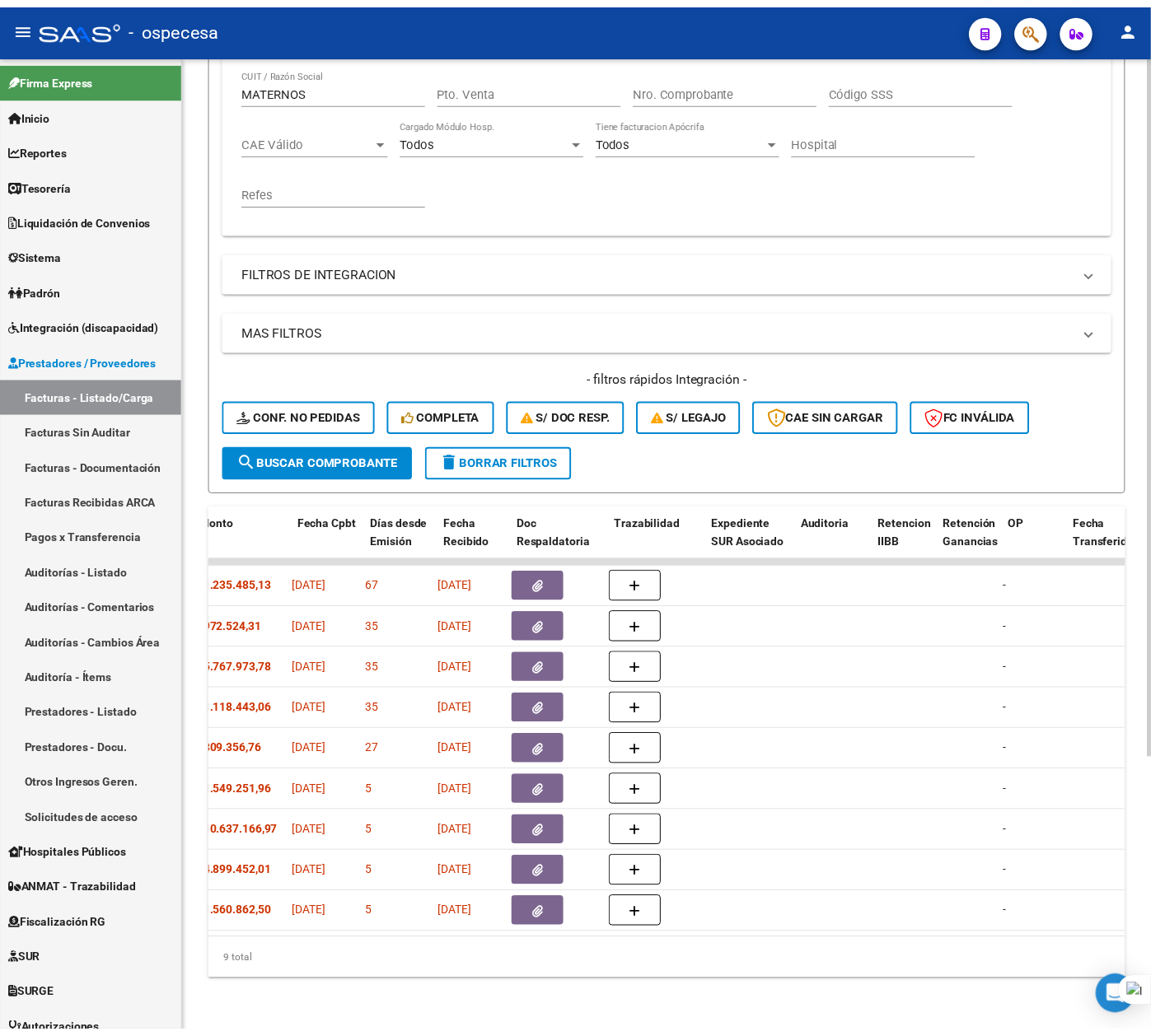
scroll to position [0, 0]
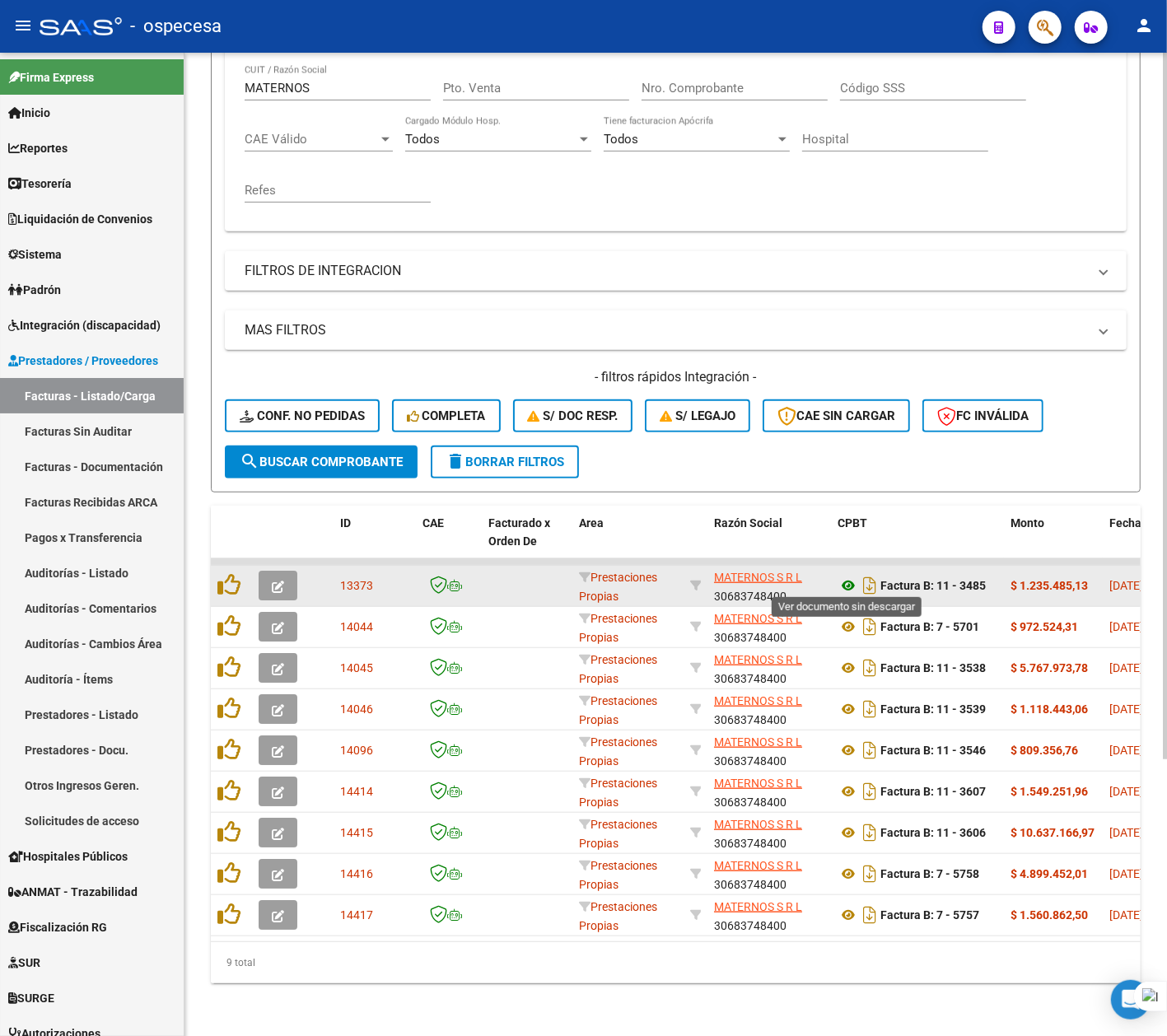
click at [841, 581] on icon at bounding box center [848, 585] width 21 height 20
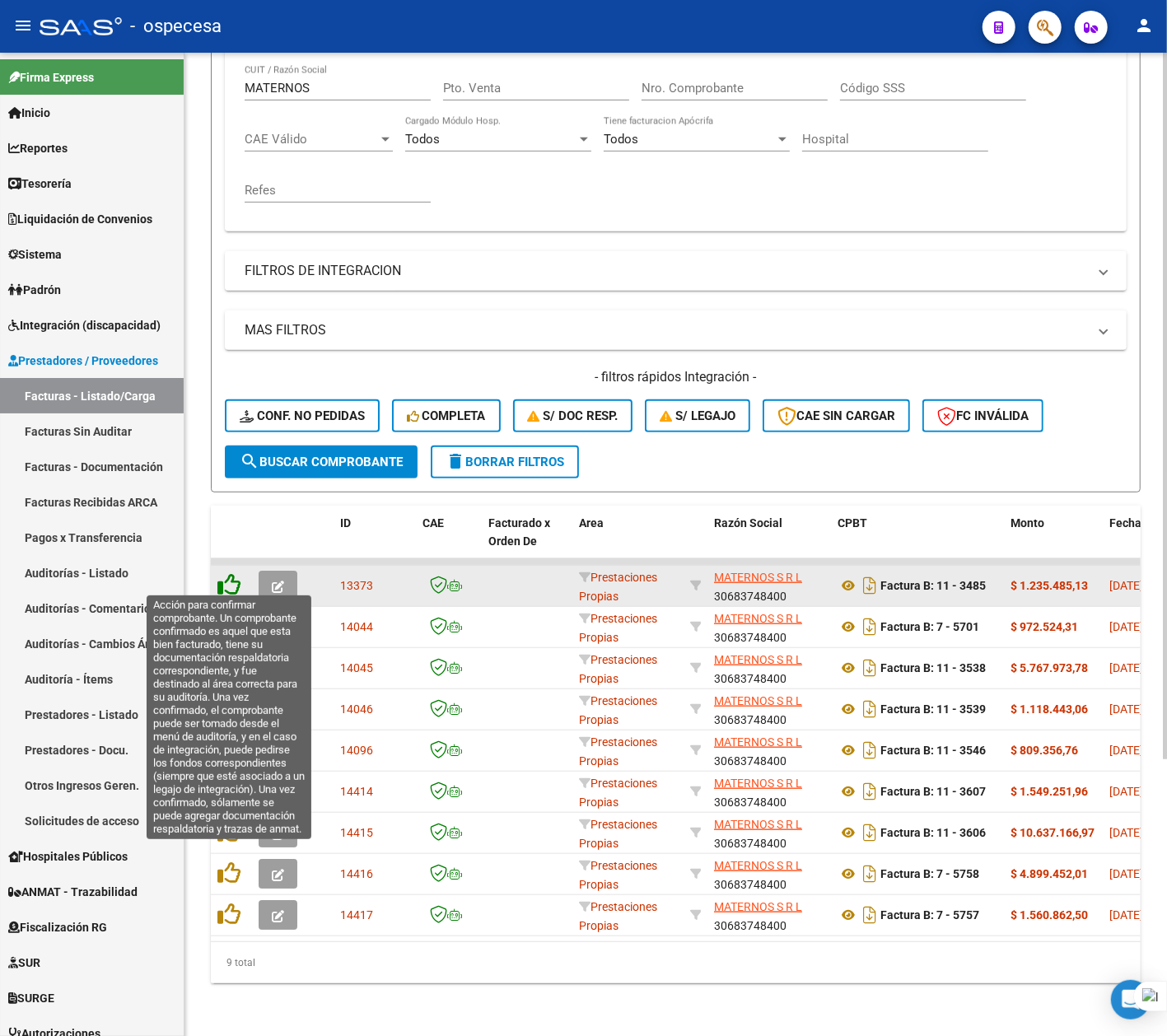
click at [235, 576] on icon at bounding box center [229, 585] width 23 height 23
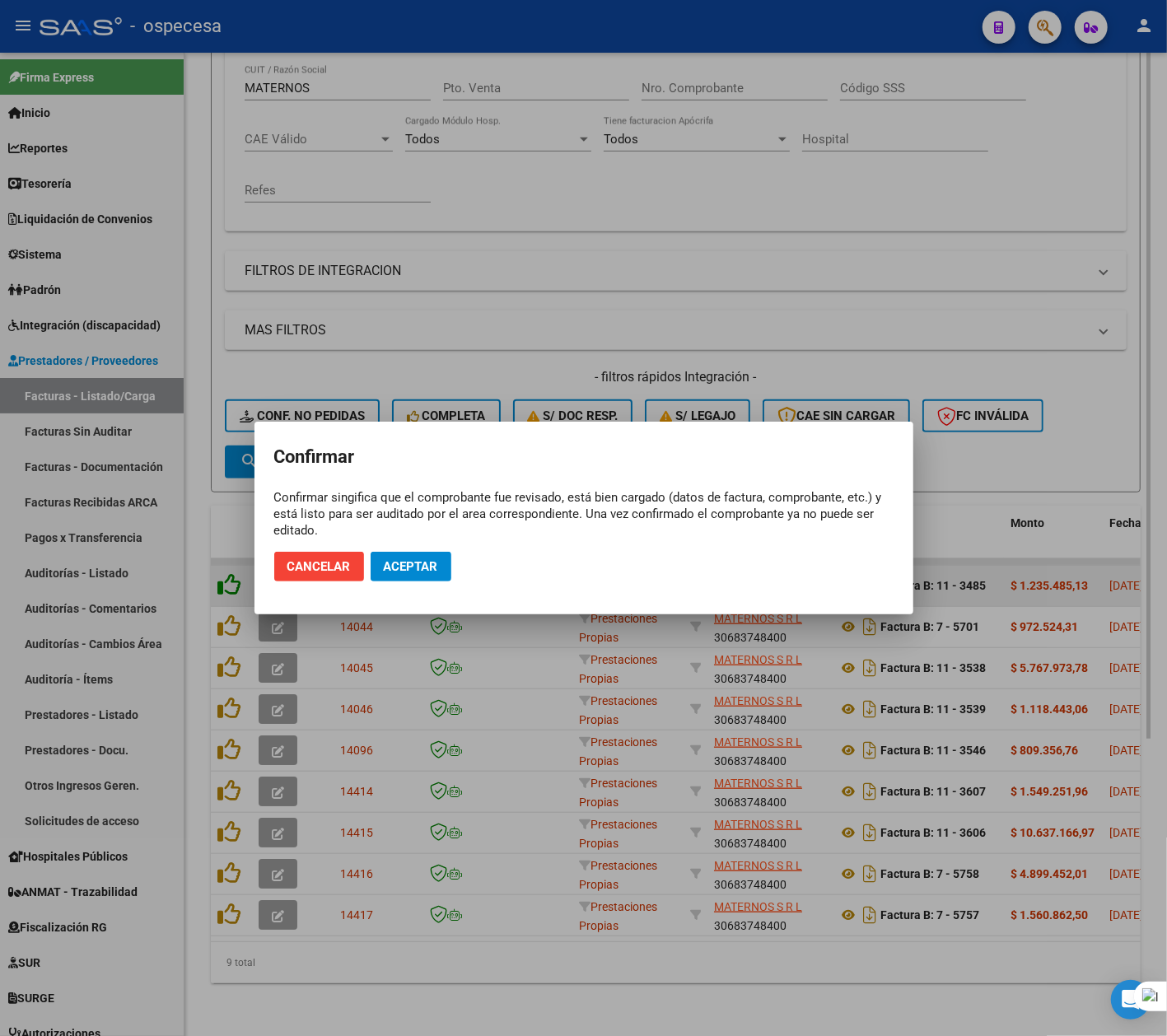
scroll to position [416, 0]
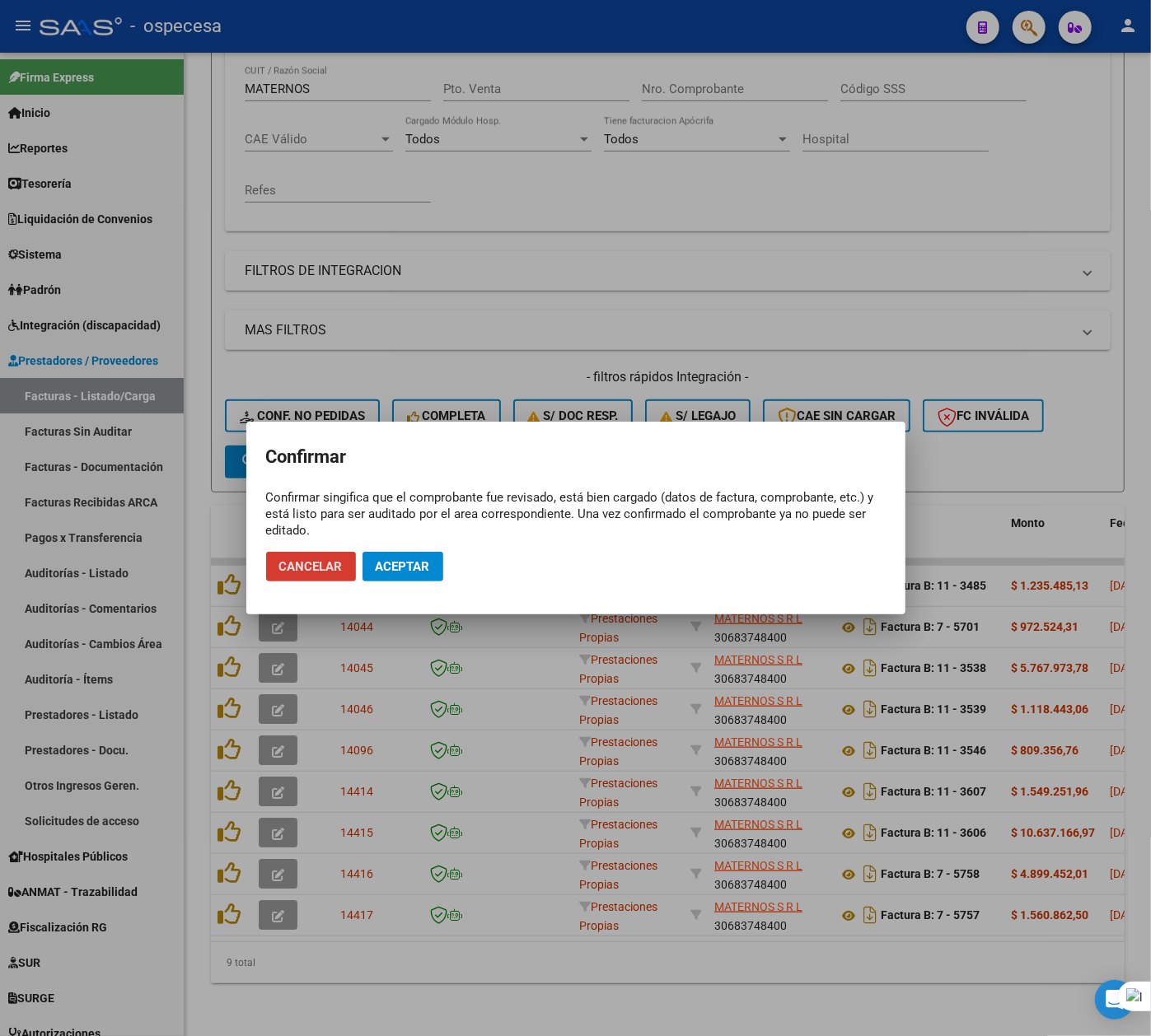
click at [424, 554] on button "Aceptar" at bounding box center [402, 566] width 81 height 29
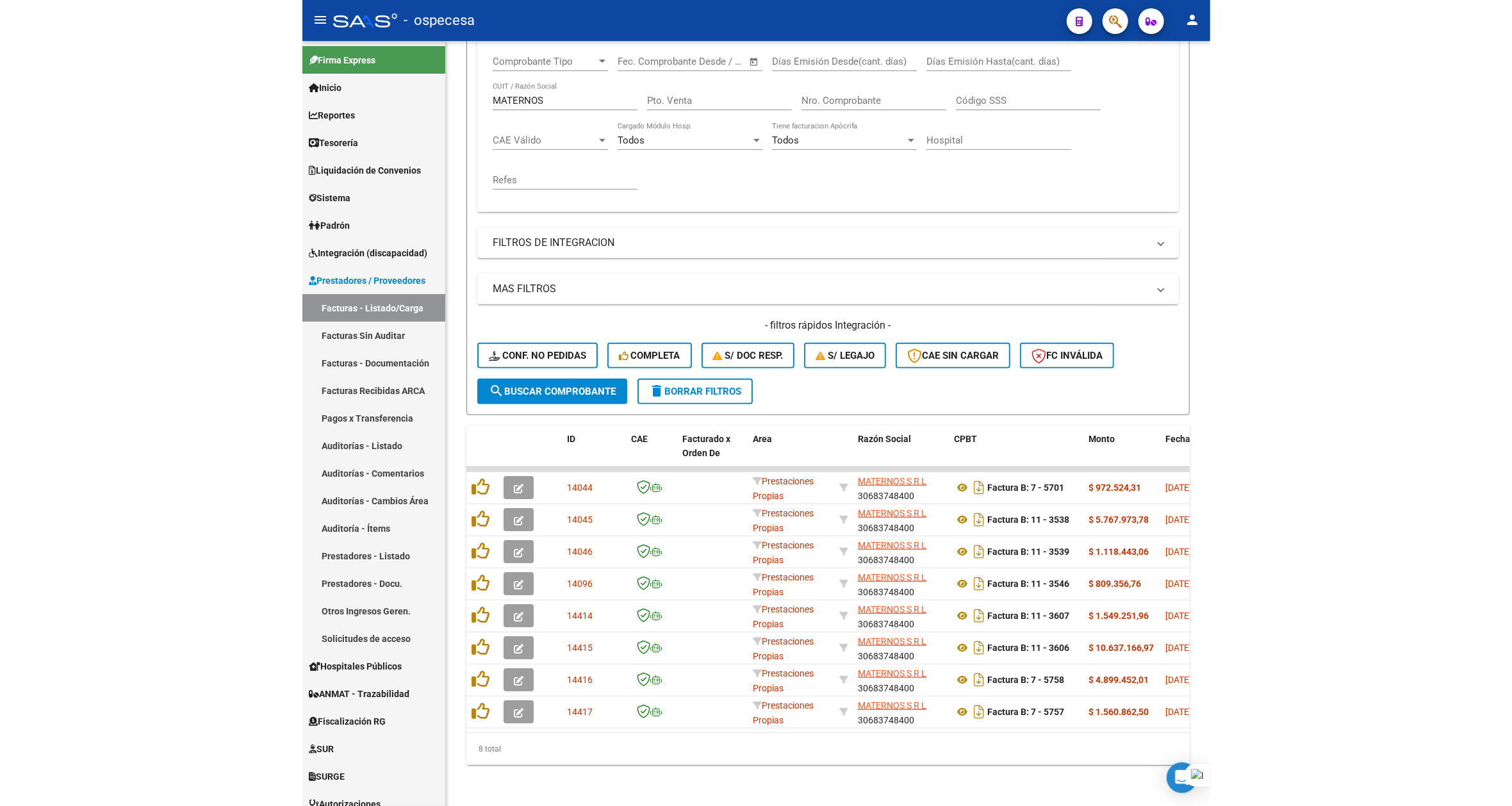
scroll to position [147, 0]
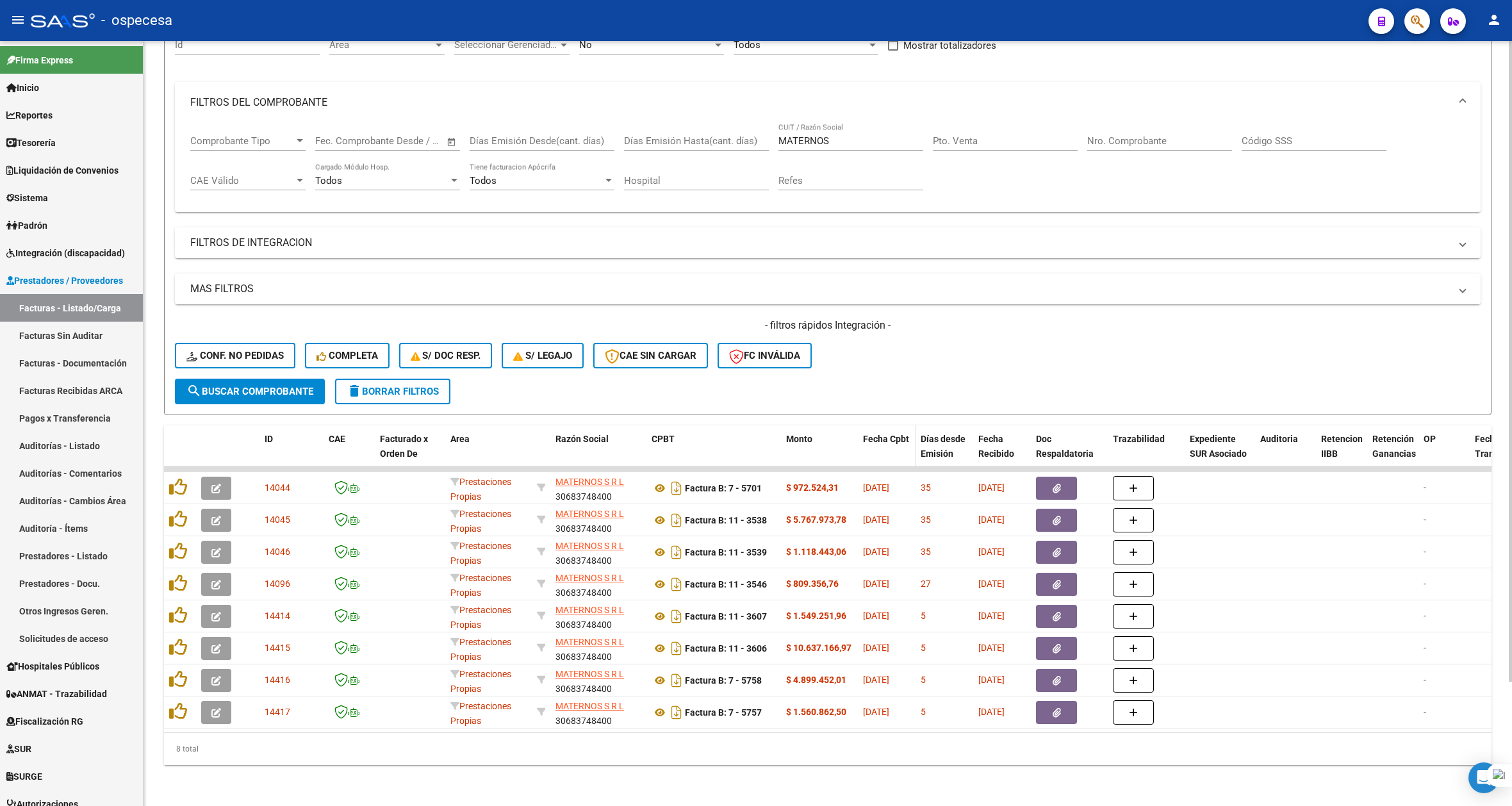
click at [895, 434] on span "Fecha Cpbt" at bounding box center [886, 439] width 46 height 10
click at [890, 434] on span "Fecha Cpbt" at bounding box center [886, 439] width 46 height 10
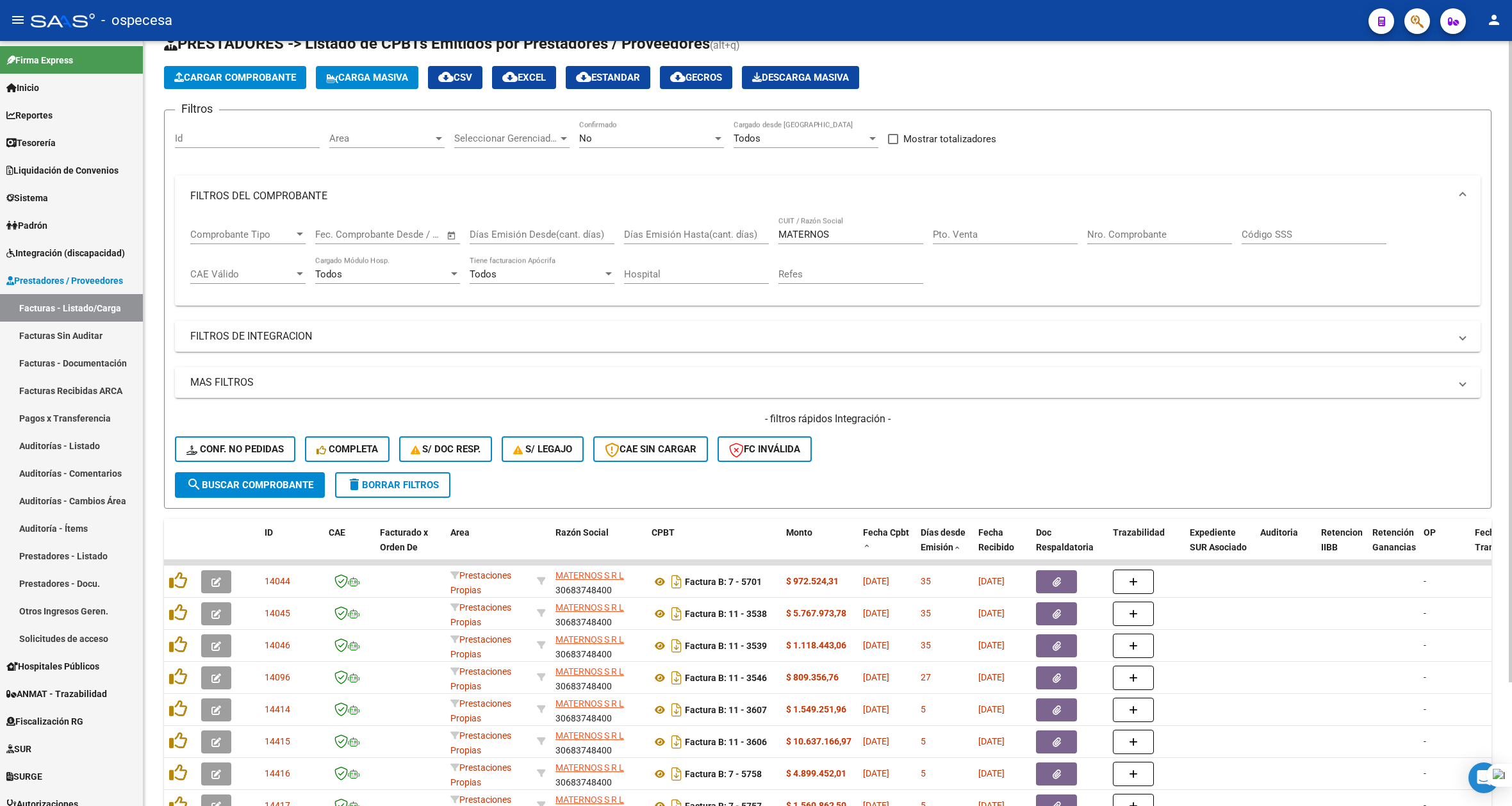
scroll to position [0, 0]
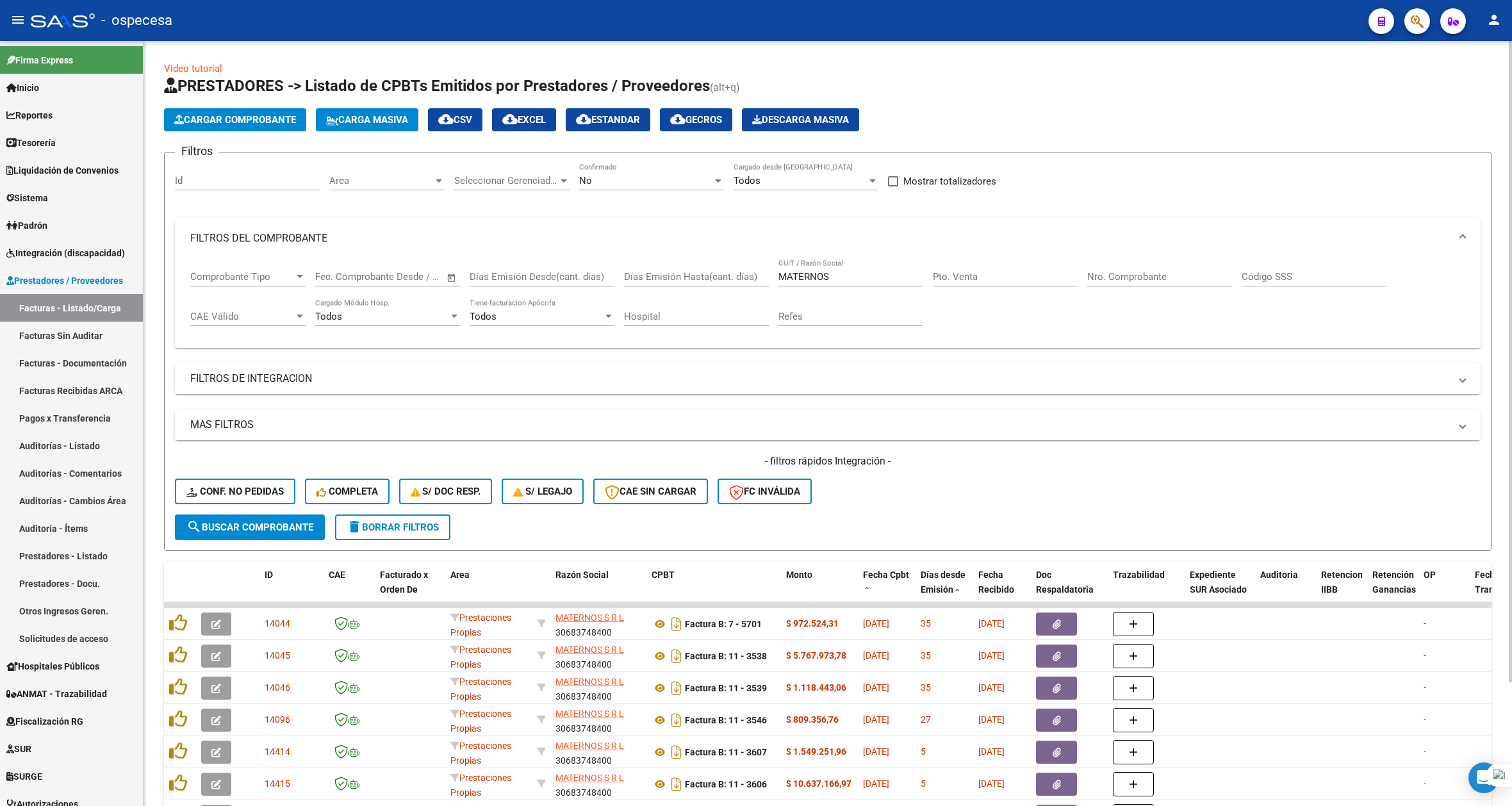
click at [827, 286] on div "MATERNOS CUIT / Razón Social" at bounding box center [851, 273] width 145 height 28
click at [828, 277] on input "MATERNOS" at bounding box center [851, 276] width 145 height 12
click at [374, 526] on span "delete Borrar Filtros" at bounding box center [393, 527] width 93 height 12
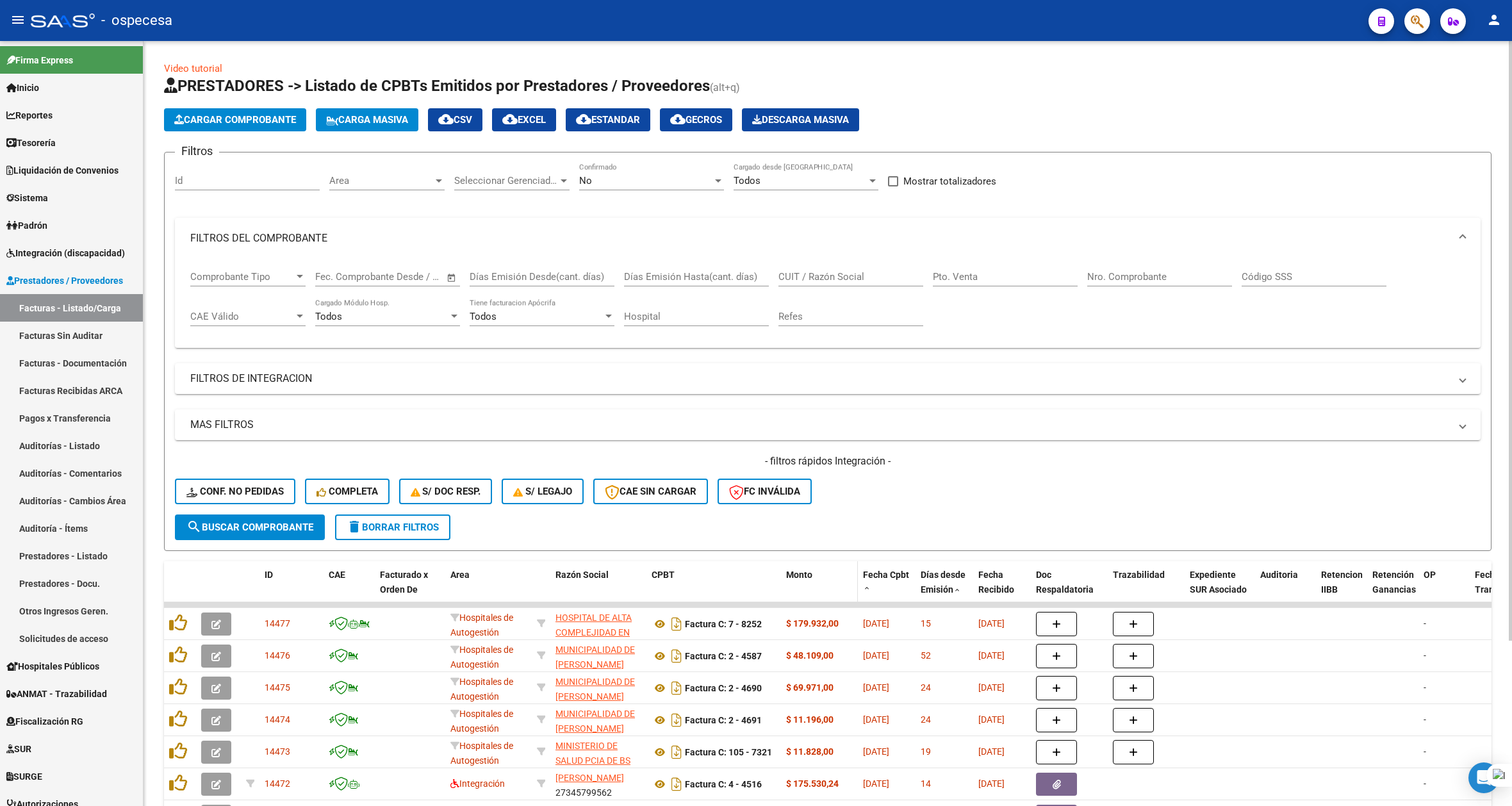
scroll to position [211, 0]
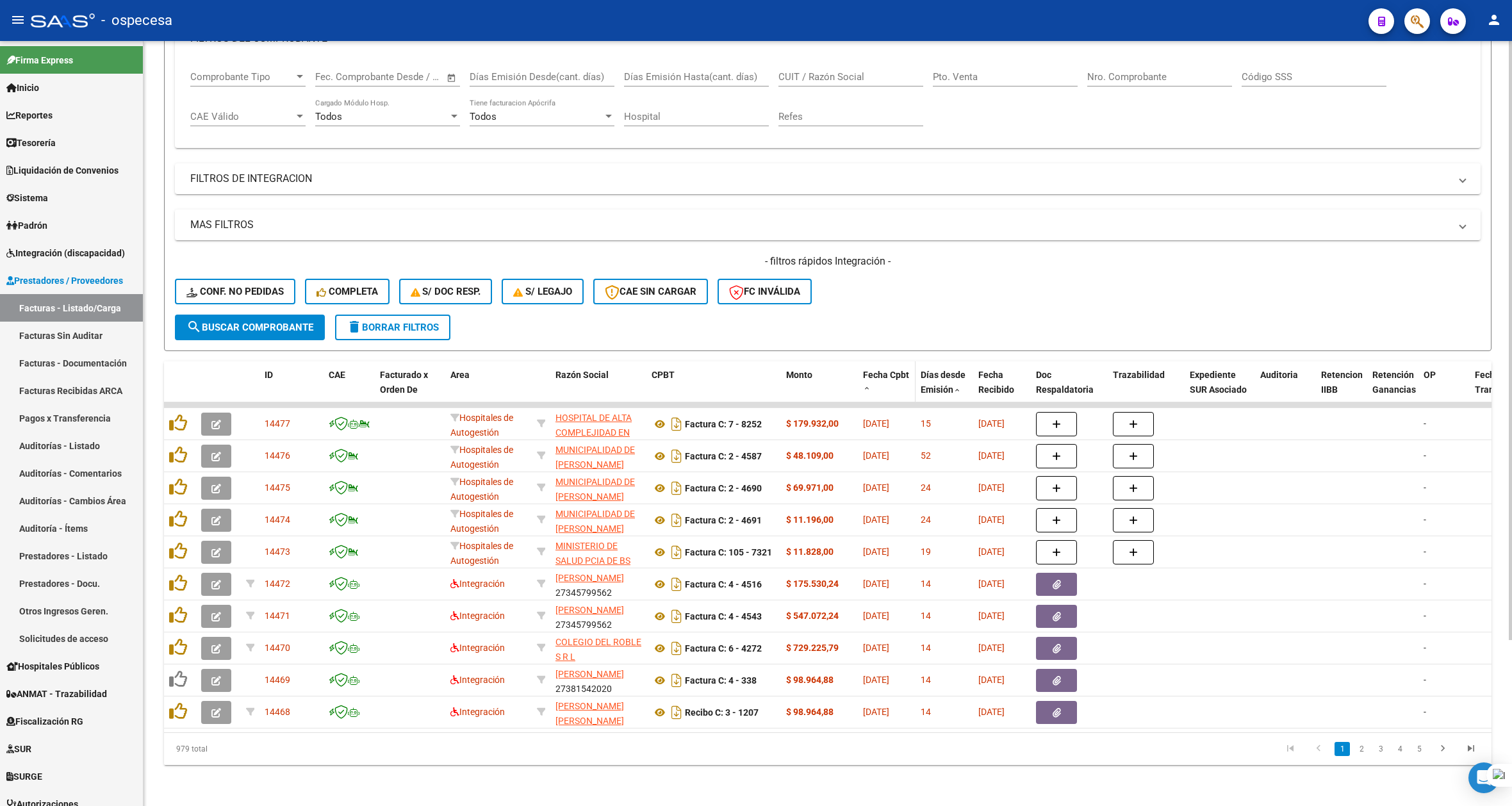
click at [886, 370] on span "Fecha Cpbt" at bounding box center [886, 374] width 46 height 10
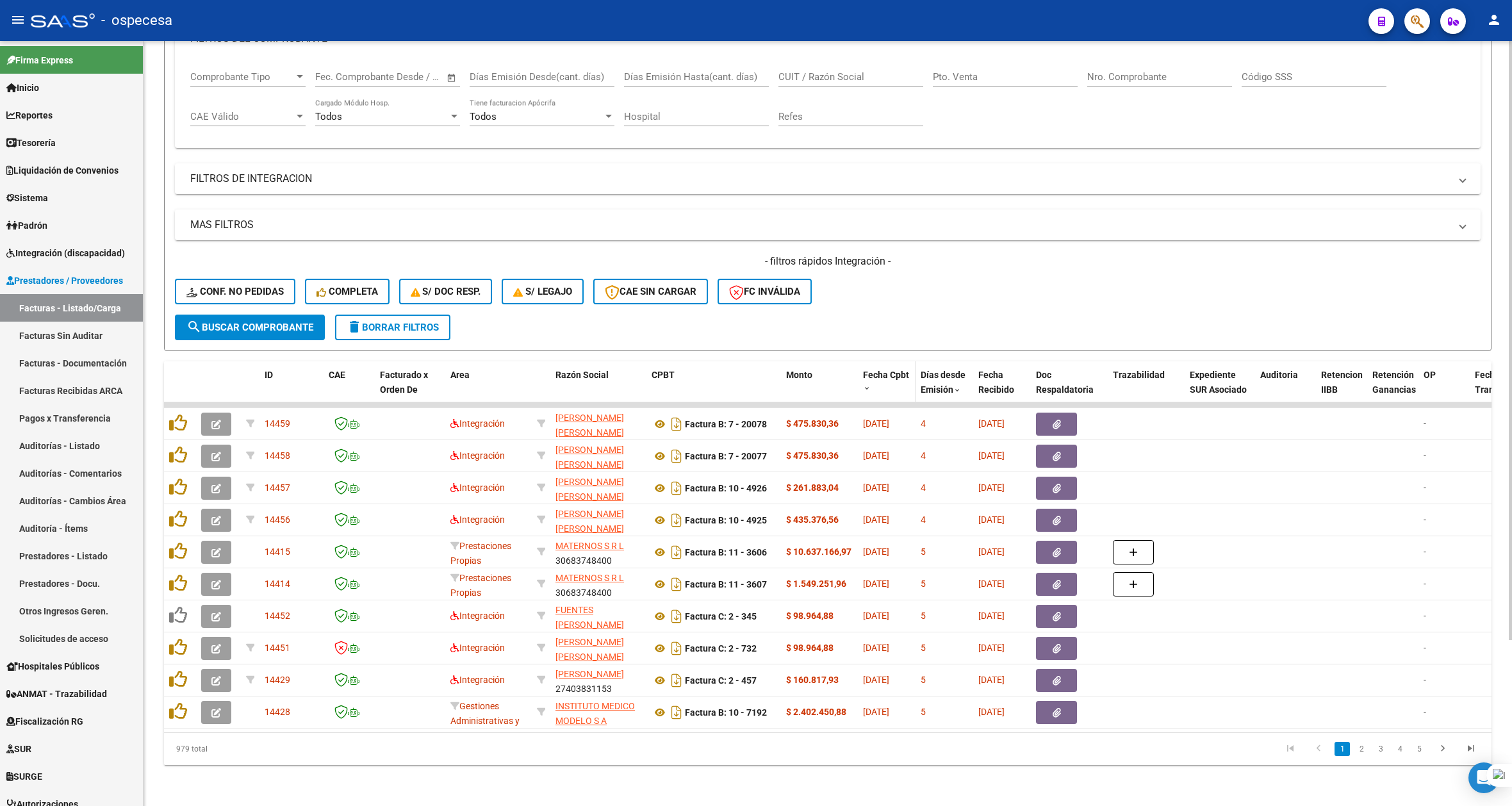
click at [875, 369] on div "Fecha Cpbt" at bounding box center [887, 381] width 48 height 27
click at [872, 370] on span "Fecha Cpbt" at bounding box center [886, 374] width 46 height 10
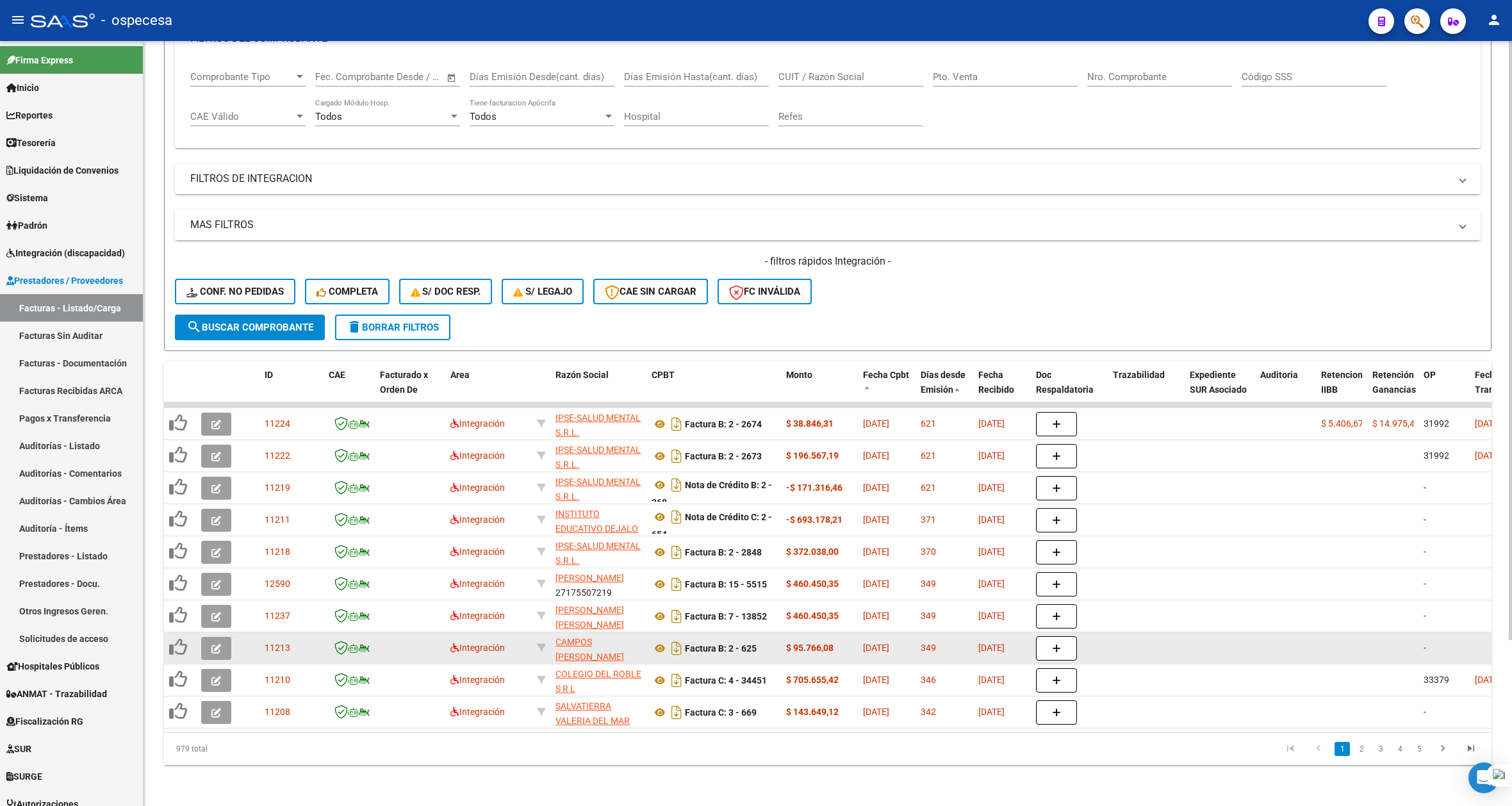
scroll to position [16, 0]
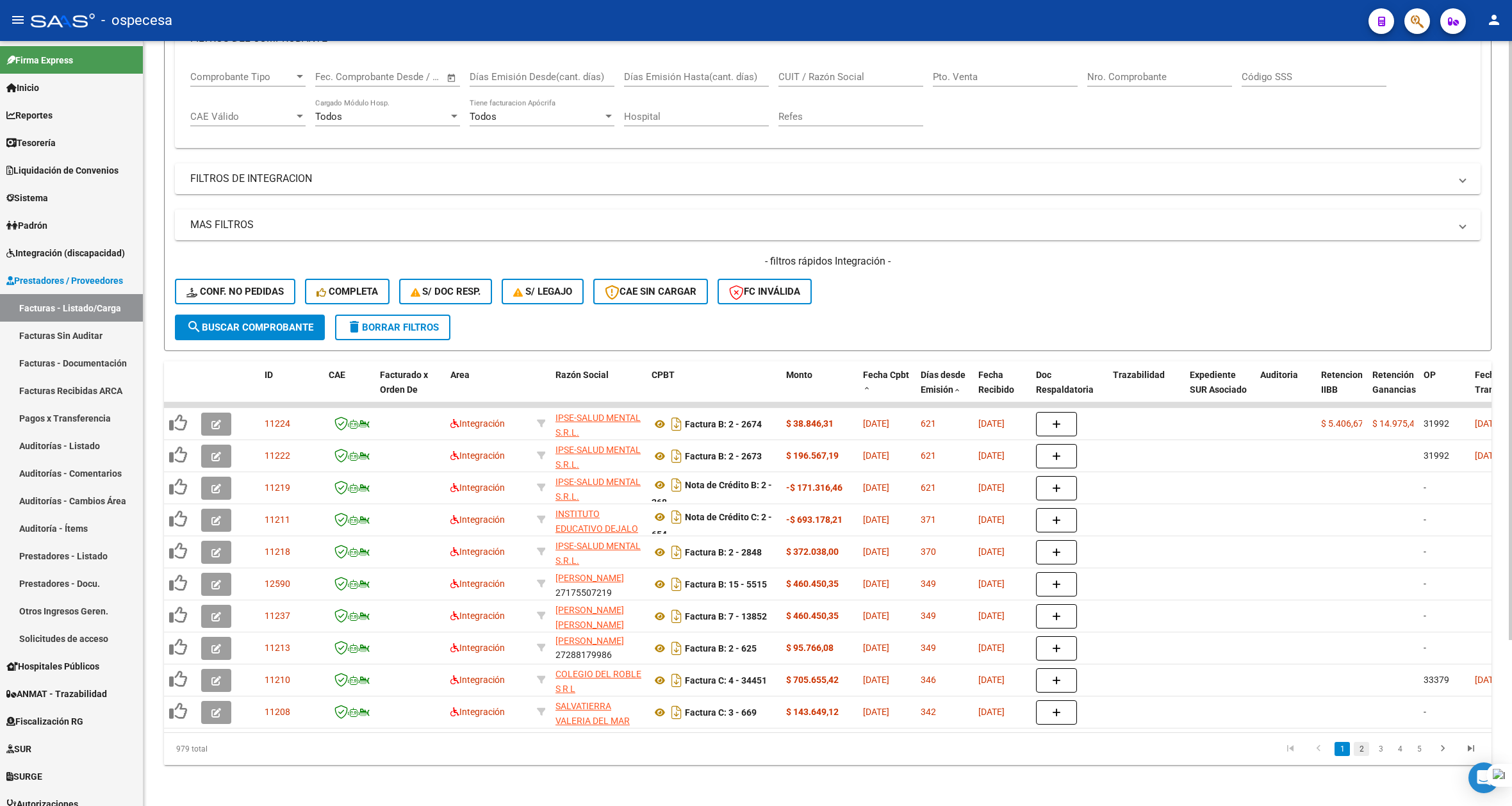
click at [1359, 754] on link "2" at bounding box center [1361, 749] width 15 height 14
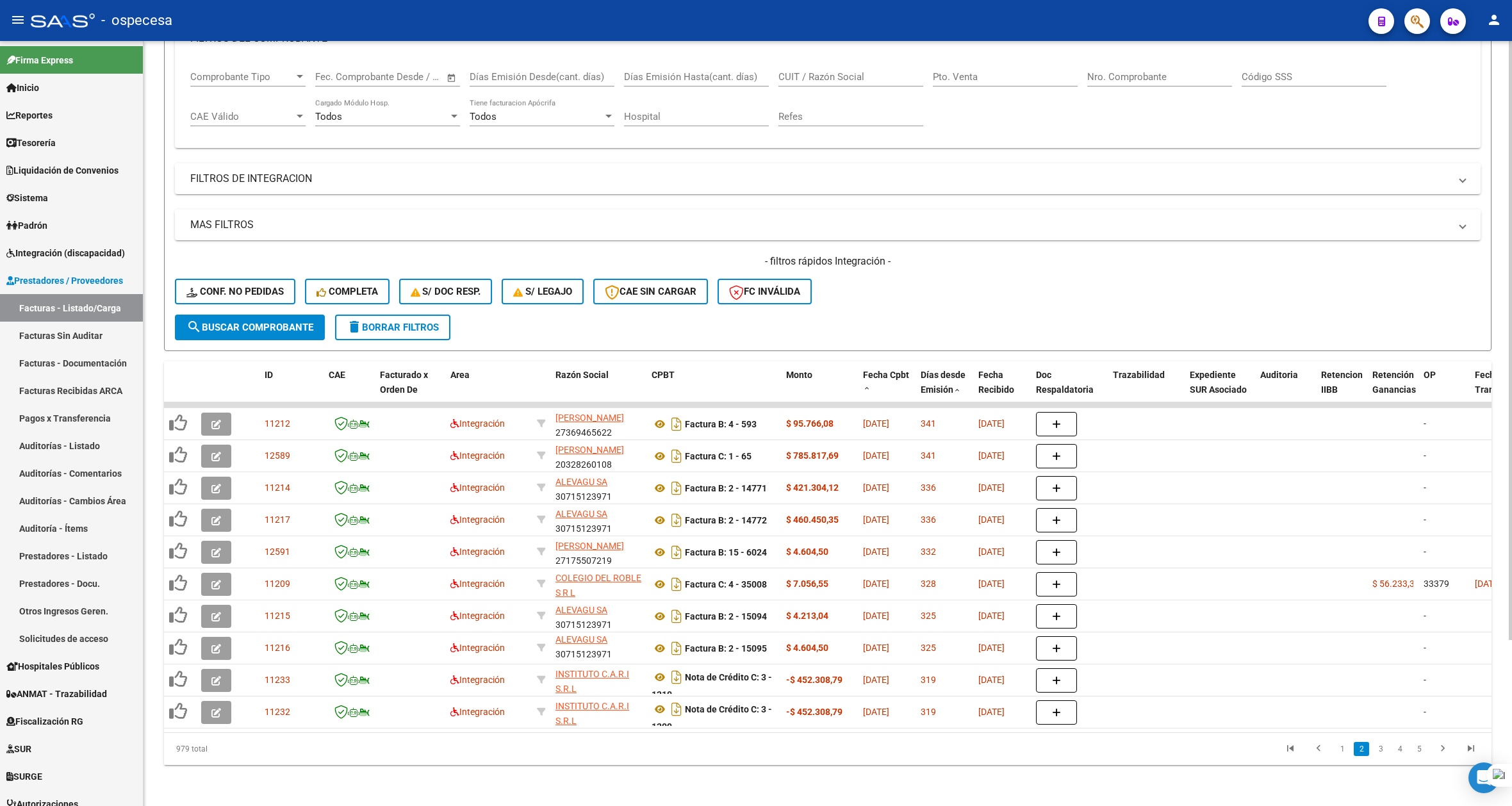
scroll to position [1, 0]
click at [1377, 752] on link "3" at bounding box center [1381, 749] width 15 height 14
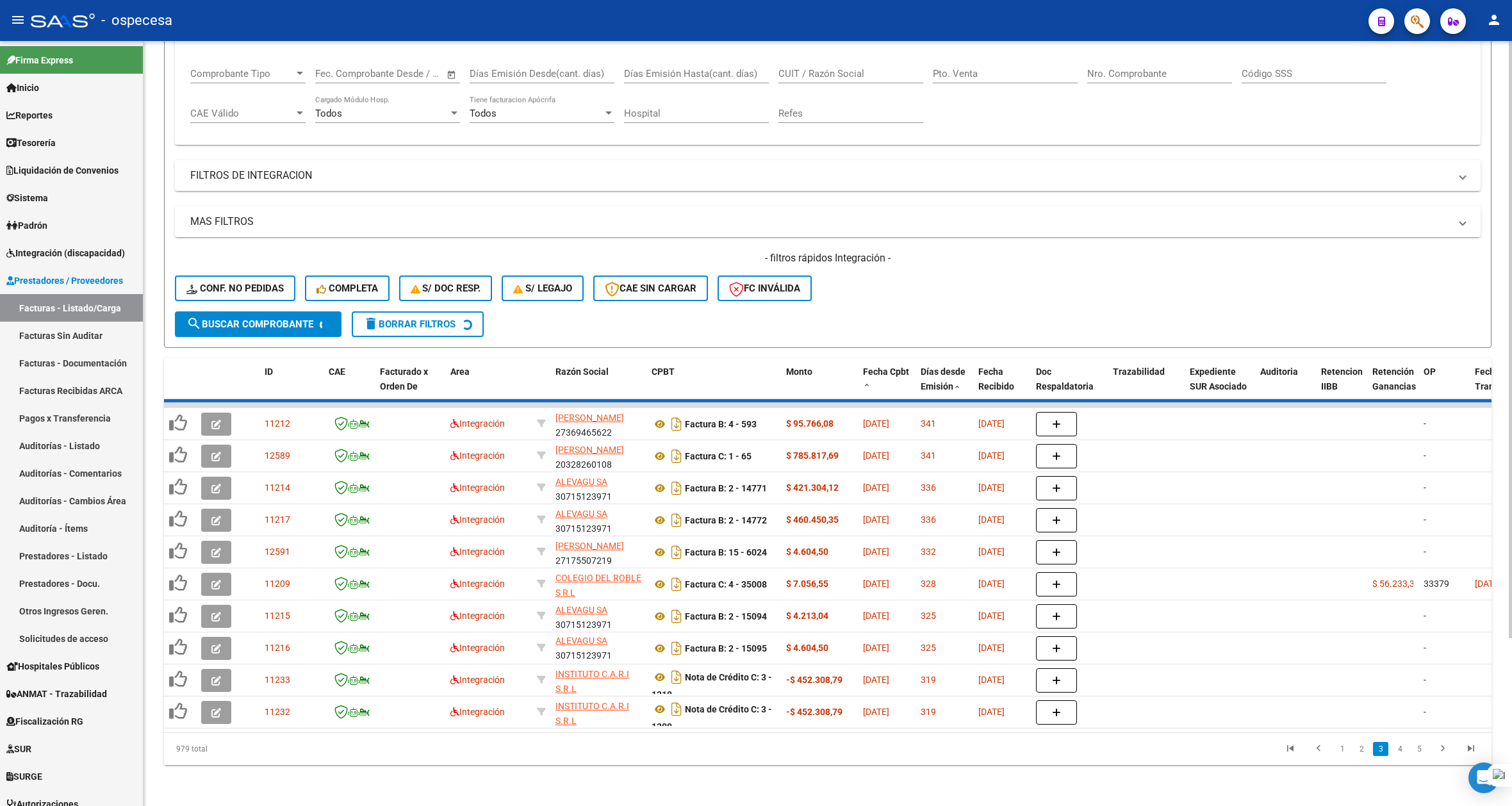
scroll to position [16, 0]
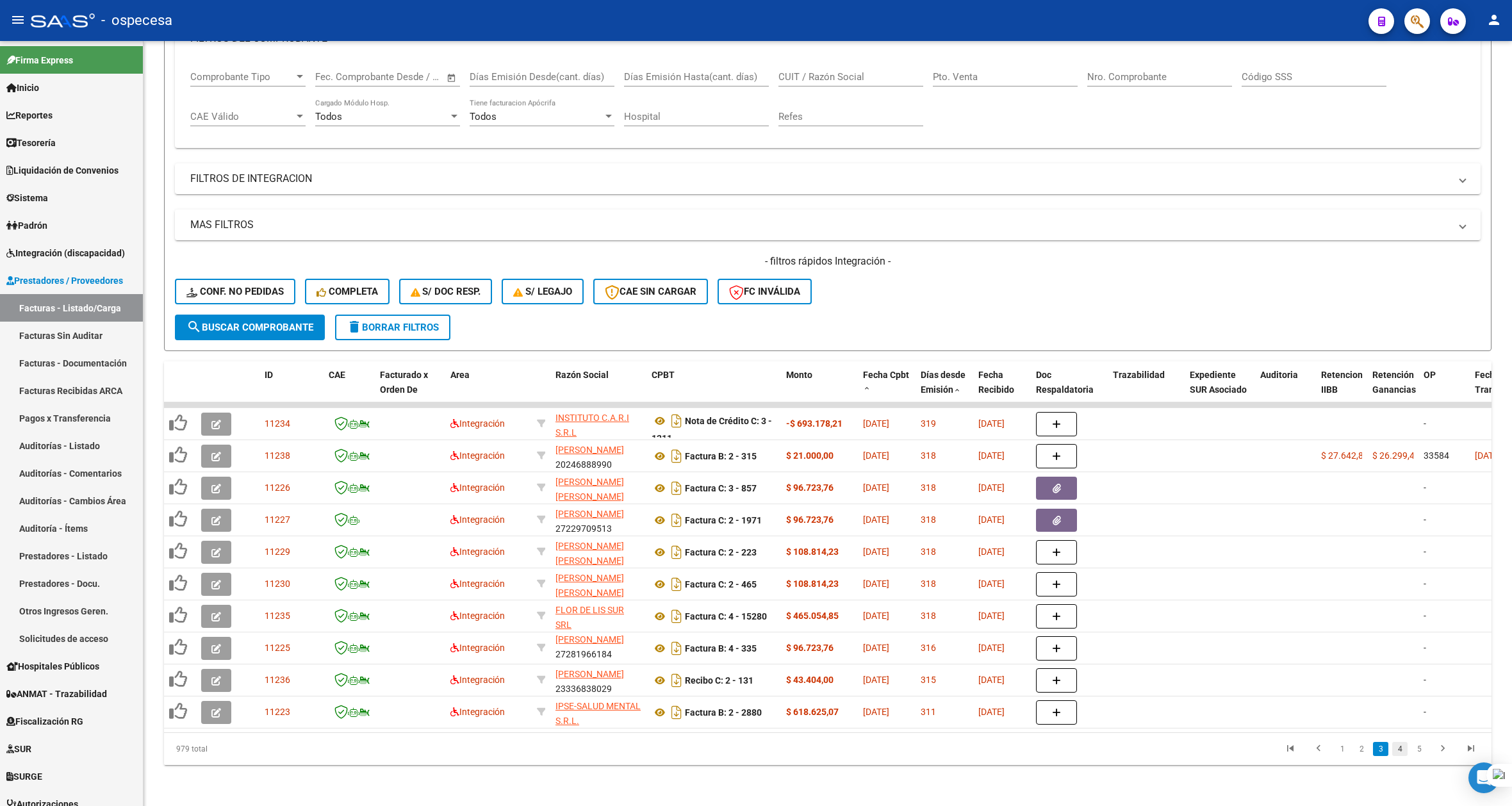
click at [1395, 751] on link "4" at bounding box center [1400, 749] width 15 height 14
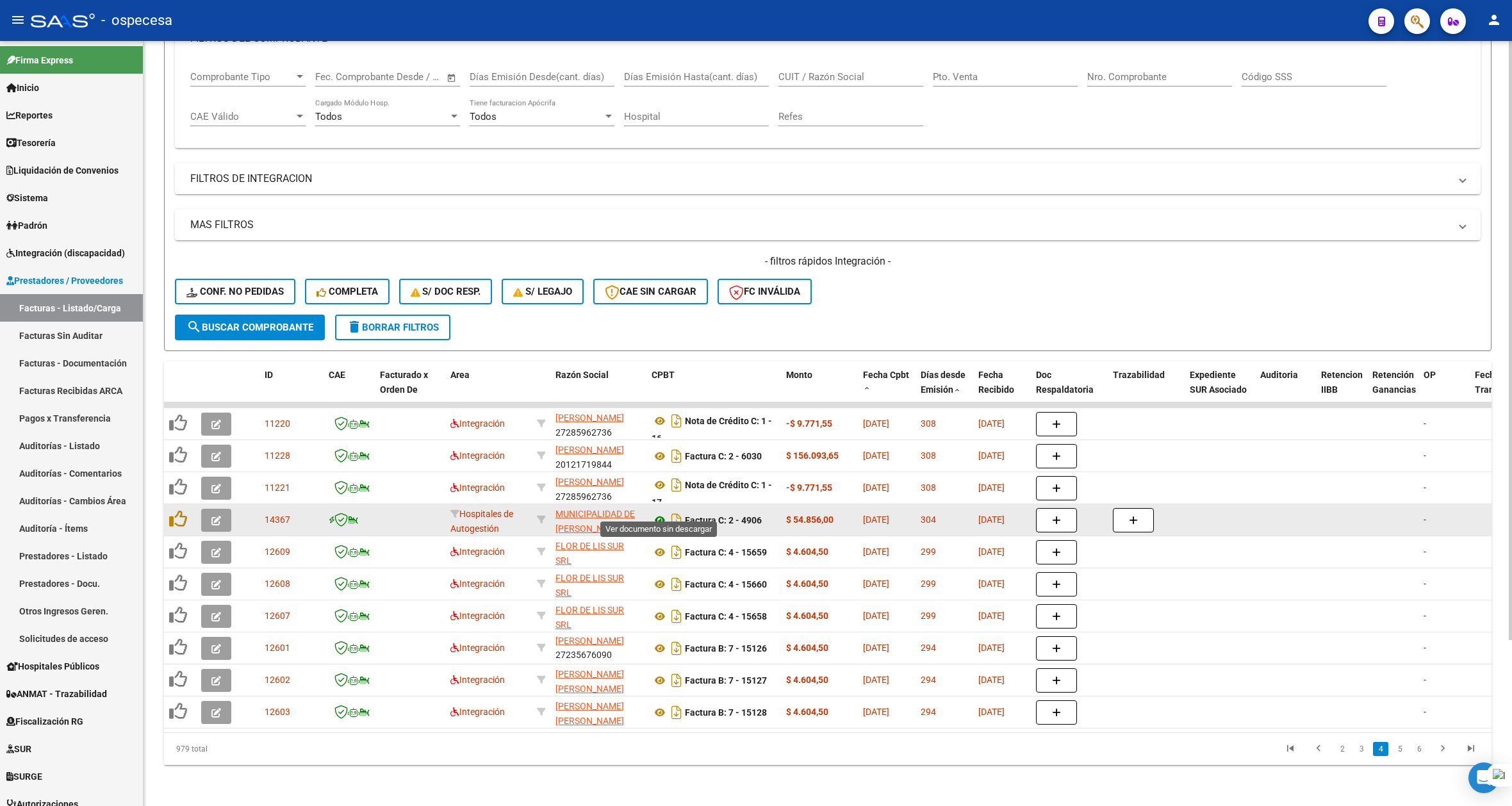
click at [664, 512] on icon at bounding box center [660, 520] width 17 height 15
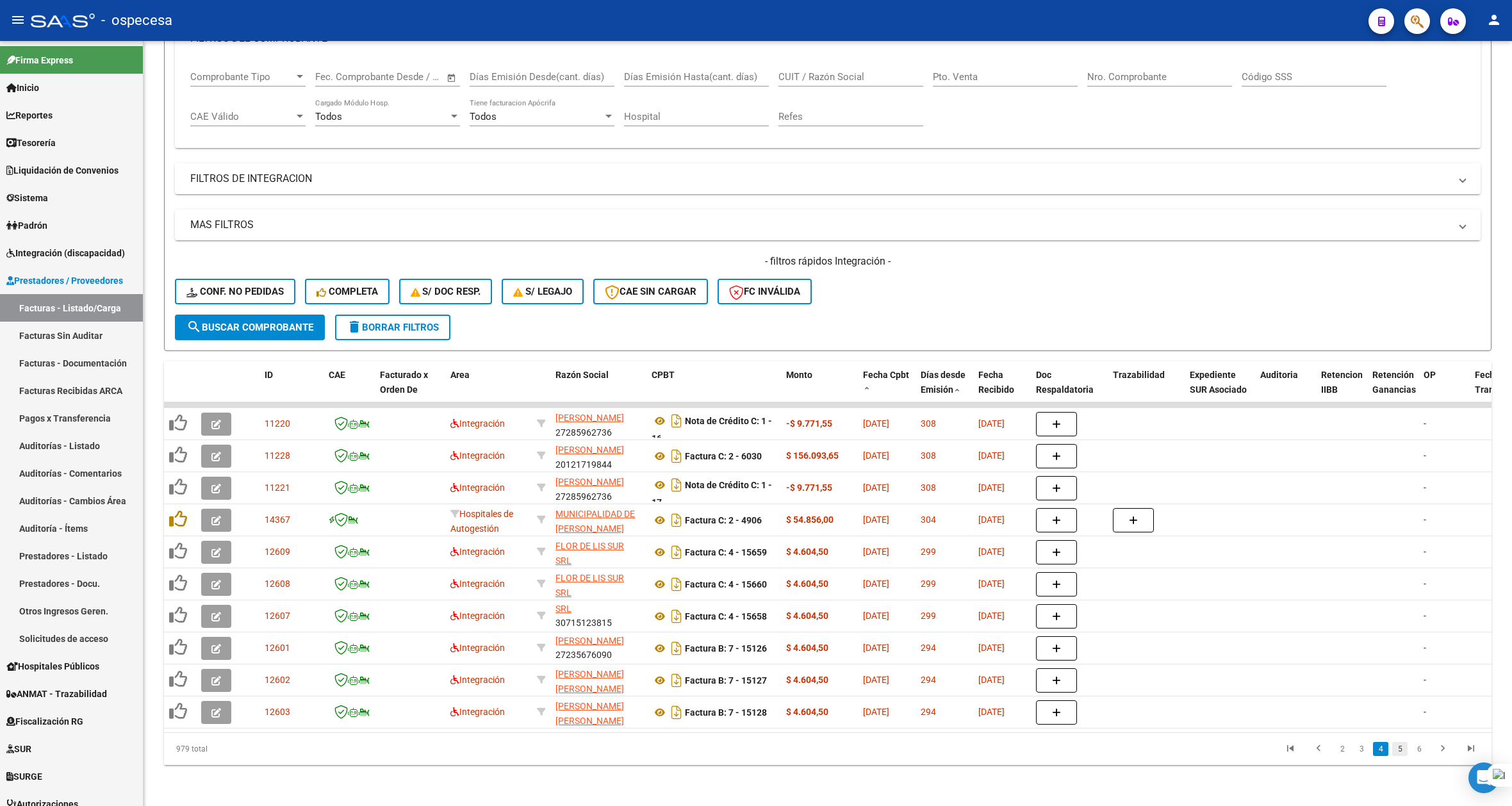
click at [1399, 751] on link "5" at bounding box center [1400, 749] width 15 height 14
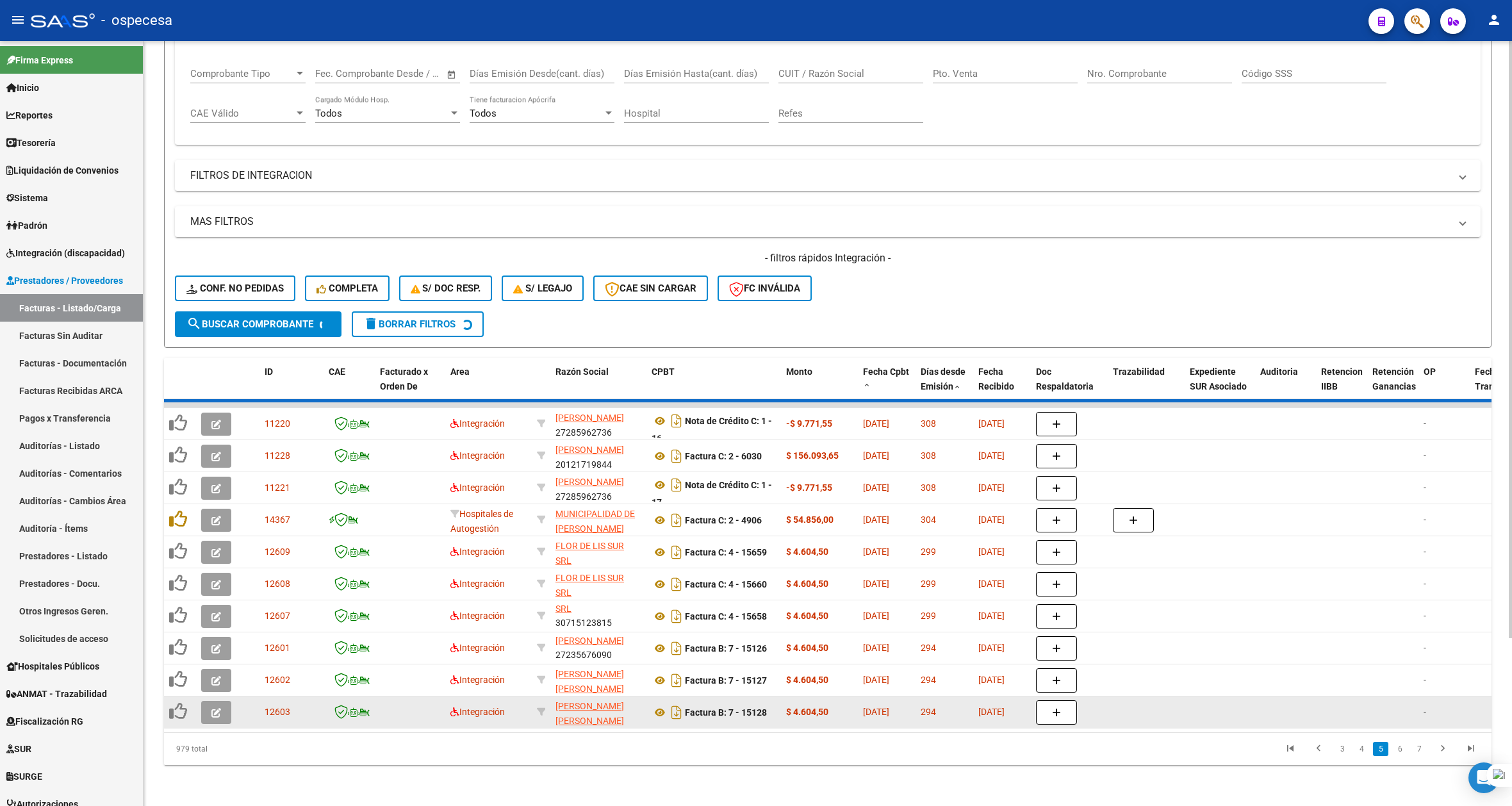
scroll to position [1, 0]
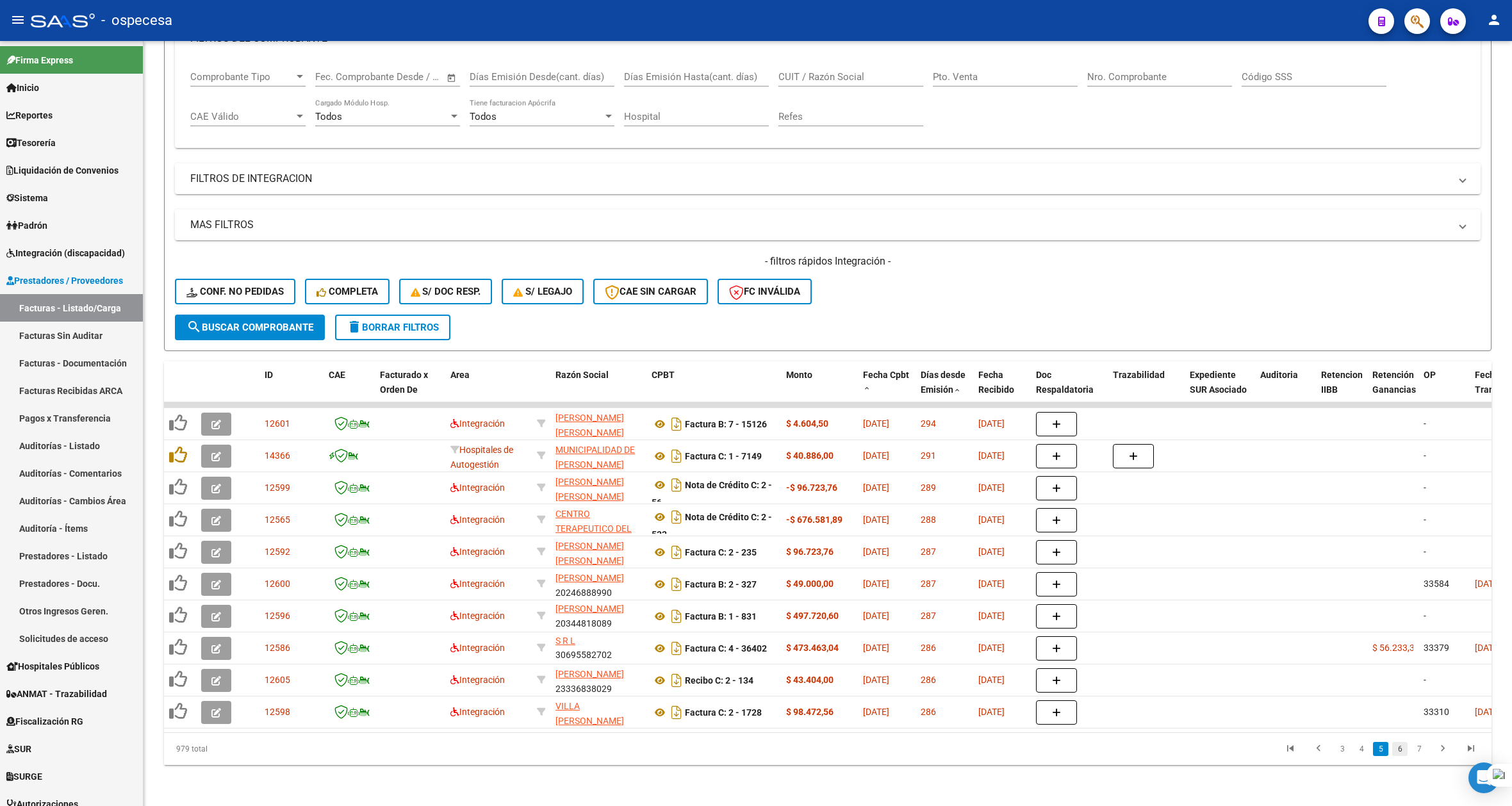
click at [1401, 751] on link "6" at bounding box center [1400, 749] width 15 height 14
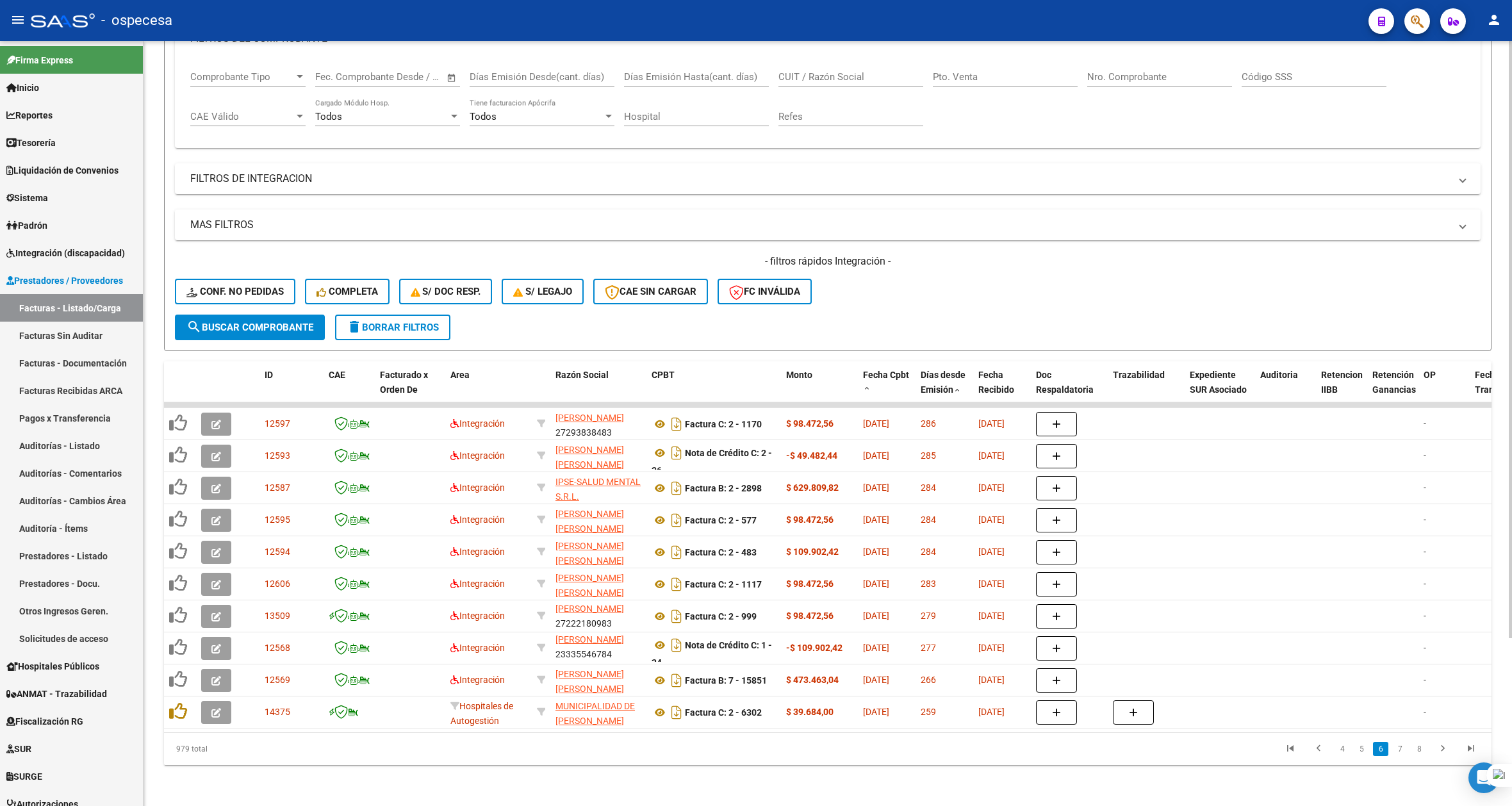
scroll to position [16, 0]
click at [1402, 751] on link "7" at bounding box center [1400, 749] width 15 height 14
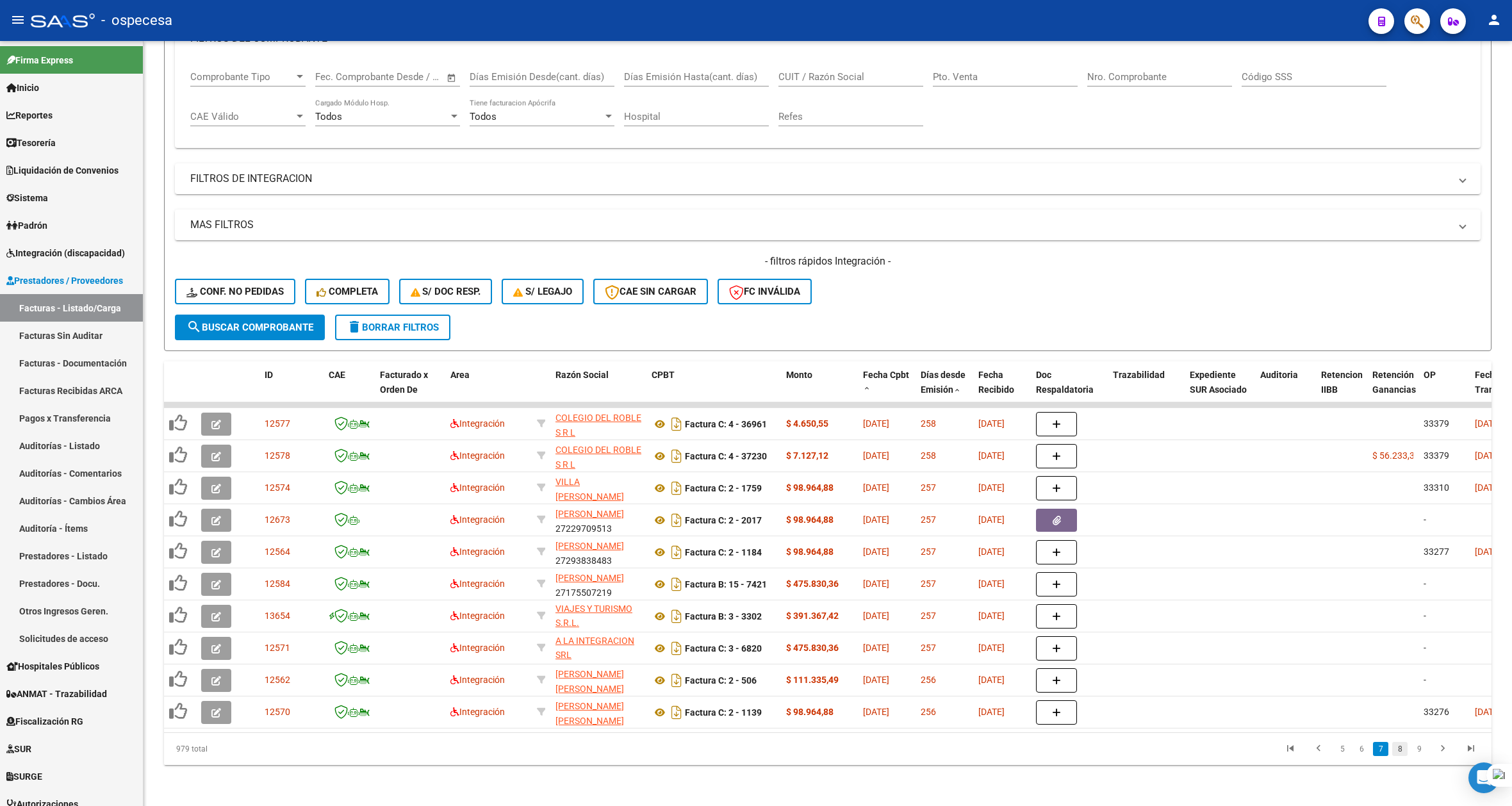
click at [1402, 752] on link "8" at bounding box center [1400, 749] width 15 height 14
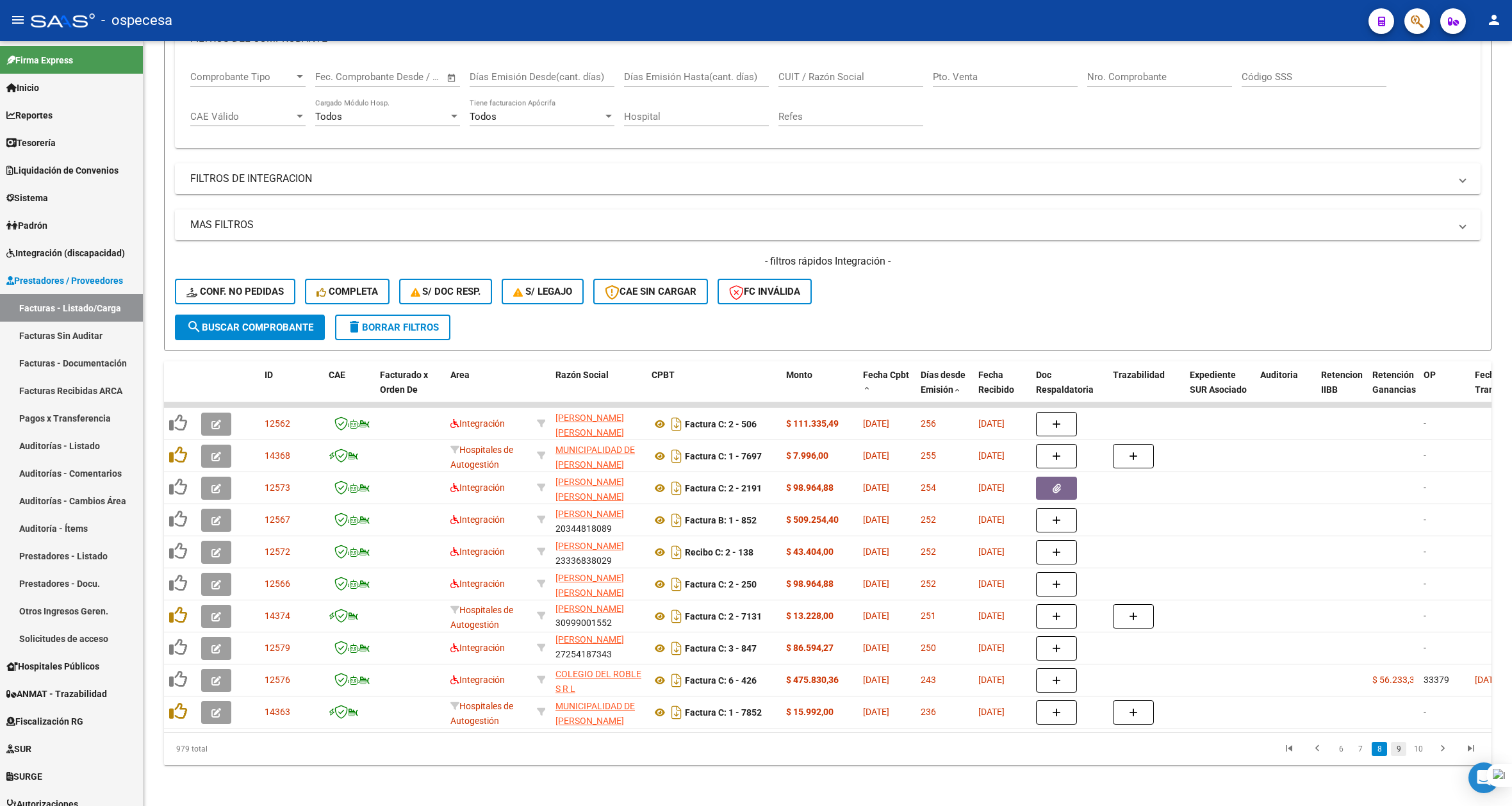
click at [1404, 745] on link "9" at bounding box center [1399, 749] width 15 height 14
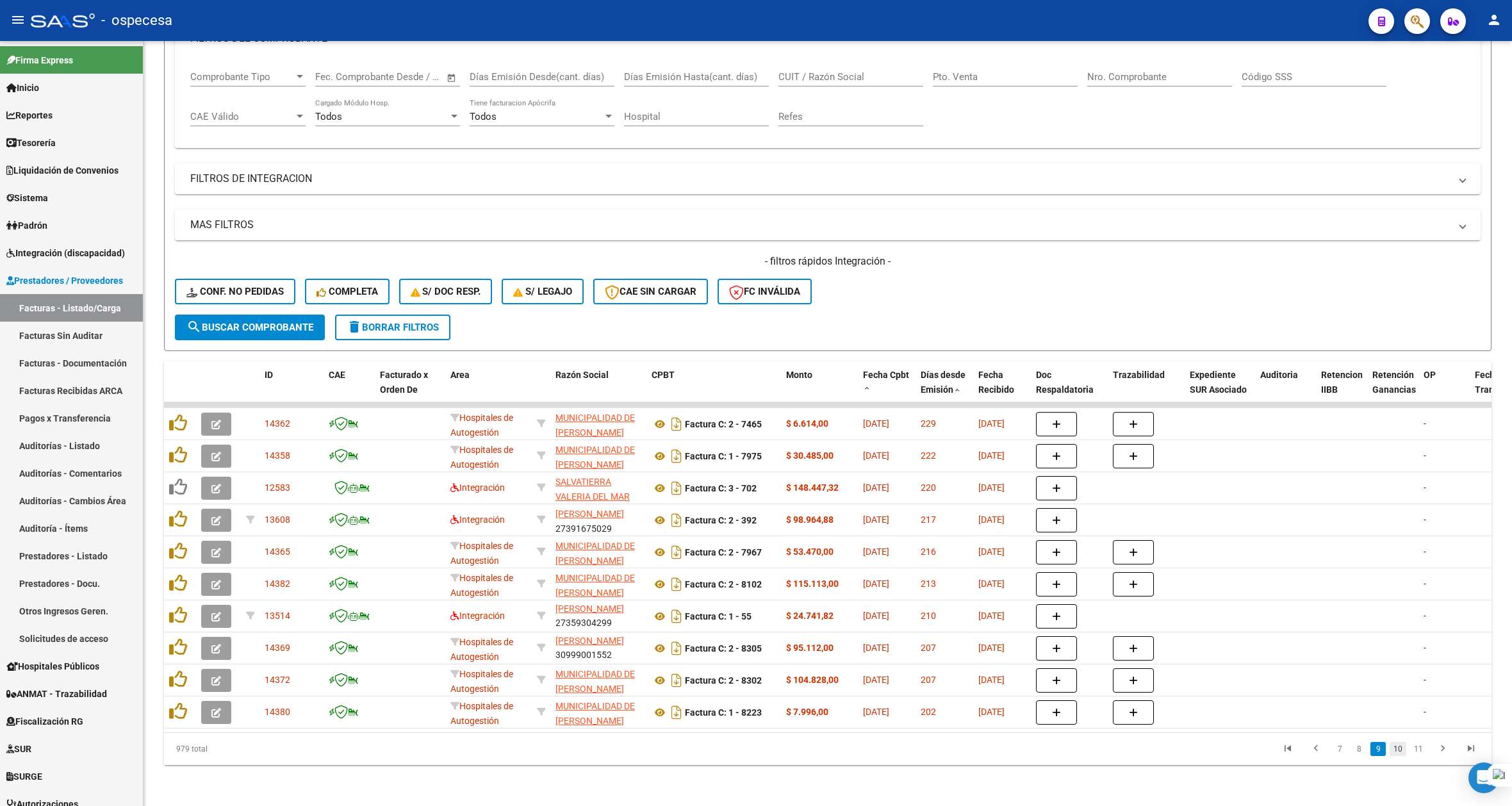
click at [1403, 746] on link "10" at bounding box center [1398, 749] width 17 height 14
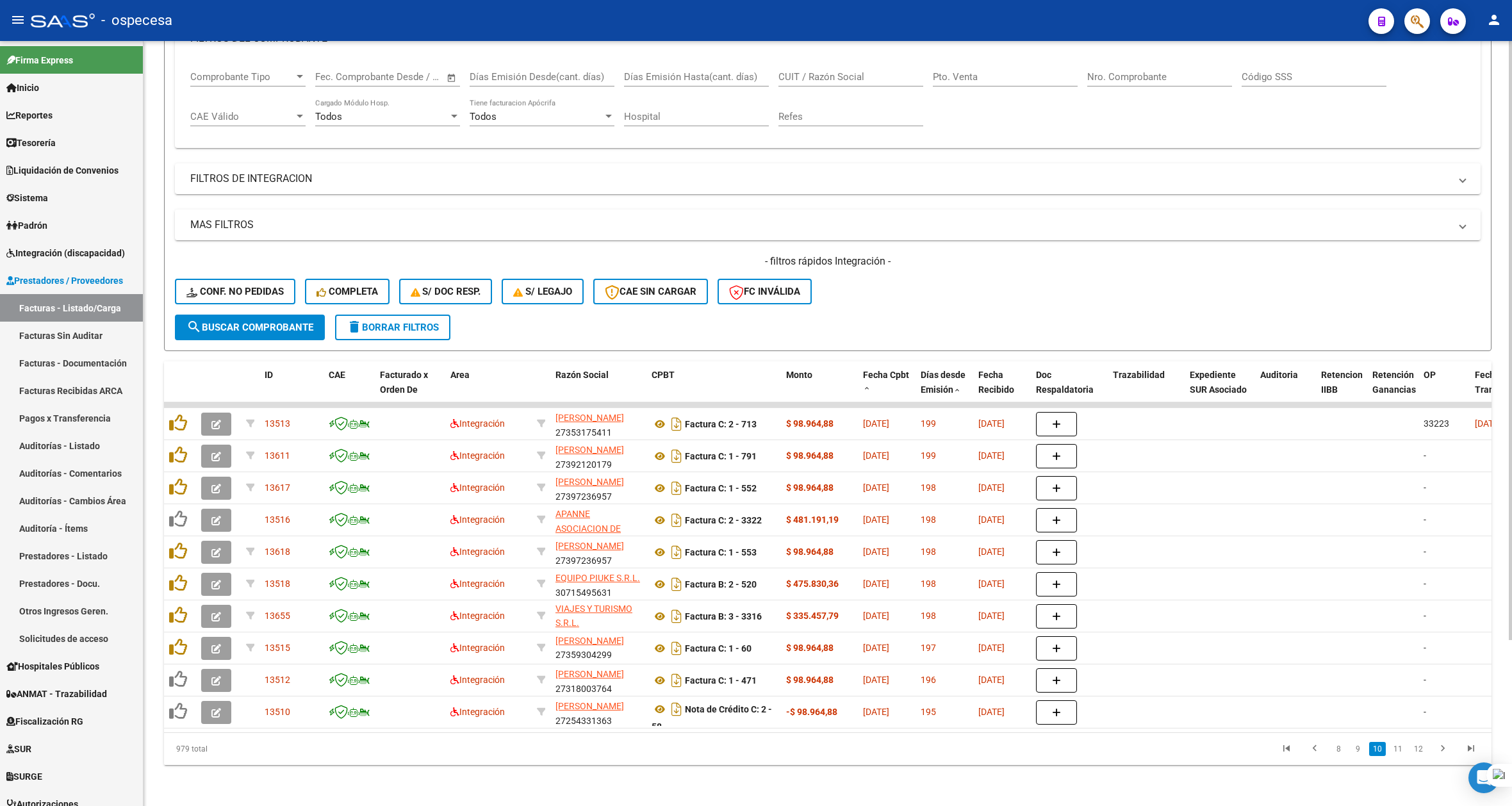
click at [1402, 746] on link "11" at bounding box center [1398, 749] width 17 height 14
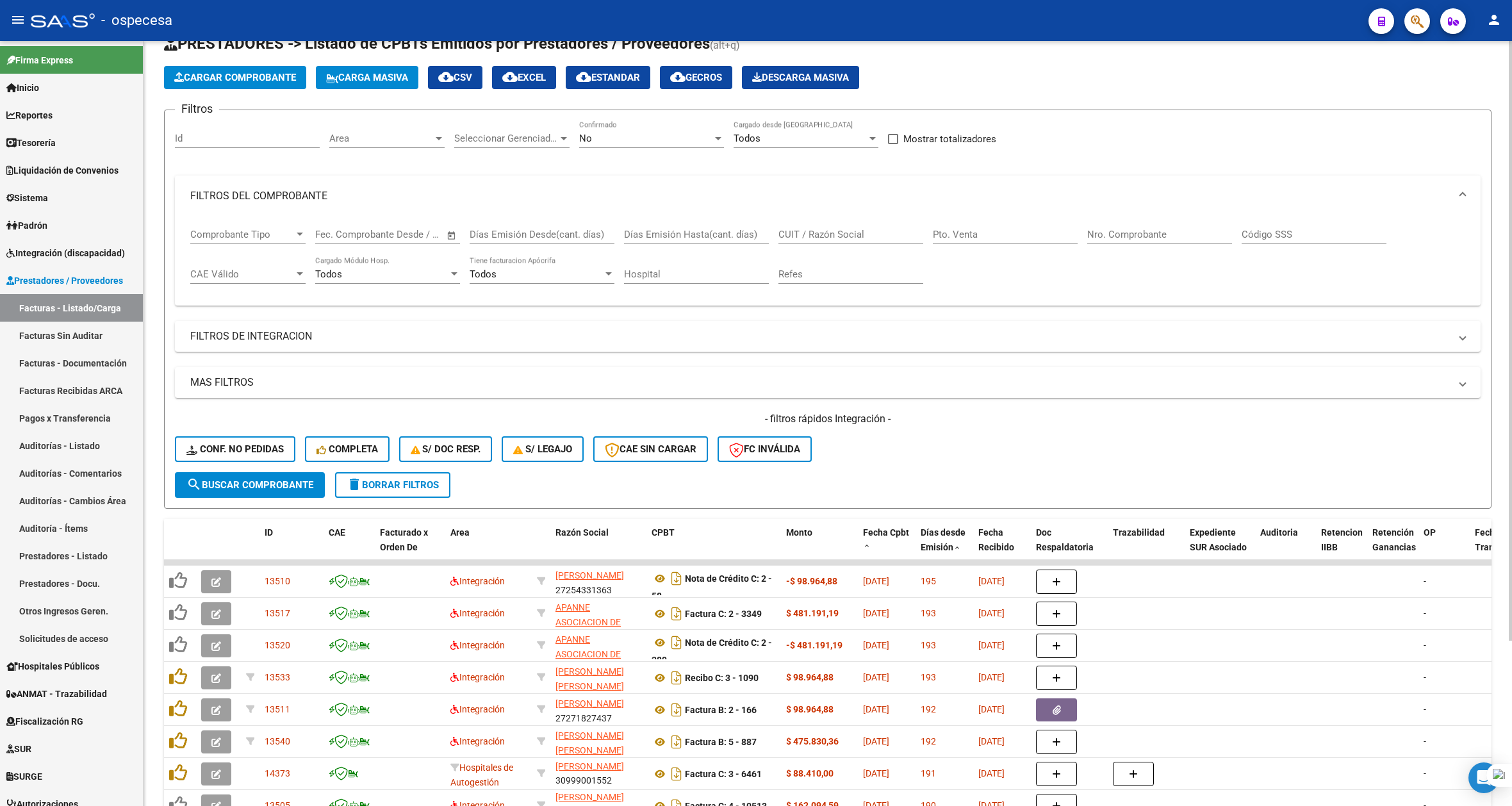
scroll to position [41, 0]
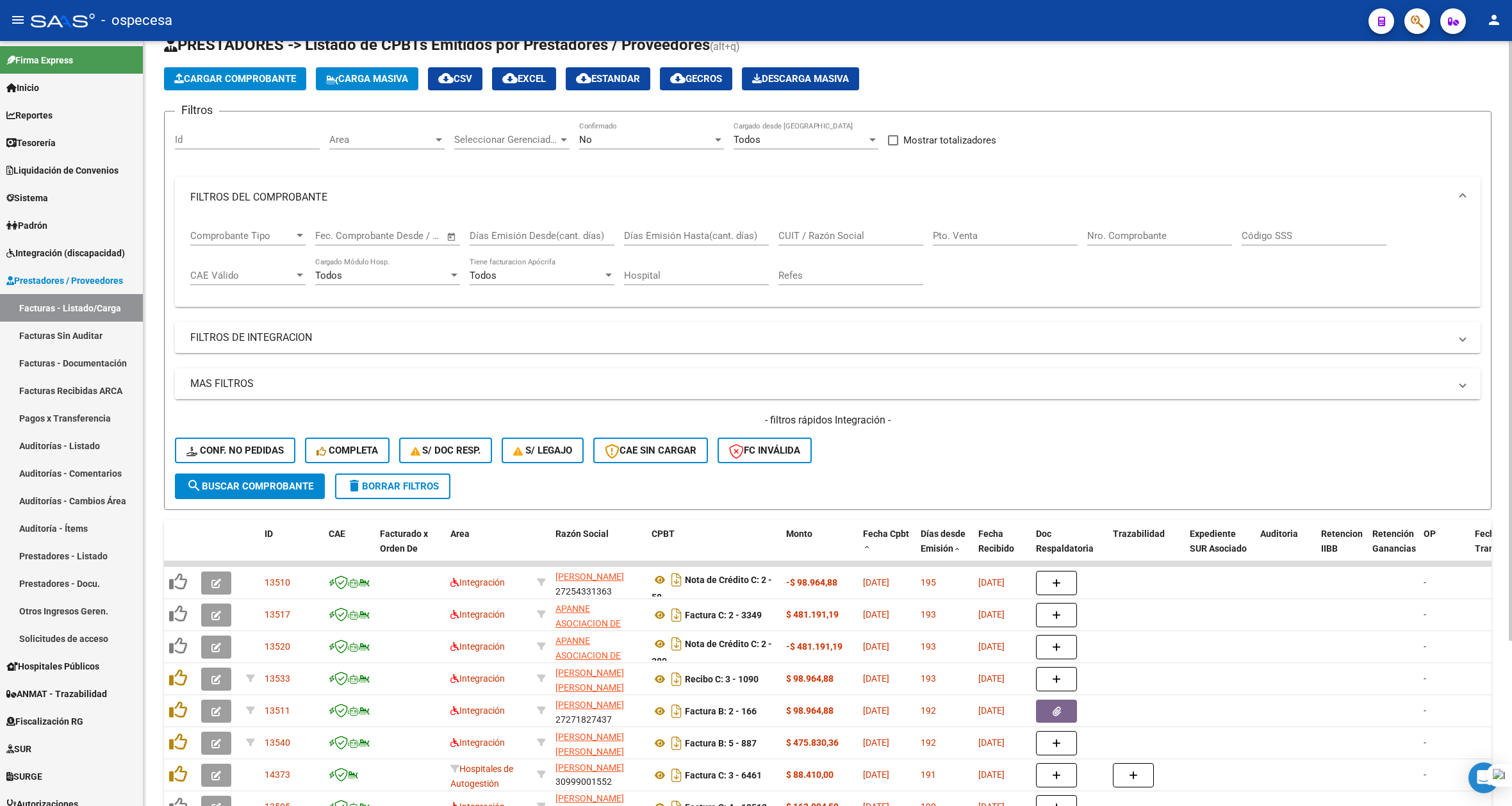
click at [408, 379] on mat-panel-title "MAS FILTROS" at bounding box center [821, 383] width 1260 height 14
